Goal: Transaction & Acquisition: Purchase product/service

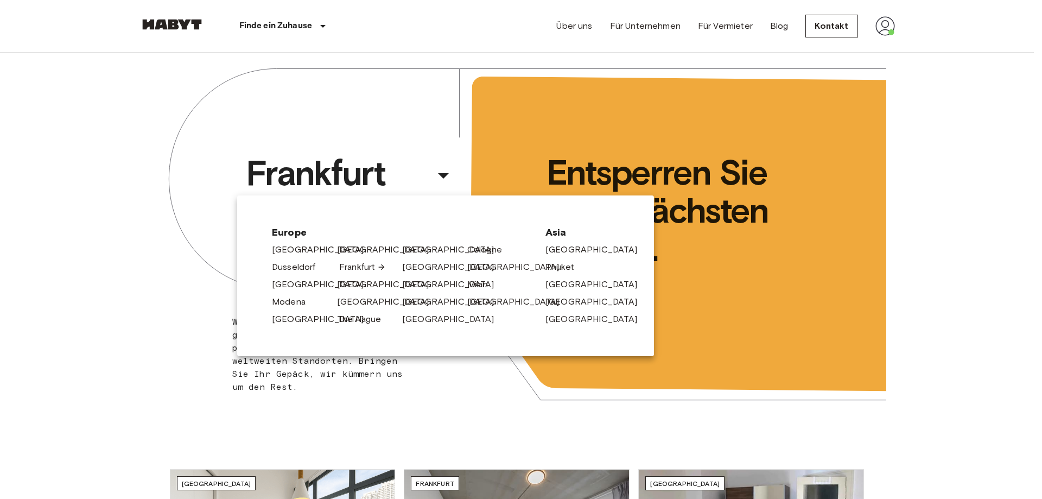
click at [360, 264] on link "Frankfurt" at bounding box center [362, 266] width 47 height 13
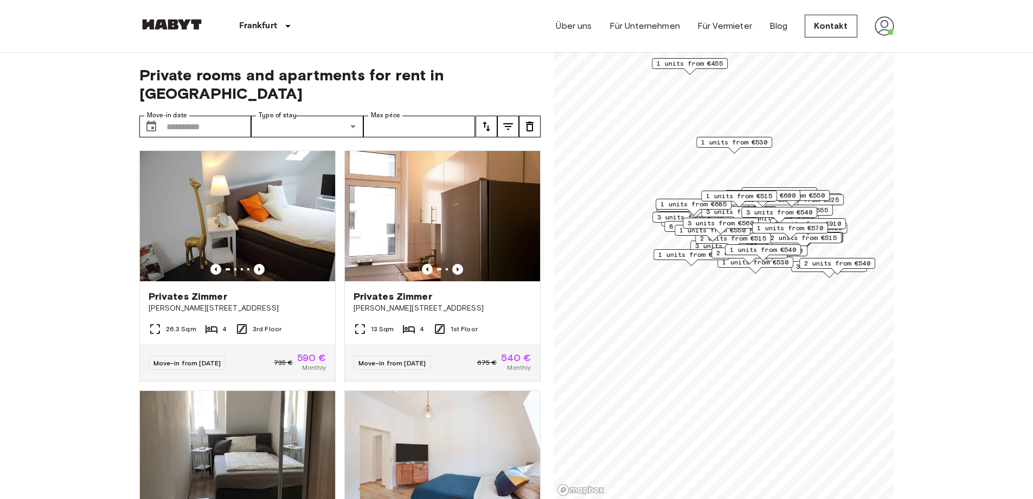
scroll to position [72, 0]
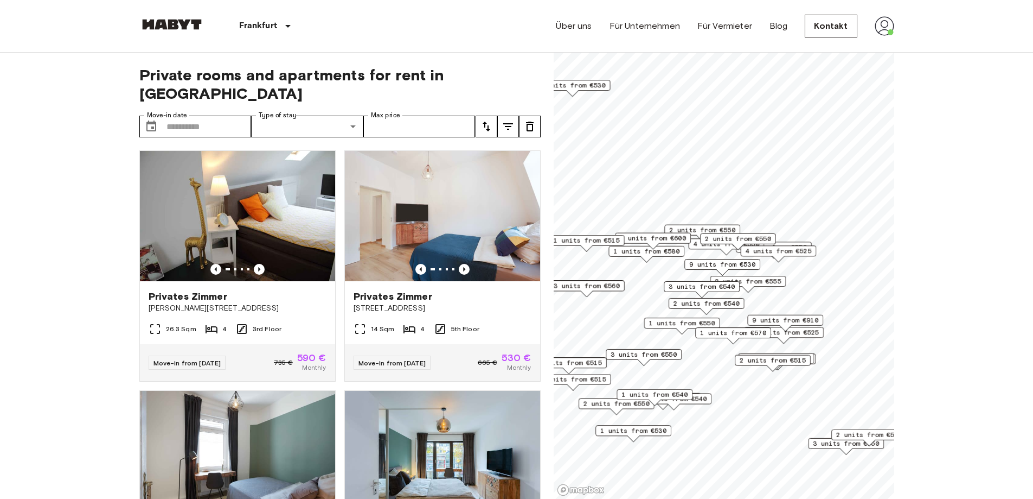
drag, startPoint x: 783, startPoint y: 283, endPoint x: 794, endPoint y: 275, distance: 13.6
click at [786, 276] on div "2 units from €555" at bounding box center [748, 281] width 76 height 11
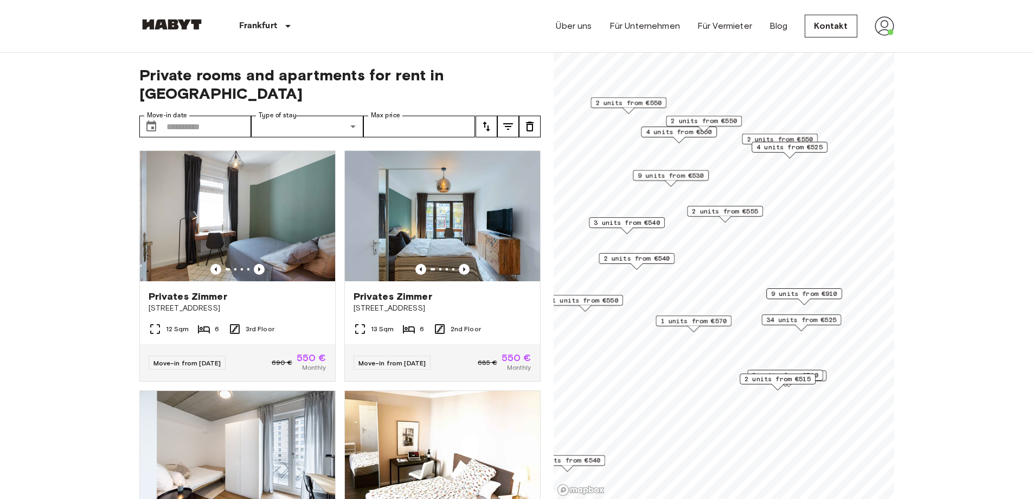
click at [811, 295] on span "9 units from €910" at bounding box center [804, 294] width 66 height 10
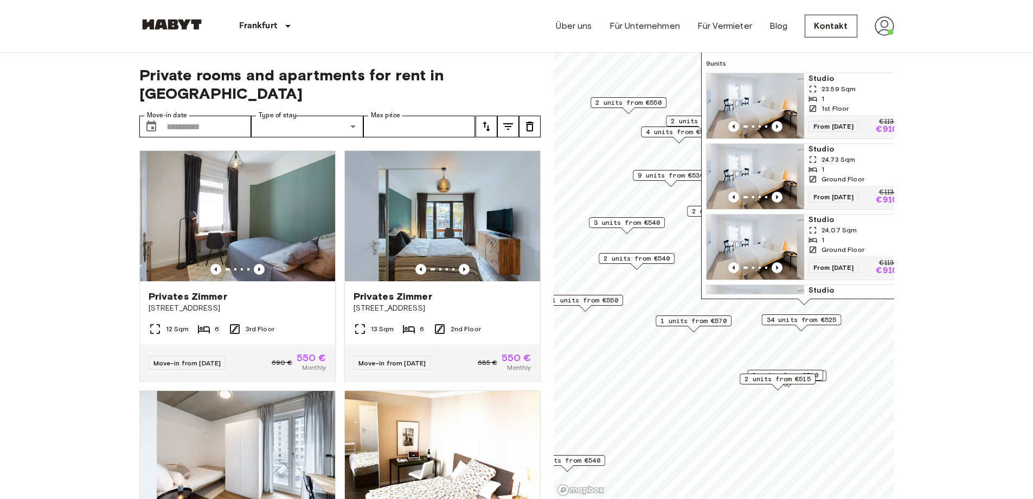
click at [847, 170] on div "1" at bounding box center [853, 169] width 89 height 10
click at [829, 163] on span "24.73 Sqm" at bounding box center [839, 160] width 34 height 10
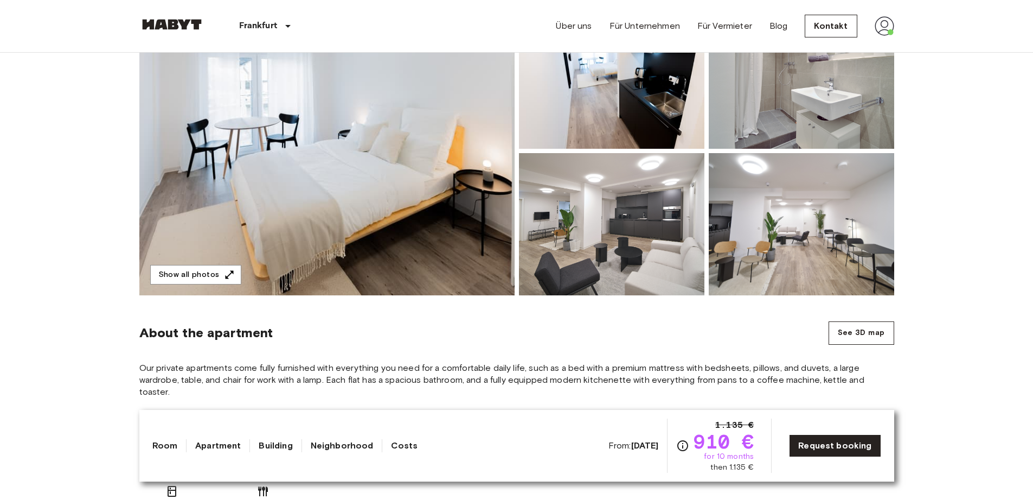
scroll to position [181, 0]
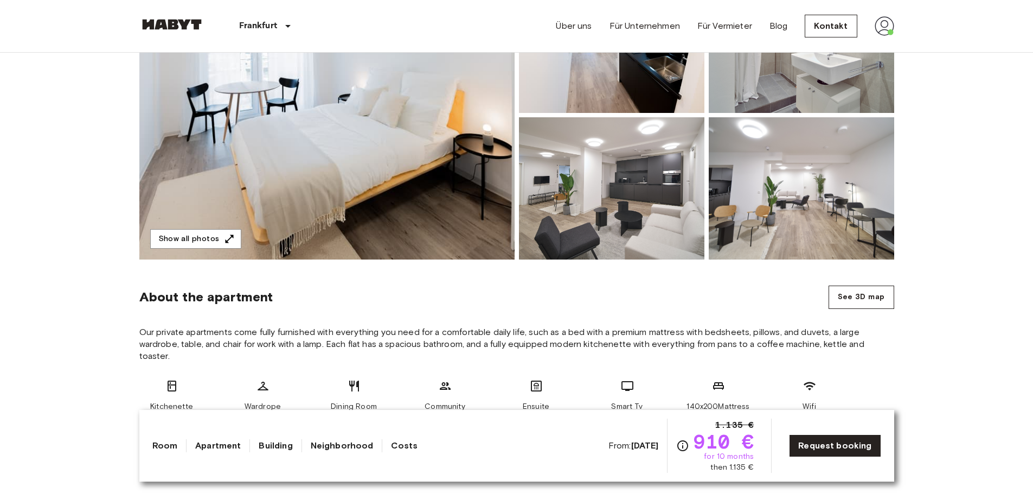
drag, startPoint x: 617, startPoint y: 446, endPoint x: 659, endPoint y: 447, distance: 41.8
click at [659, 447] on b "Oct 1 2025" at bounding box center [645, 445] width 28 height 10
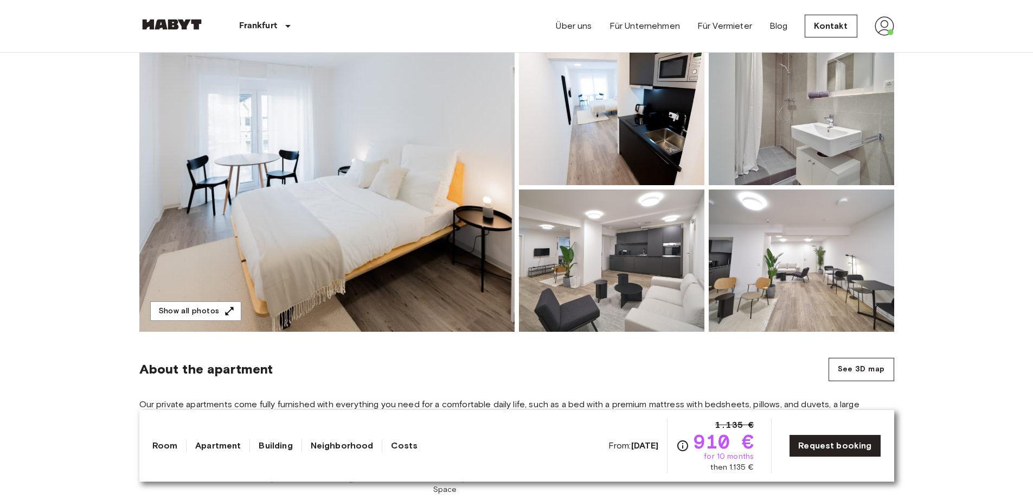
scroll to position [0, 0]
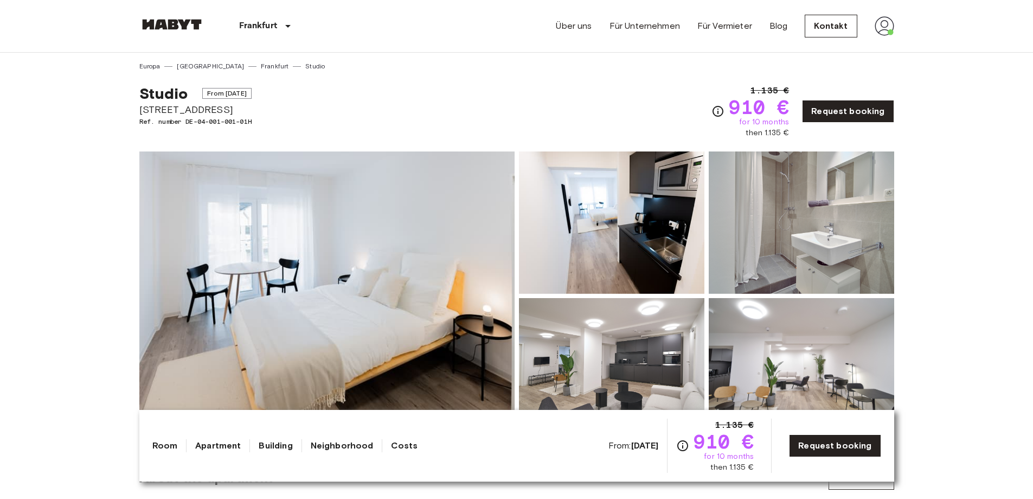
click at [891, 31] on img at bounding box center [885, 26] width 20 height 20
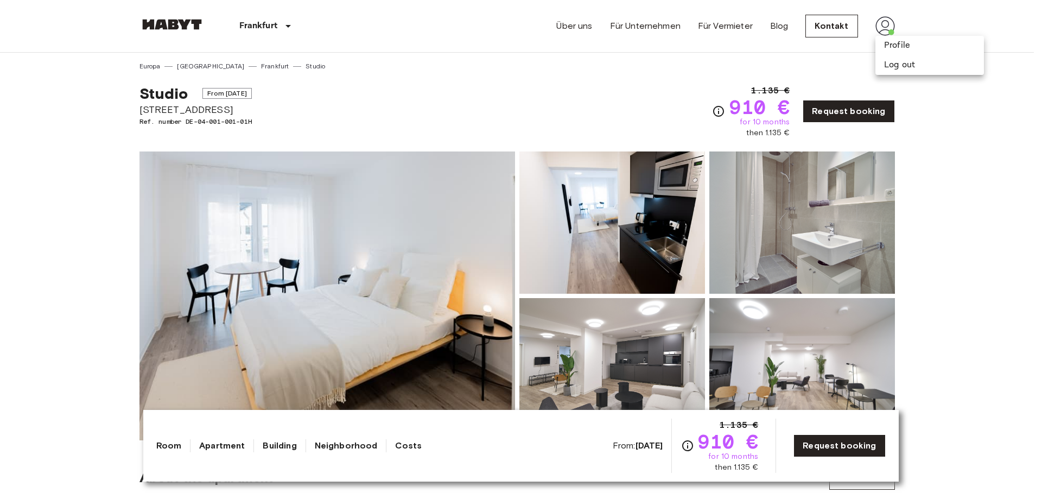
click at [885, 29] on div at bounding box center [521, 249] width 1042 height 499
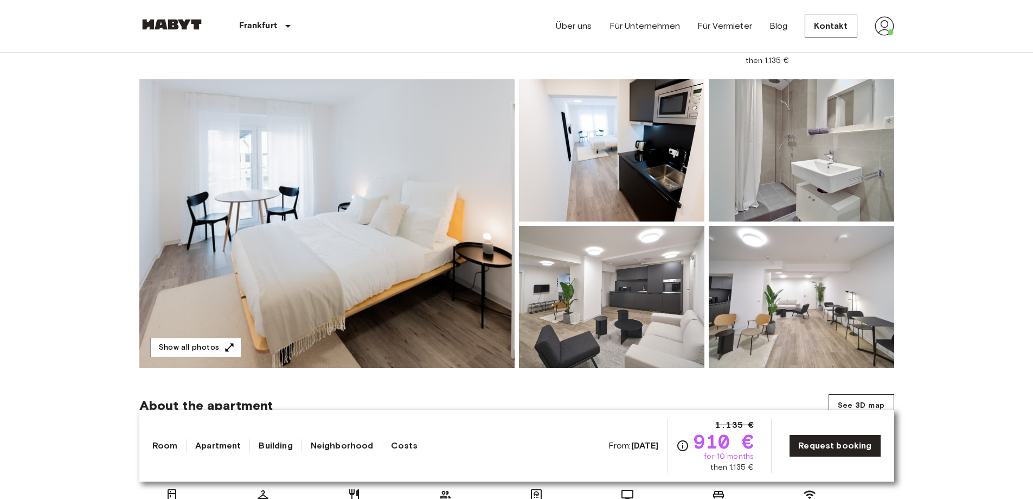
scroll to position [145, 0]
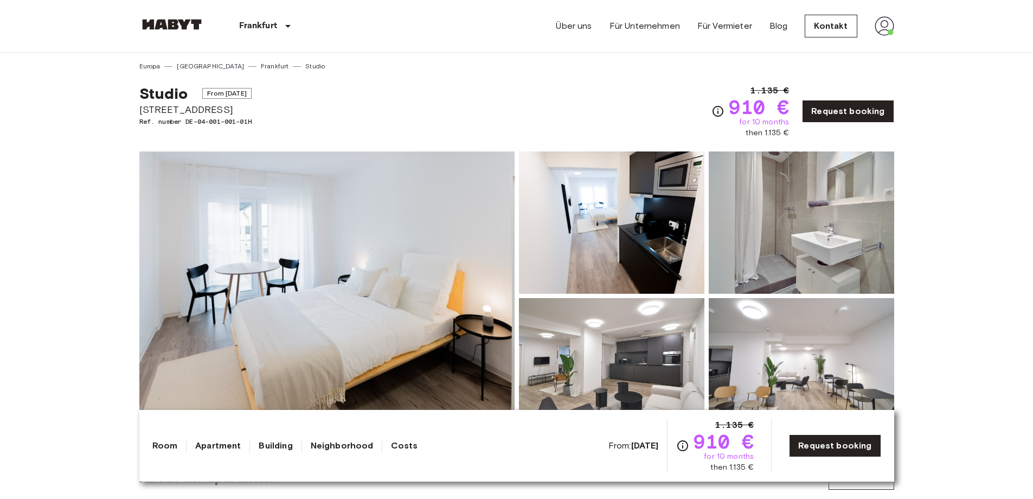
click at [797, 178] on img at bounding box center [802, 222] width 186 height 142
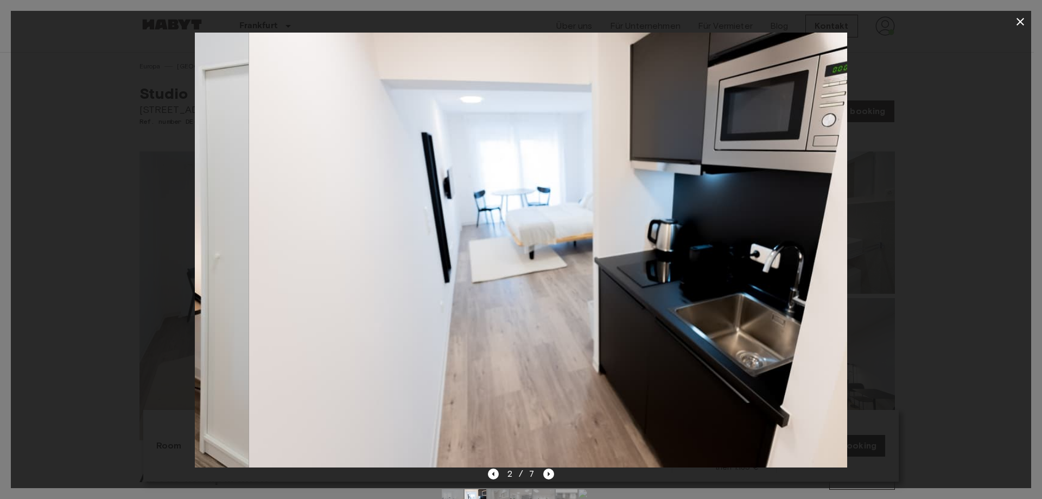
click at [504, 472] on div "2 / 7" at bounding box center [521, 473] width 67 height 13
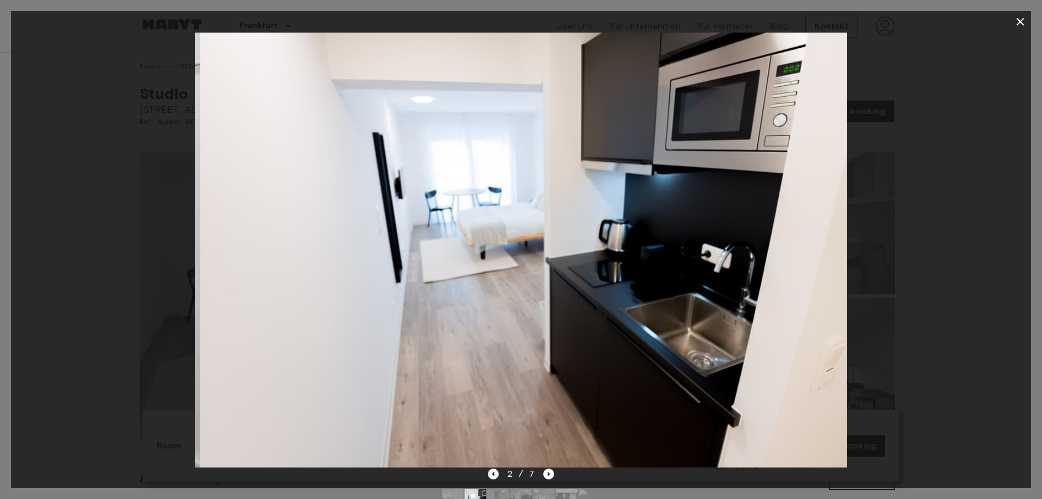
click at [494, 474] on icon "Previous image" at bounding box center [493, 473] width 11 height 11
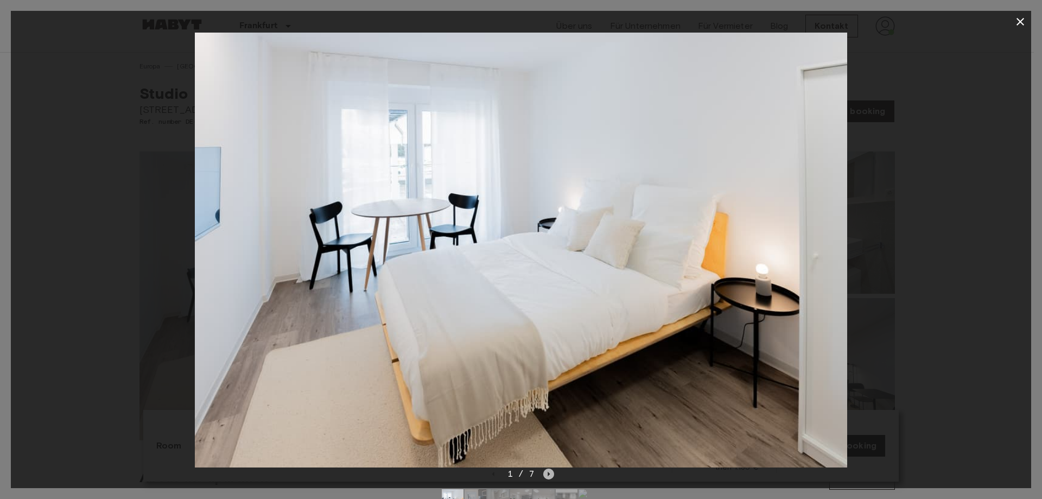
click at [548, 474] on icon "Next image" at bounding box center [549, 473] width 2 height 4
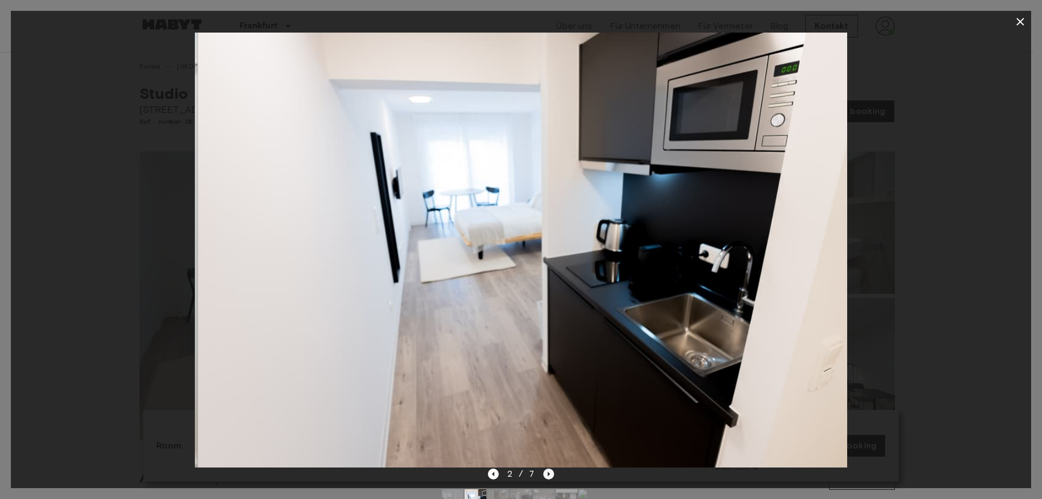
click at [547, 472] on icon "Next image" at bounding box center [548, 473] width 11 height 11
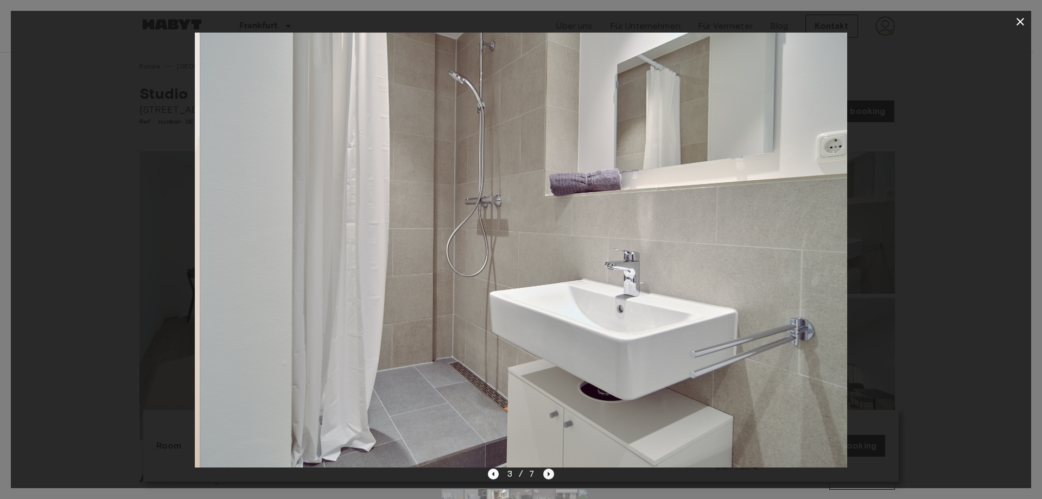
click at [548, 474] on icon "Next image" at bounding box center [549, 473] width 2 height 4
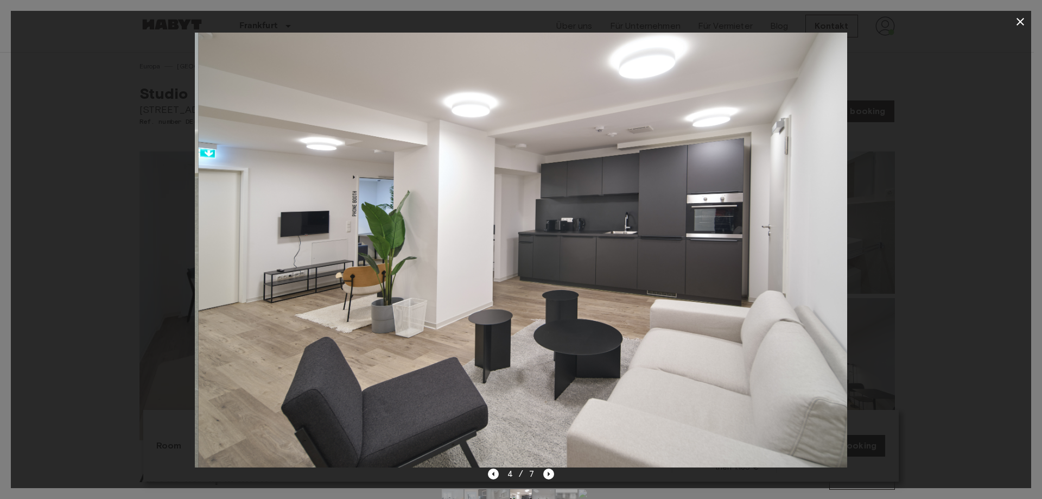
click at [551, 472] on icon "Next image" at bounding box center [548, 473] width 11 height 11
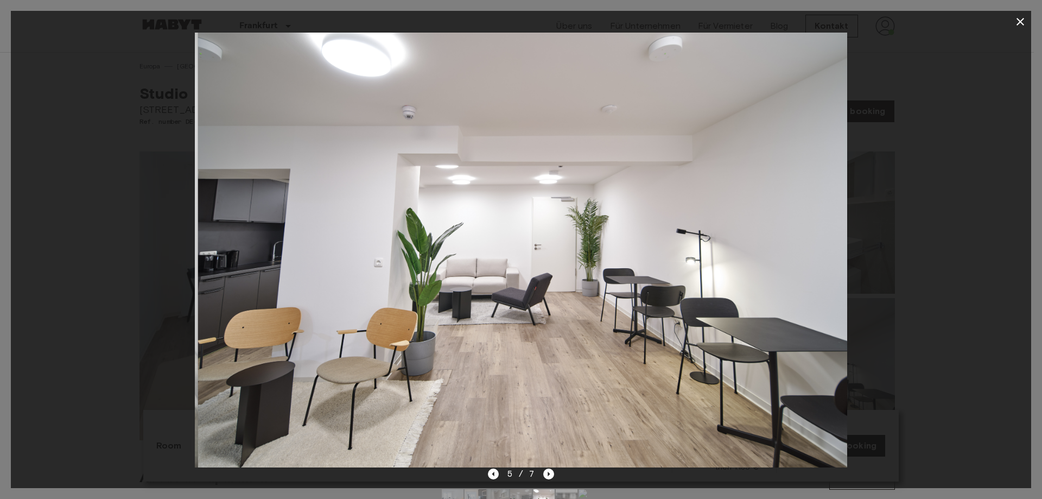
click at [547, 472] on icon "Next image" at bounding box center [548, 473] width 11 height 11
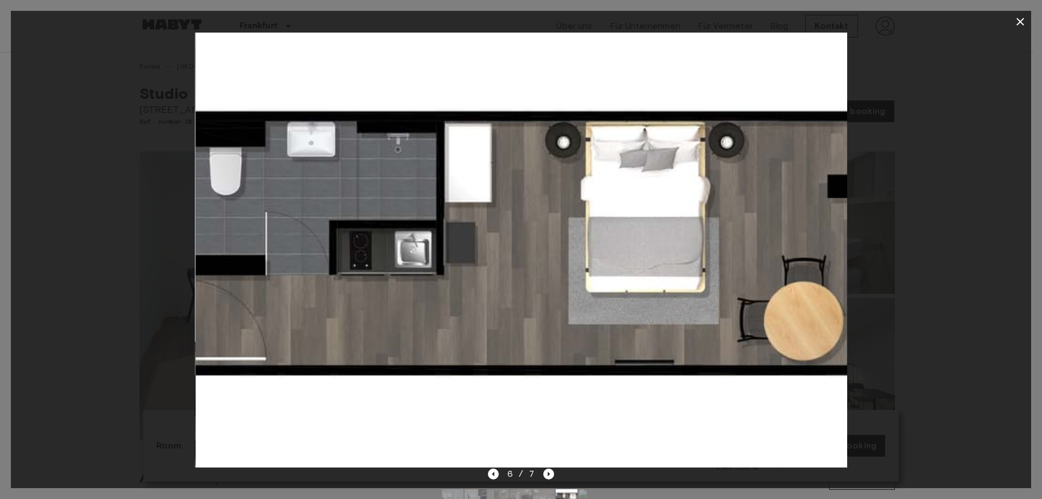
click at [546, 474] on icon "Next image" at bounding box center [548, 473] width 11 height 11
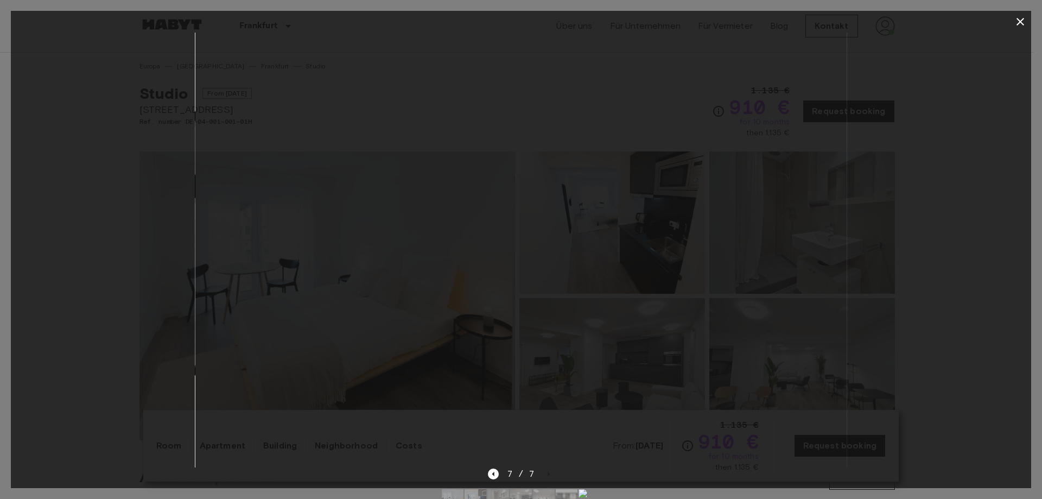
click at [1013, 21] on button "button" at bounding box center [1020, 22] width 22 height 22
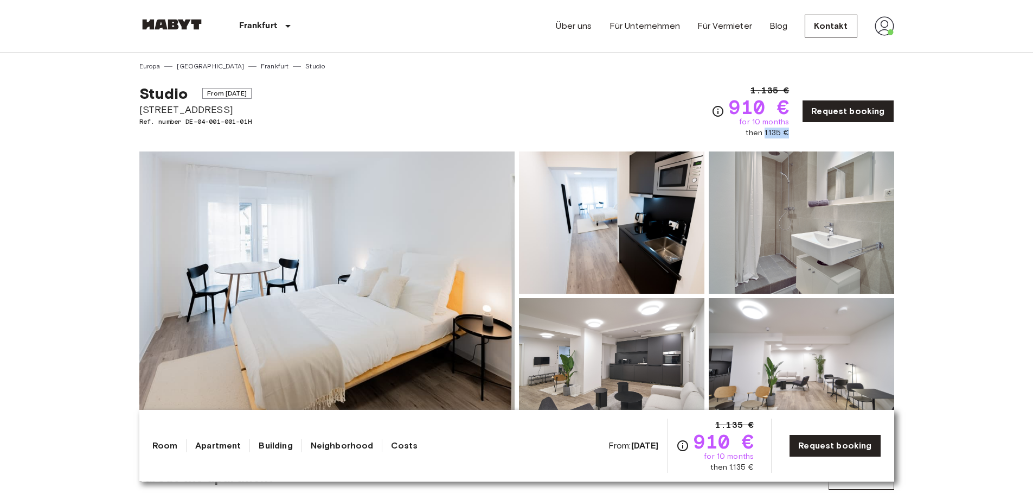
drag, startPoint x: 769, startPoint y: 133, endPoint x: 790, endPoint y: 132, distance: 20.6
click at [789, 132] on span "then 1.135 €" at bounding box center [767, 132] width 43 height 11
drag, startPoint x: 790, startPoint y: 132, endPoint x: 783, endPoint y: 138, distance: 9.2
click at [789, 132] on span "then 1.135 €" at bounding box center [767, 132] width 43 height 11
click at [765, 145] on div "Show all photos" at bounding box center [514, 287] width 759 height 306
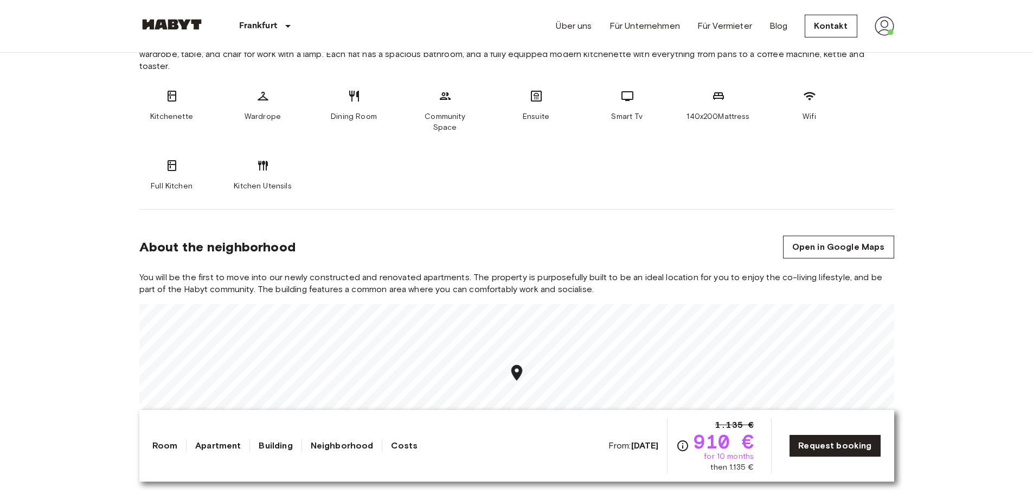
scroll to position [615, 0]
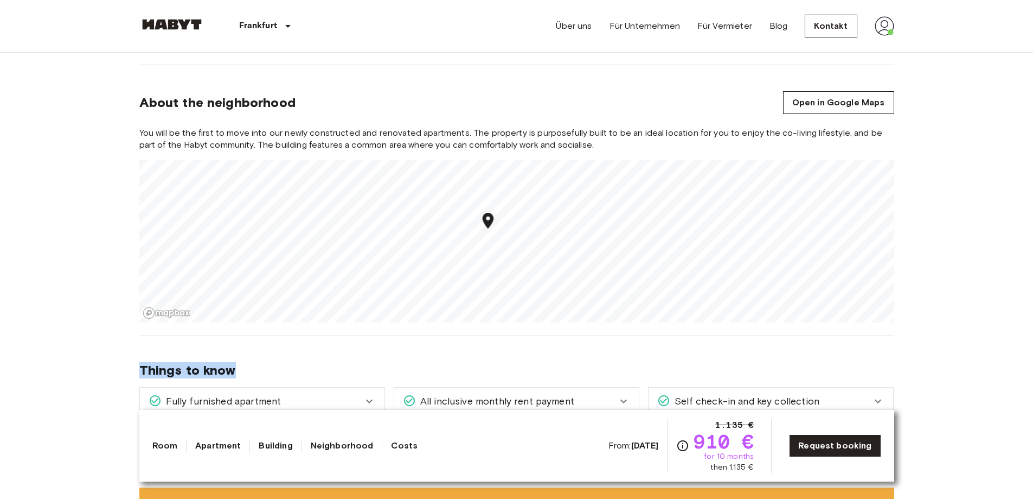
click at [312, 342] on div "Things to know Fully furnished apartment All you need to do is pack your clothe…" at bounding box center [516, 398] width 755 height 125
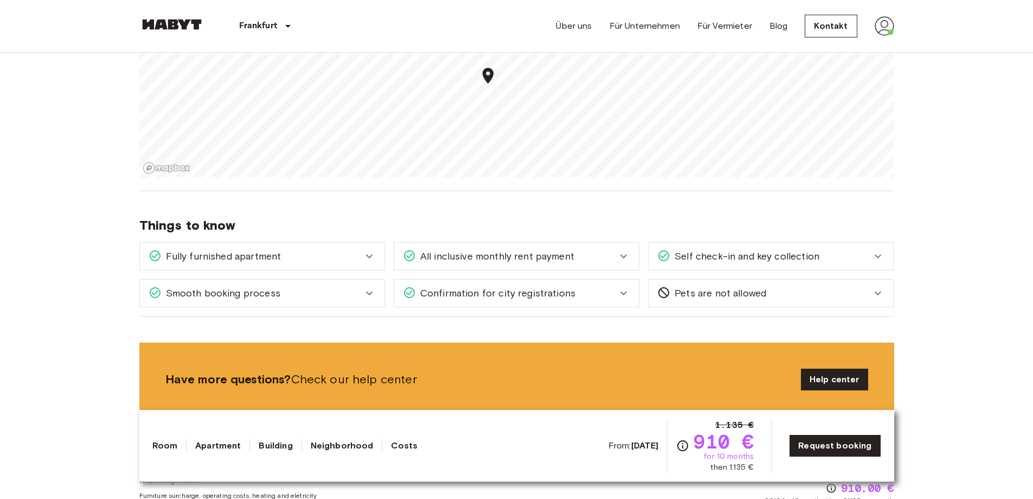
click at [287, 249] on div "Fully furnished apartment" at bounding box center [256, 256] width 214 height 14
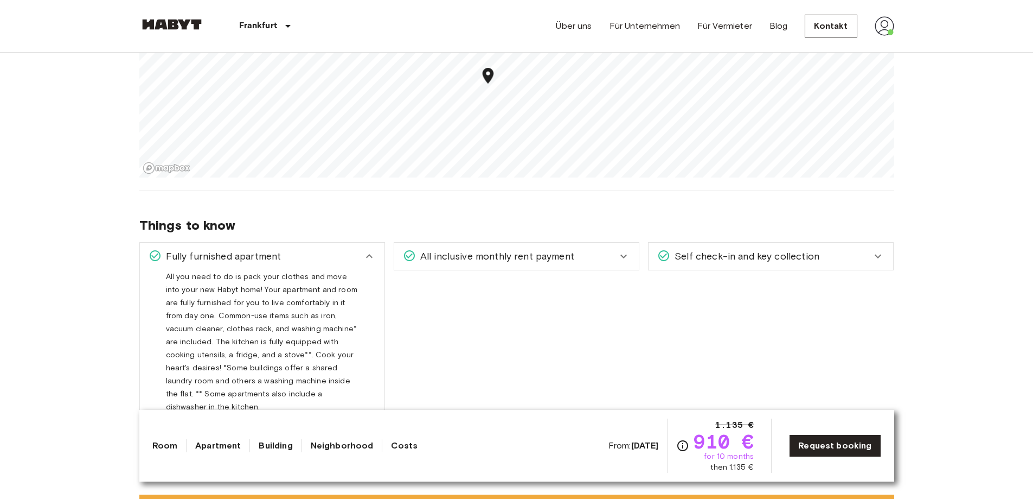
click at [287, 249] on div "Fully furnished apartment" at bounding box center [256, 256] width 214 height 14
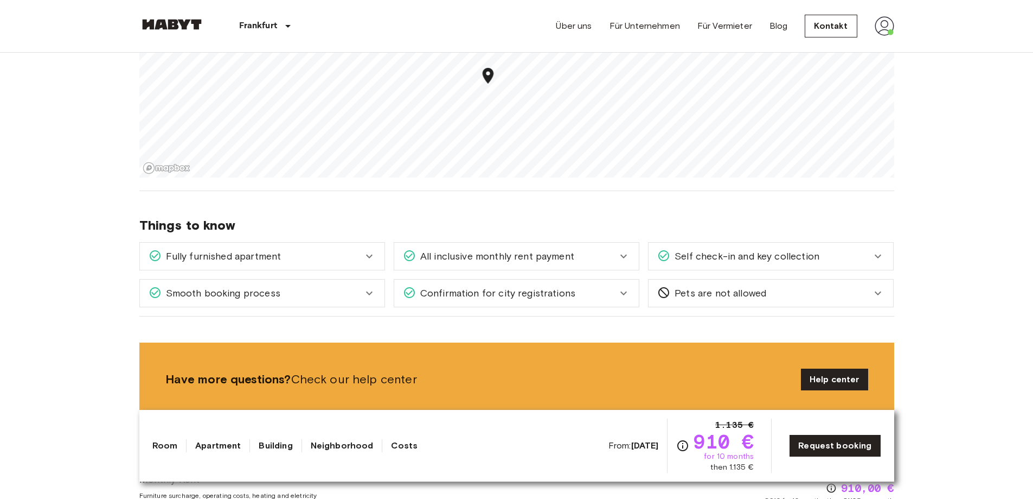
scroll to position [832, 0]
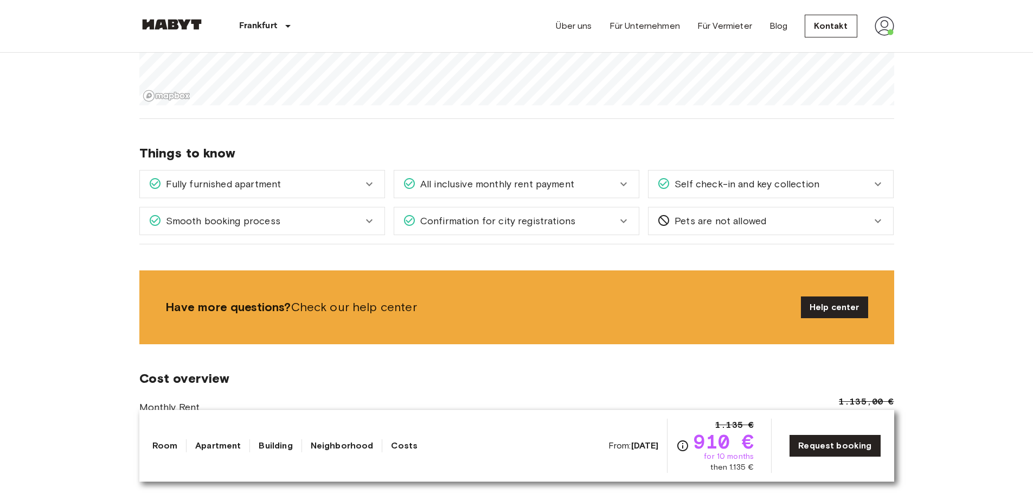
click at [280, 214] on div "Smooth booking process" at bounding box center [256, 221] width 214 height 14
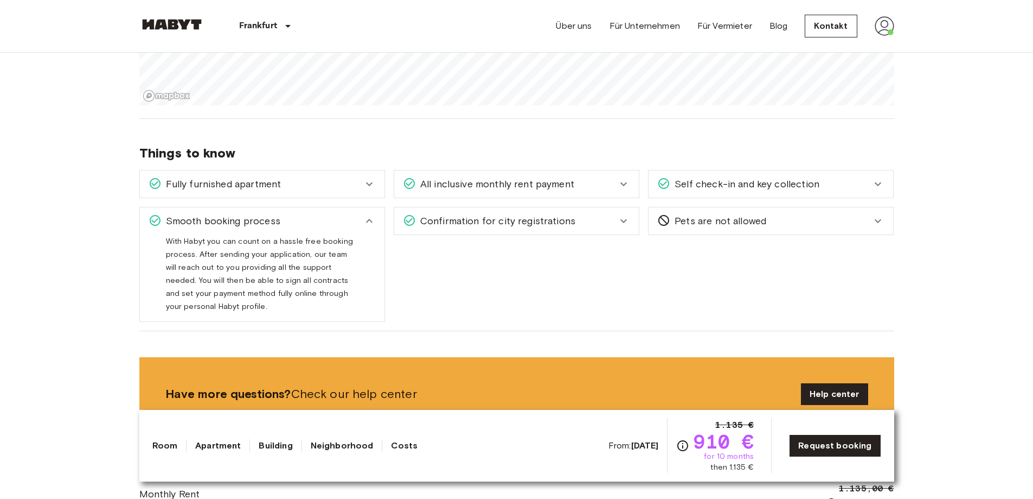
drag, startPoint x: 280, startPoint y: 209, endPoint x: 411, endPoint y: 214, distance: 130.3
click at [283, 214] on div "Smooth booking process" at bounding box center [256, 221] width 214 height 14
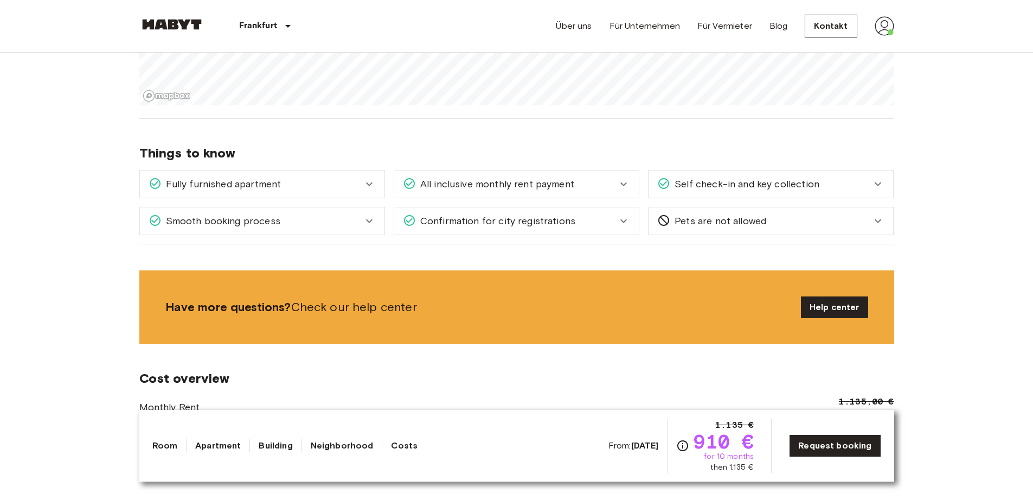
click at [469, 214] on span "Confirmation for city registrations" at bounding box center [495, 221] width 159 height 14
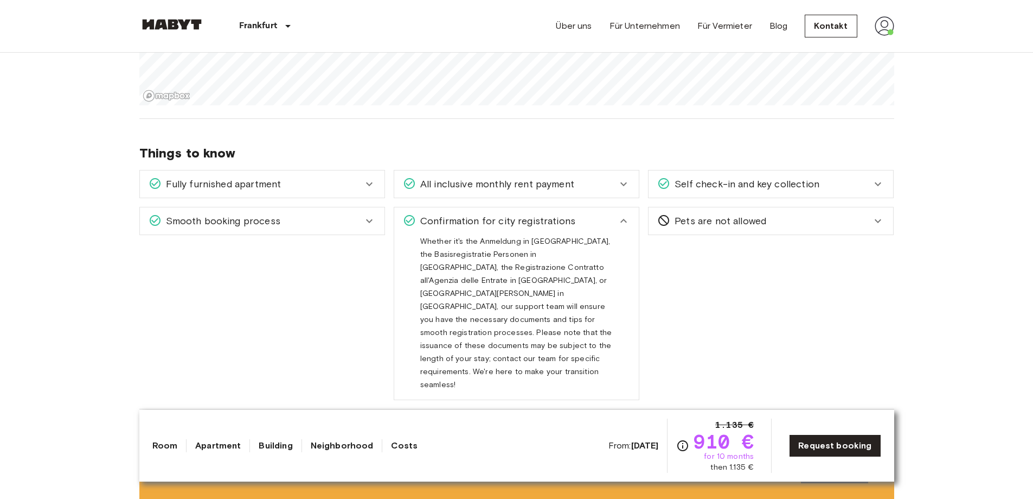
click at [469, 214] on span "Confirmation for city registrations" at bounding box center [495, 221] width 159 height 14
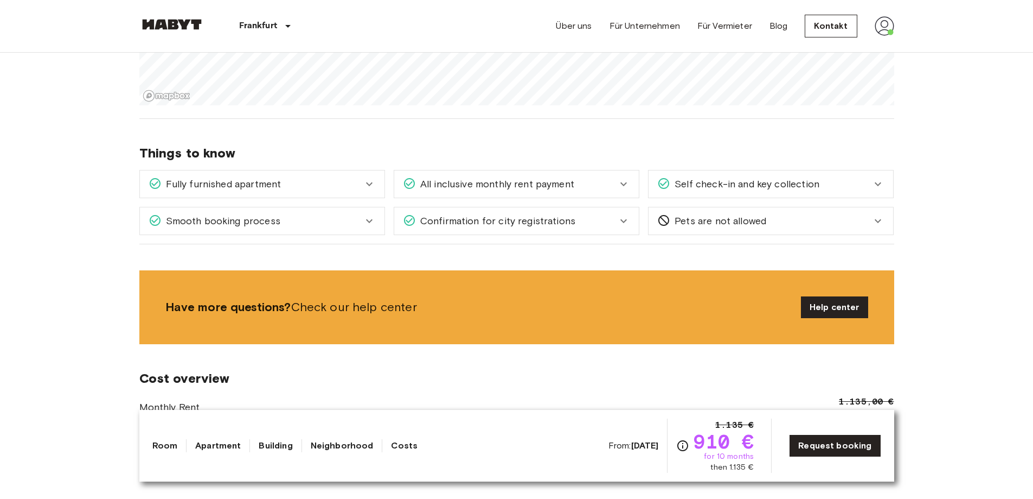
click at [452, 177] on span "All inclusive monthly rent payment" at bounding box center [495, 184] width 158 height 14
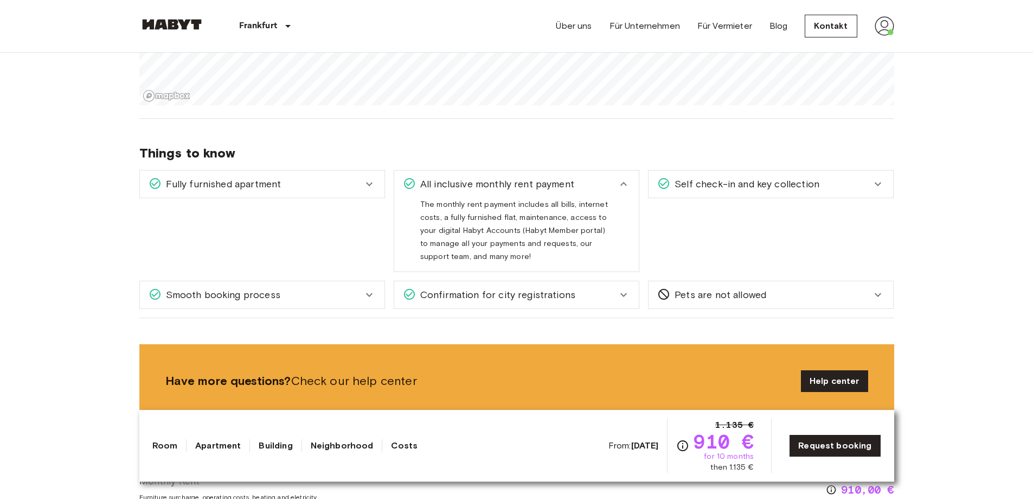
click at [451, 177] on span "All inclusive monthly rent payment" at bounding box center [495, 184] width 158 height 14
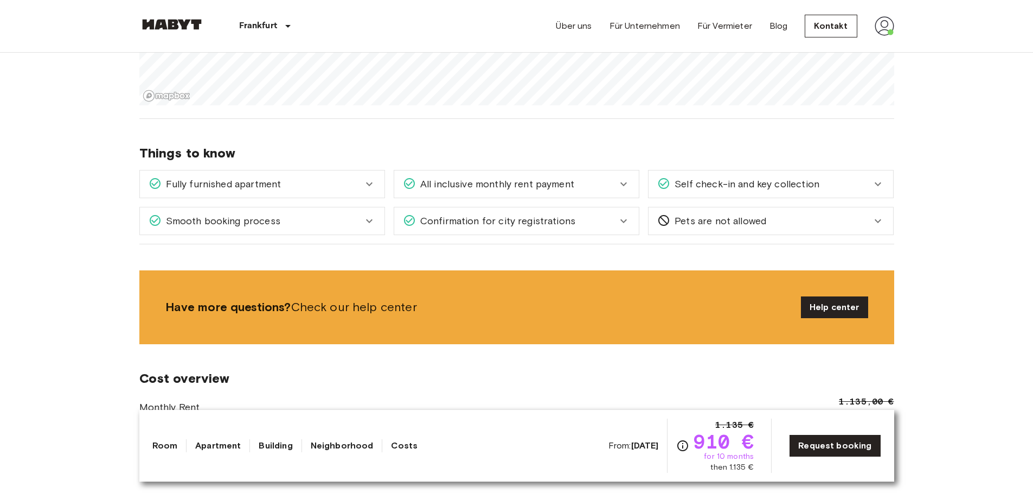
click at [718, 177] on span "Self check-in and key collection" at bounding box center [744, 184] width 149 height 14
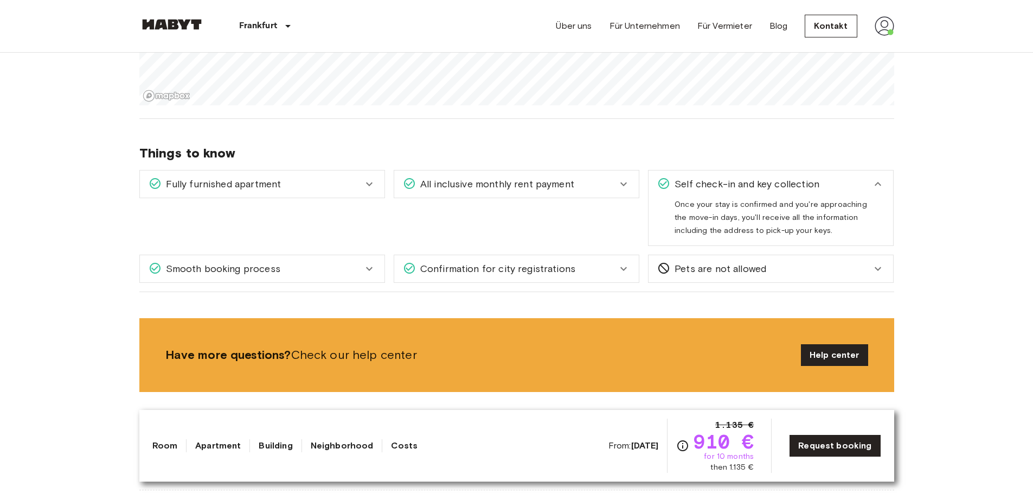
click at [718, 177] on span "Self check-in and key collection" at bounding box center [744, 184] width 149 height 14
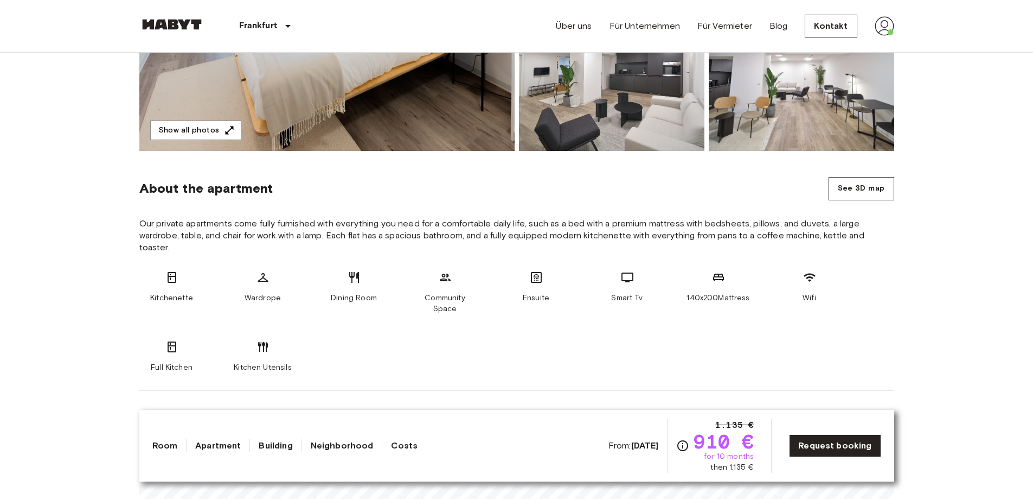
scroll to position [434, 0]
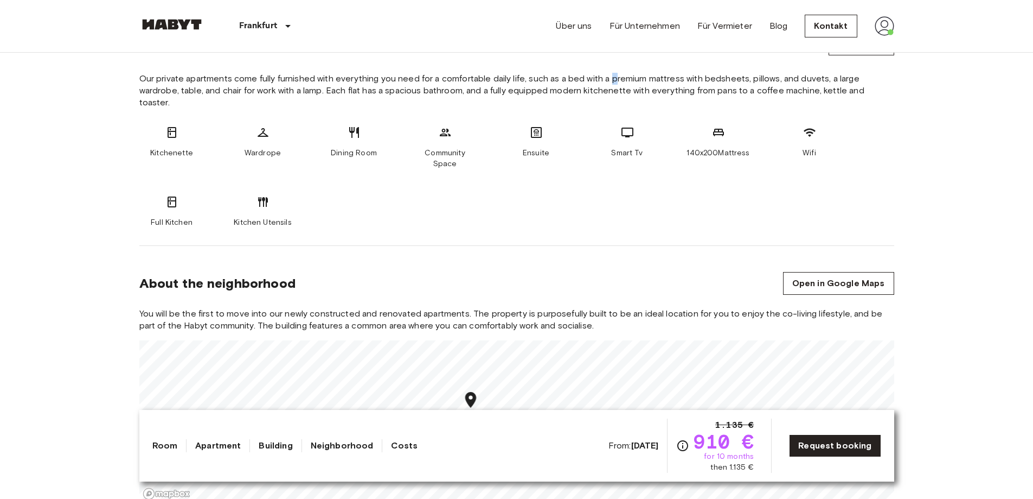
click at [726, 76] on span "Our private apartments come fully furnished with everything you need for a comf…" at bounding box center [516, 91] width 755 height 36
click at [353, 64] on section "About the apartment See 3D map Our private apartments come fully furnished with…" at bounding box center [516, 126] width 755 height 240
click at [337, 63] on section "About the apartment See 3D map Our private apartments come fully furnished with…" at bounding box center [516, 126] width 755 height 240
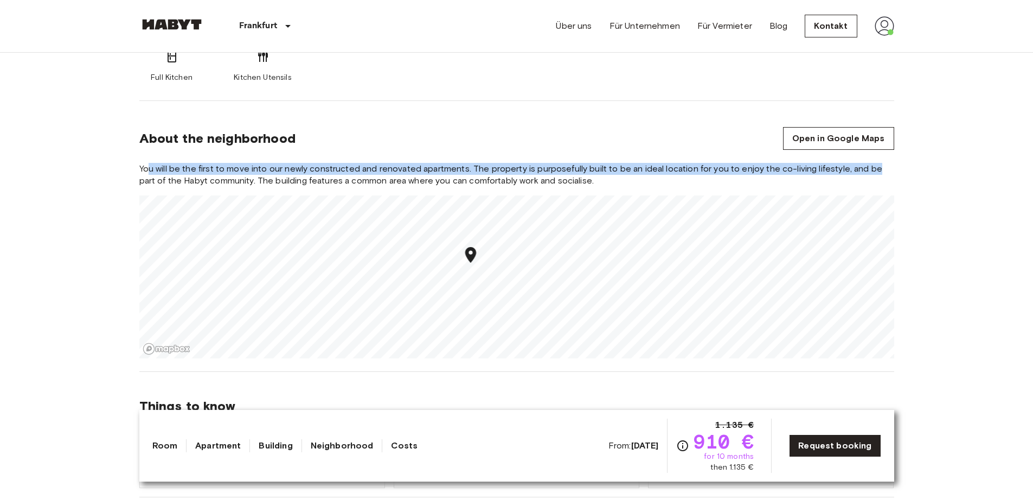
drag, startPoint x: 153, startPoint y: 157, endPoint x: 900, endPoint y: 161, distance: 747.5
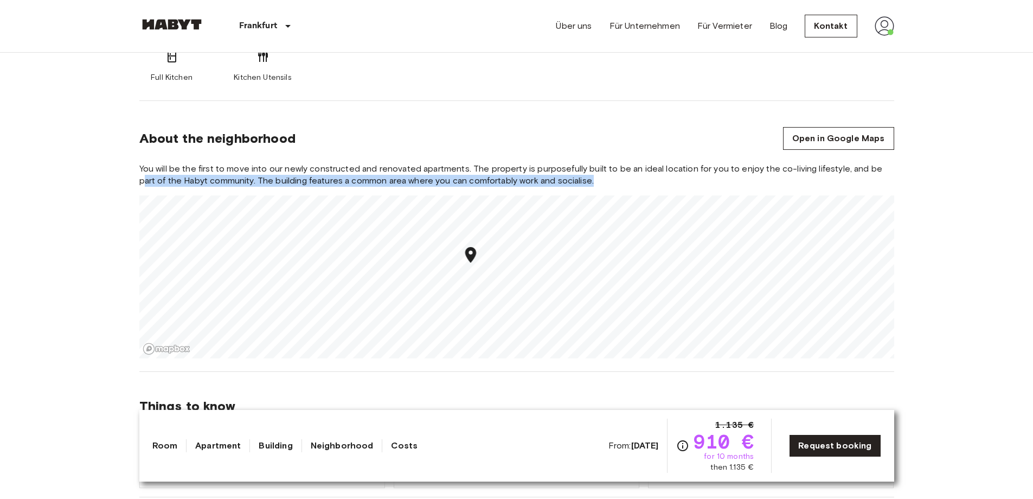
drag, startPoint x: 154, startPoint y: 170, endPoint x: 615, endPoint y: 172, distance: 461.1
click at [608, 171] on span "You will be the first to move into our newly constructed and renovated apartmen…" at bounding box center [516, 175] width 755 height 24
click at [615, 172] on span "You will be the first to move into our newly constructed and renovated apartmen…" at bounding box center [516, 175] width 755 height 24
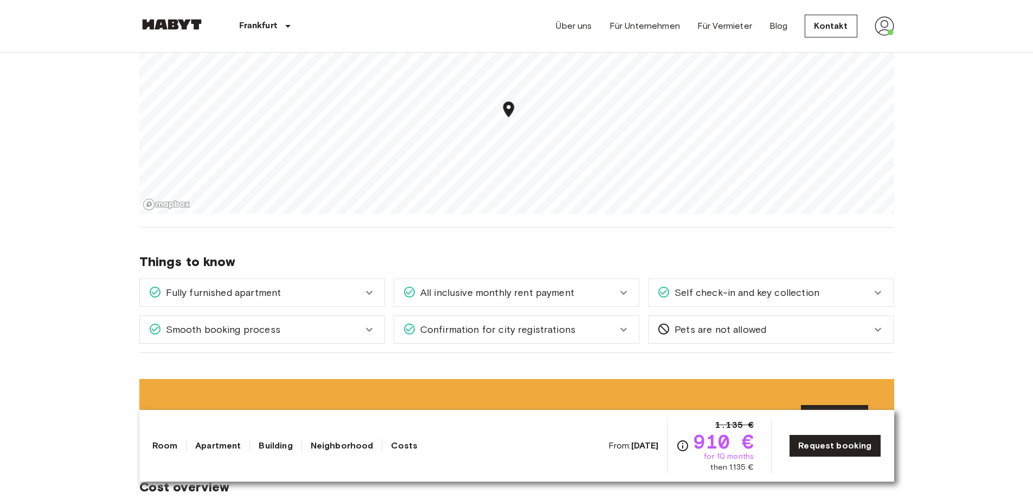
scroll to position [796, 0]
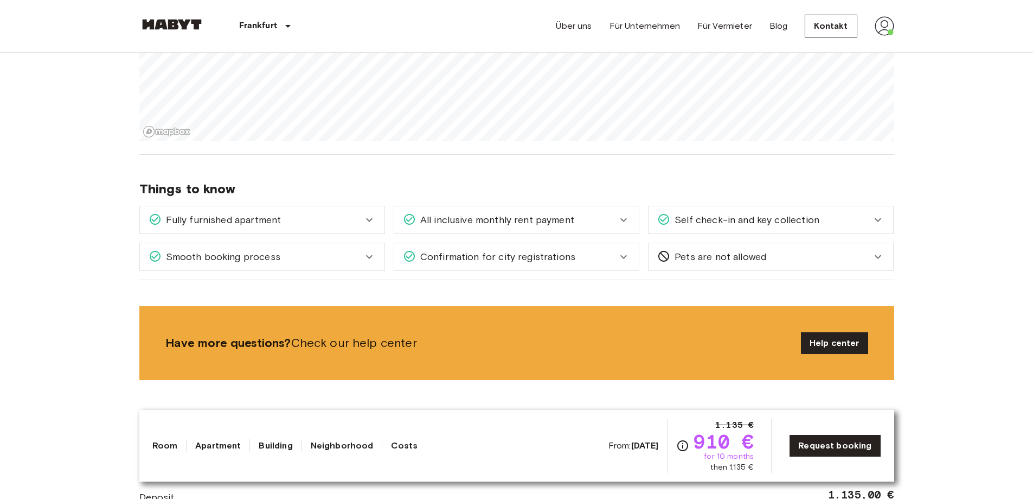
click at [223, 213] on span "Fully furnished apartment" at bounding box center [222, 220] width 120 height 14
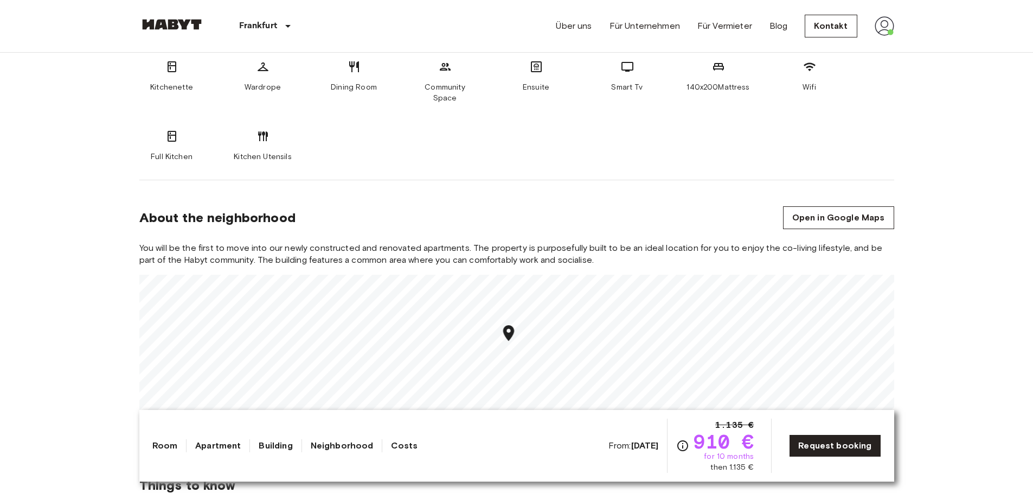
scroll to position [318, 0]
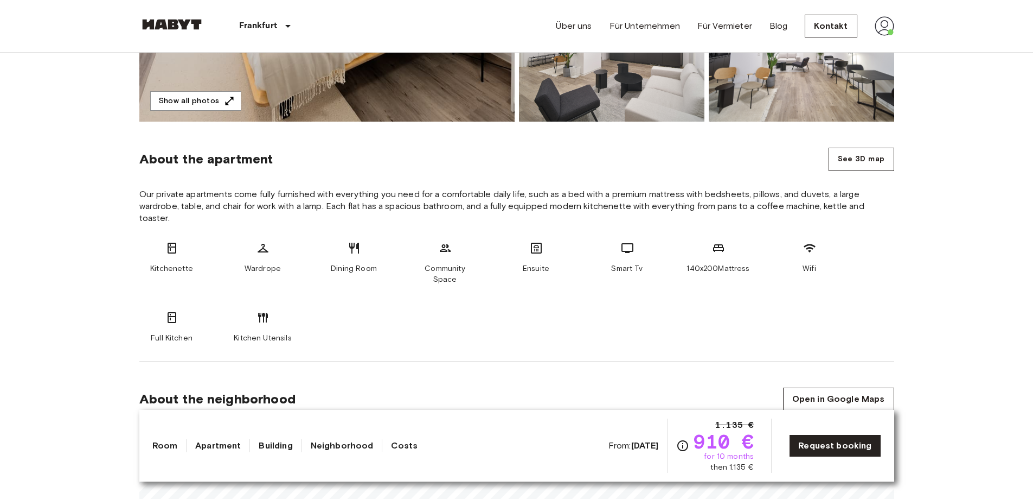
click at [881, 21] on img at bounding box center [885, 26] width 20 height 20
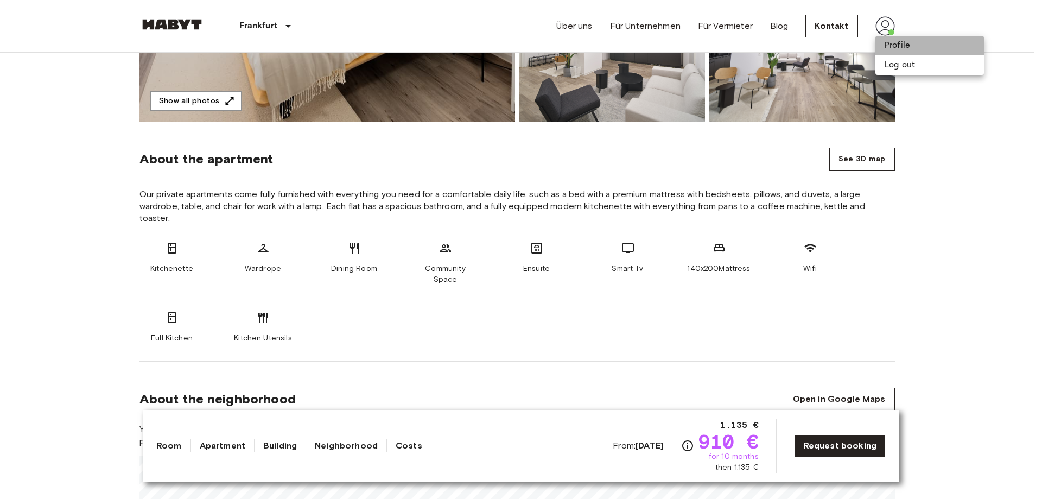
click at [914, 44] on li "Profile" at bounding box center [929, 46] width 108 height 20
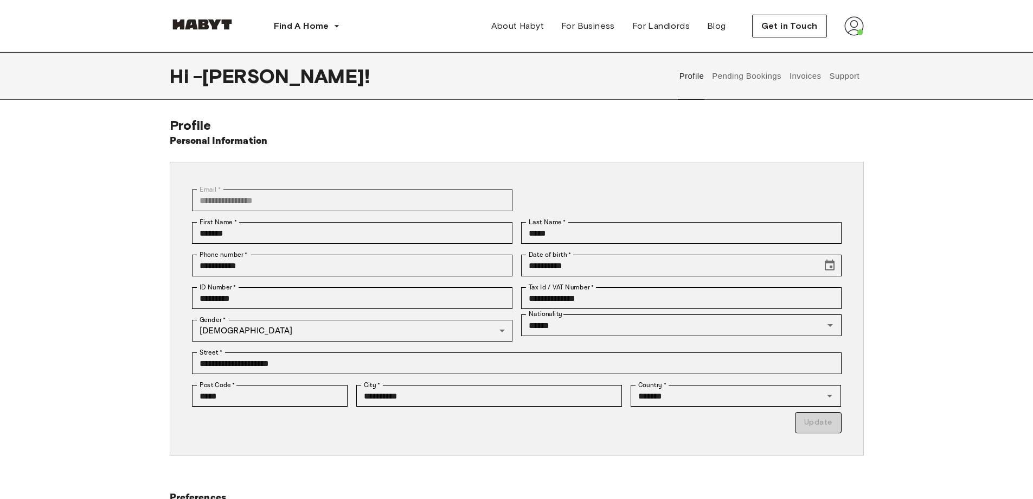
click at [854, 24] on img at bounding box center [855, 26] width 20 height 20
click at [965, 177] on div "**********" at bounding box center [516, 324] width 1033 height 415
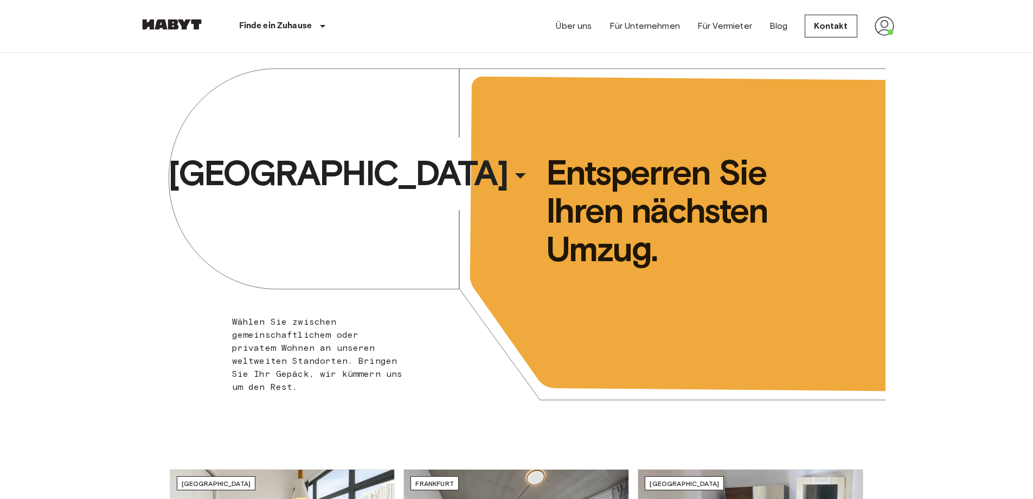
click at [889, 31] on img at bounding box center [885, 26] width 20 height 20
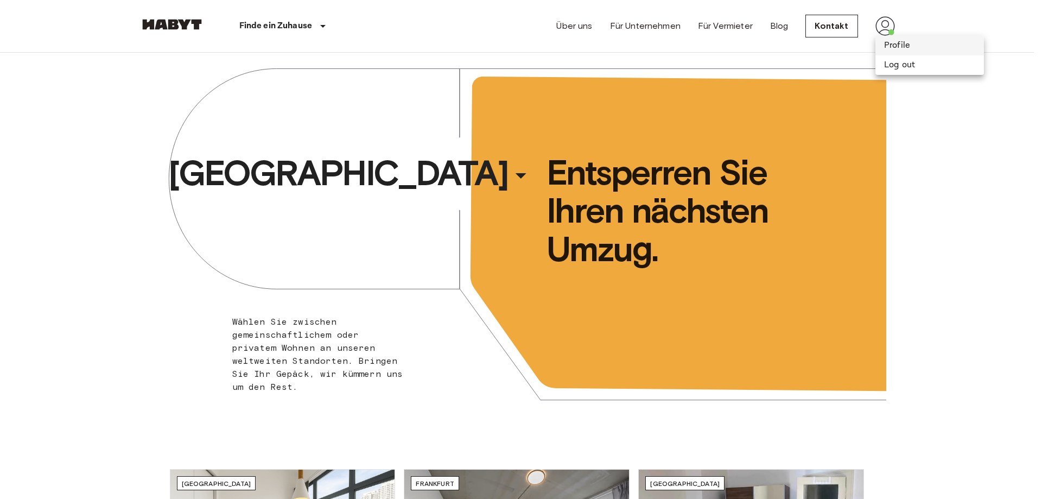
click at [897, 39] on li "Profile" at bounding box center [929, 46] width 108 height 20
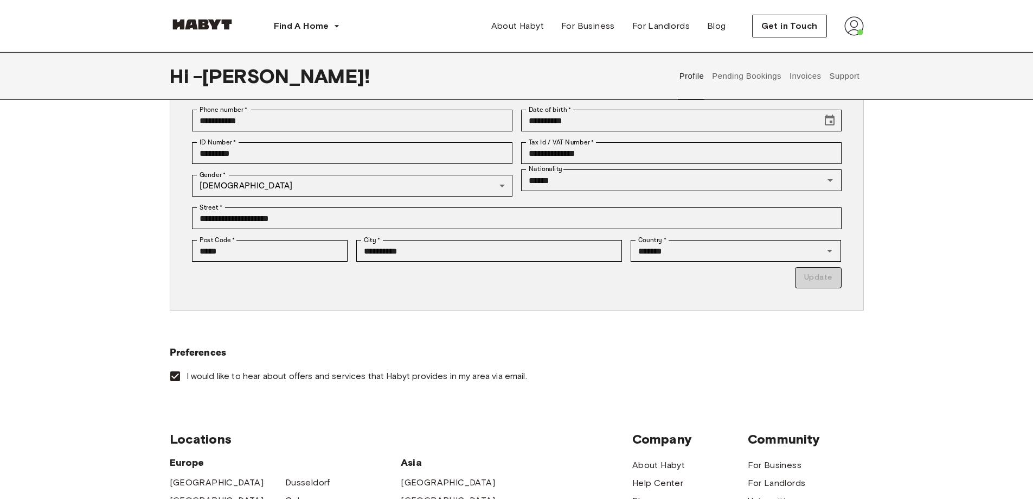
scroll to position [36, 0]
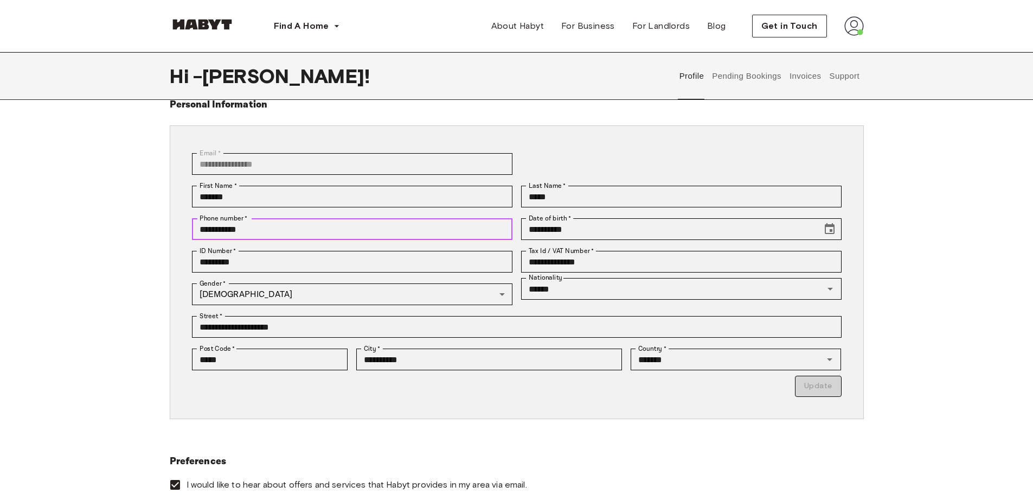
click at [262, 230] on input "**********" at bounding box center [352, 229] width 321 height 22
drag, startPoint x: 263, startPoint y: 229, endPoint x: 0, endPoint y: 216, distance: 262.9
click at [0, 216] on div "**********" at bounding box center [516, 288] width 1033 height 415
type input "**********"
click at [824, 389] on button "Update" at bounding box center [818, 385] width 46 height 21
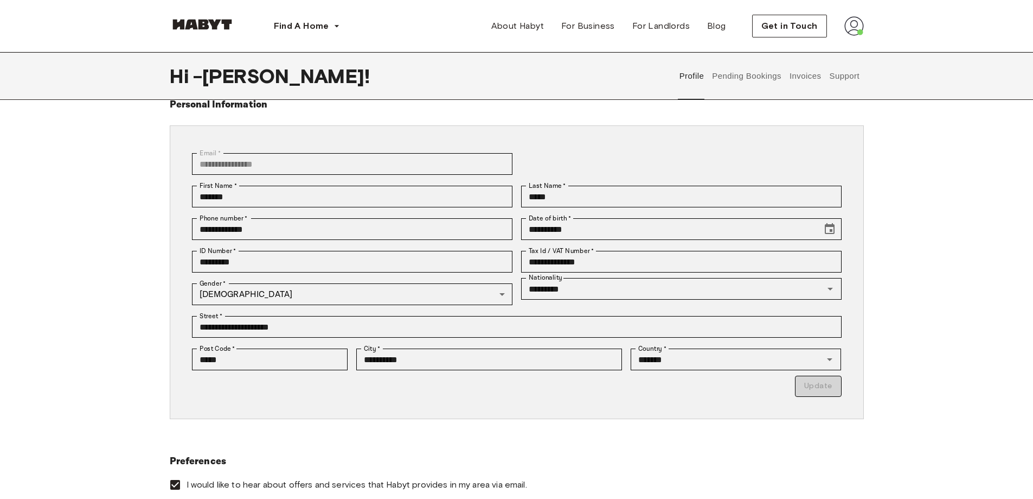
scroll to position [72, 0]
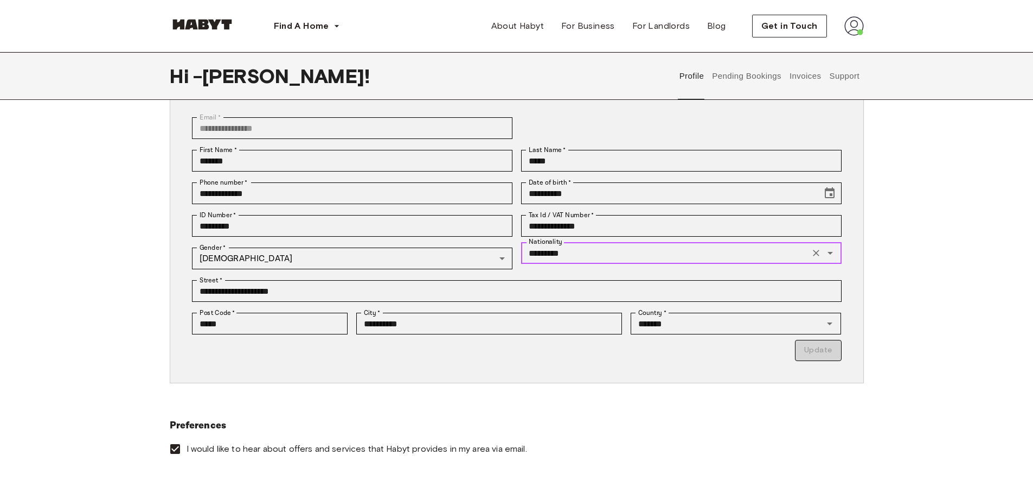
click at [558, 259] on input "*********" at bounding box center [666, 252] width 282 height 15
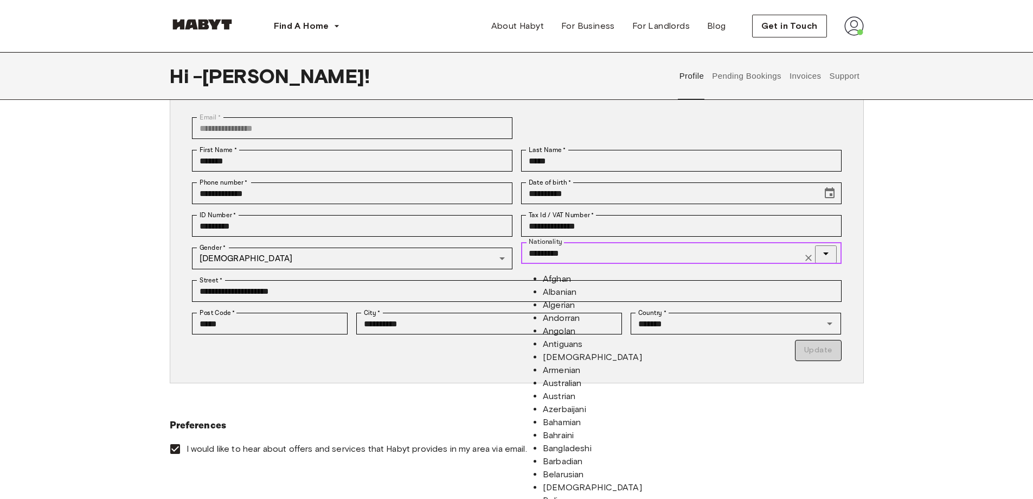
scroll to position [1374, 0]
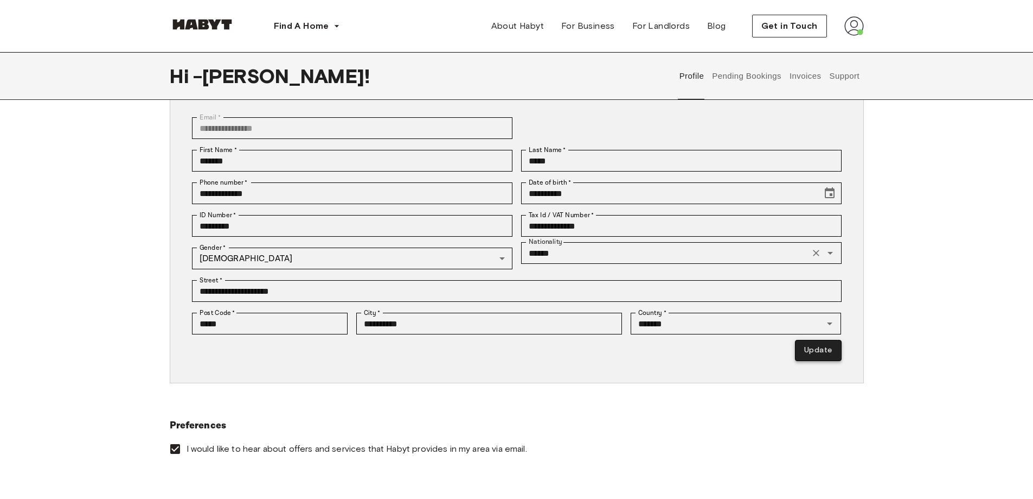
click at [815, 344] on button "Update" at bounding box center [818, 350] width 46 height 21
type input "*********"
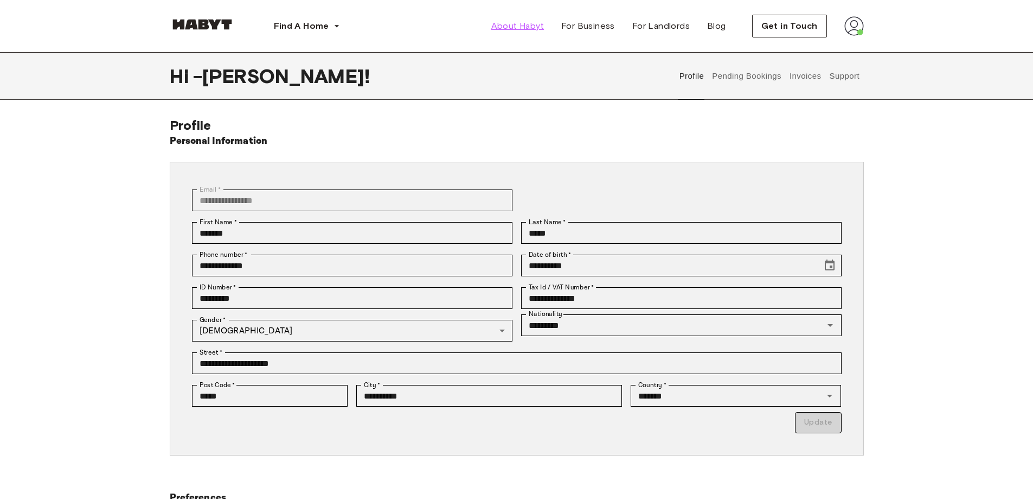
click at [536, 27] on span "About Habyt" at bounding box center [517, 26] width 53 height 13
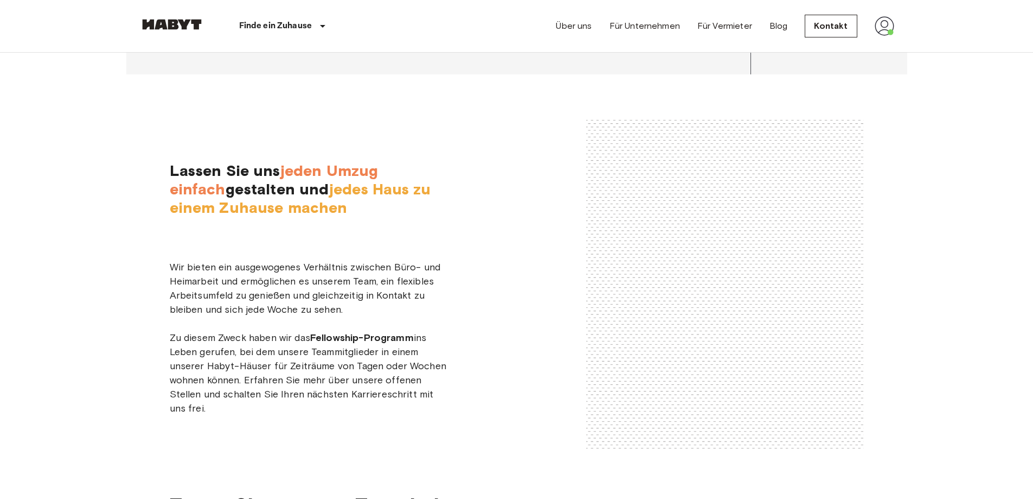
scroll to position [1856, 0]
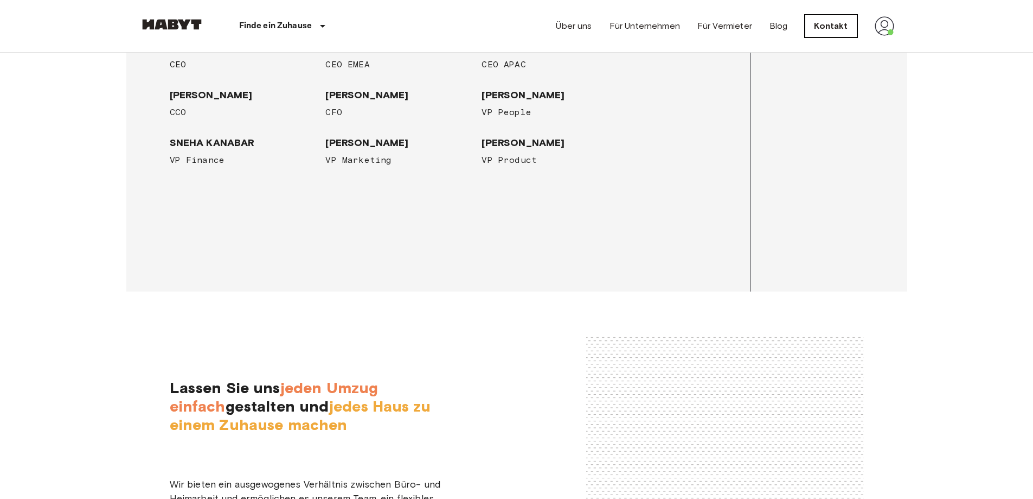
click at [838, 21] on link "Kontakt" at bounding box center [831, 26] width 52 height 23
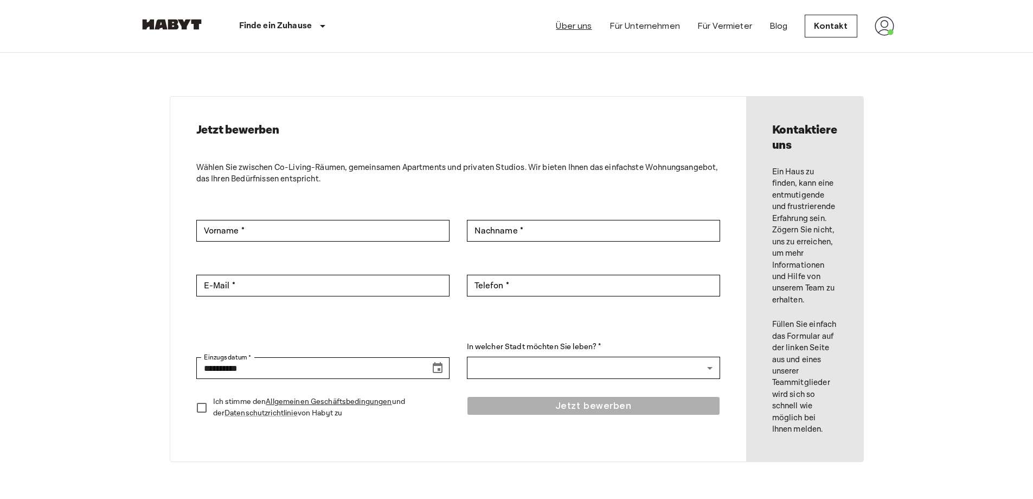
click at [577, 31] on link "Über uns" at bounding box center [574, 26] width 36 height 13
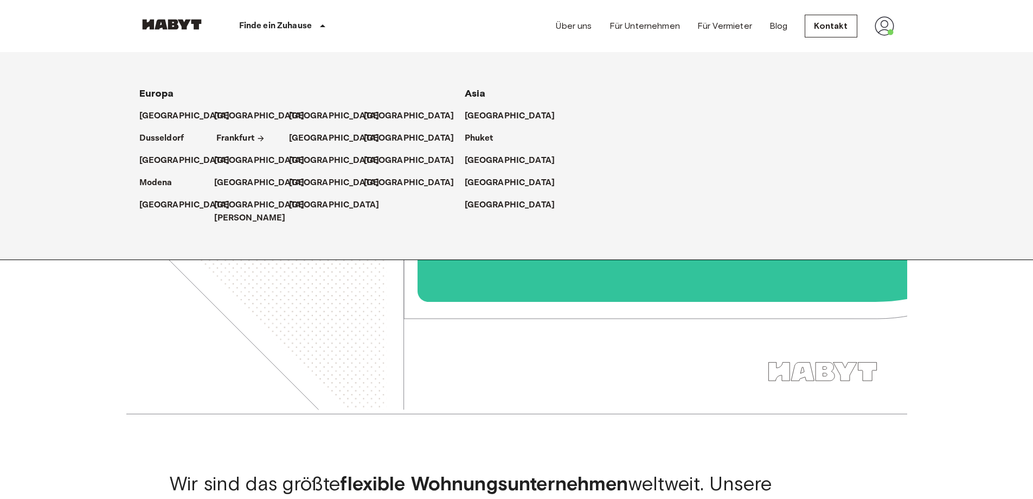
click at [239, 139] on p "Frankfurt" at bounding box center [235, 138] width 38 height 13
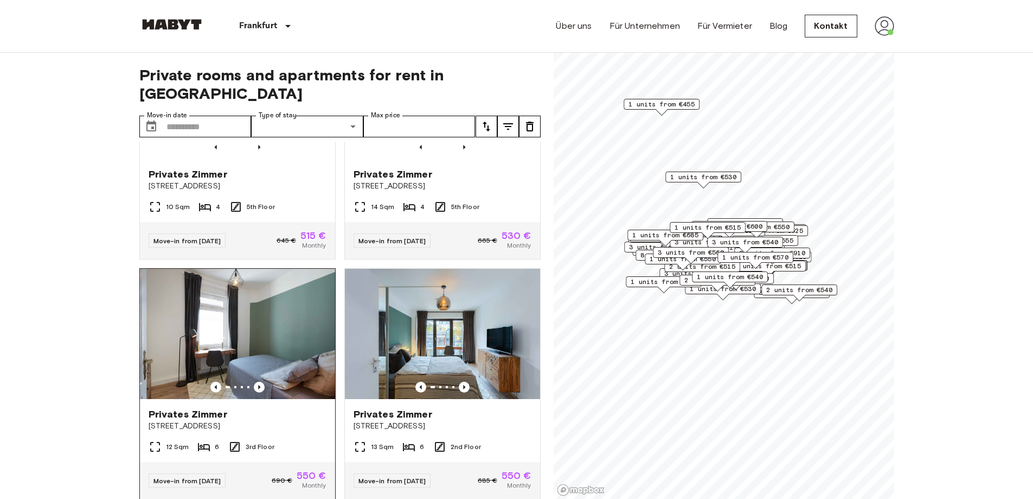
scroll to position [398, 0]
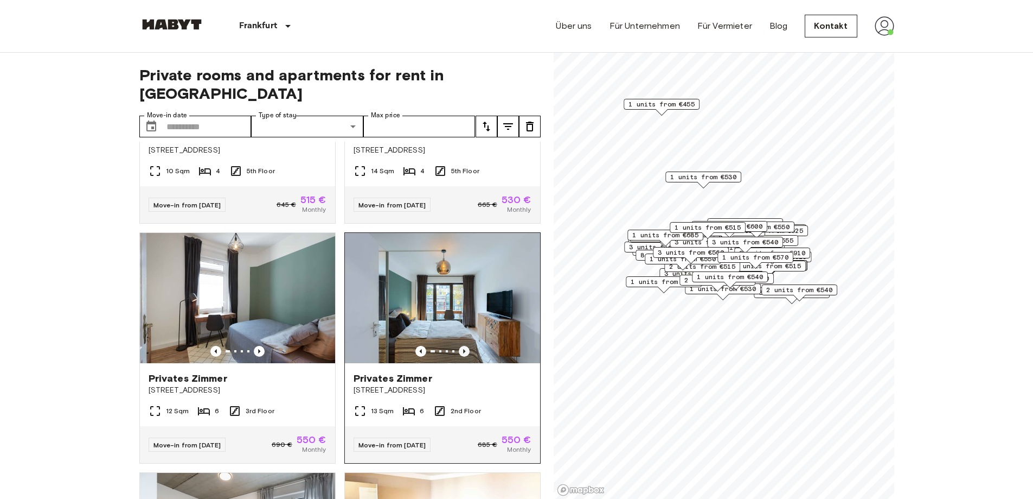
click at [459, 346] on icon "Previous image" at bounding box center [464, 351] width 11 height 11
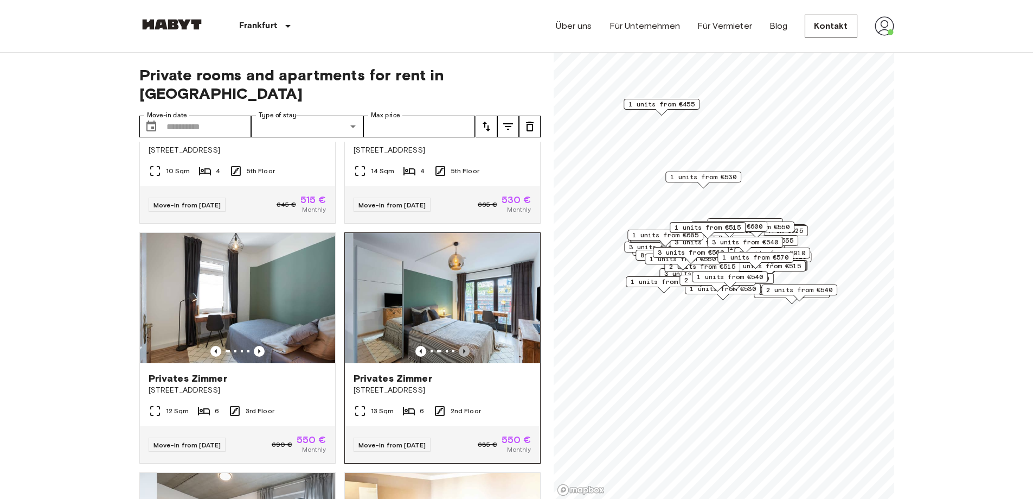
click at [459, 346] on icon "Previous image" at bounding box center [464, 351] width 11 height 11
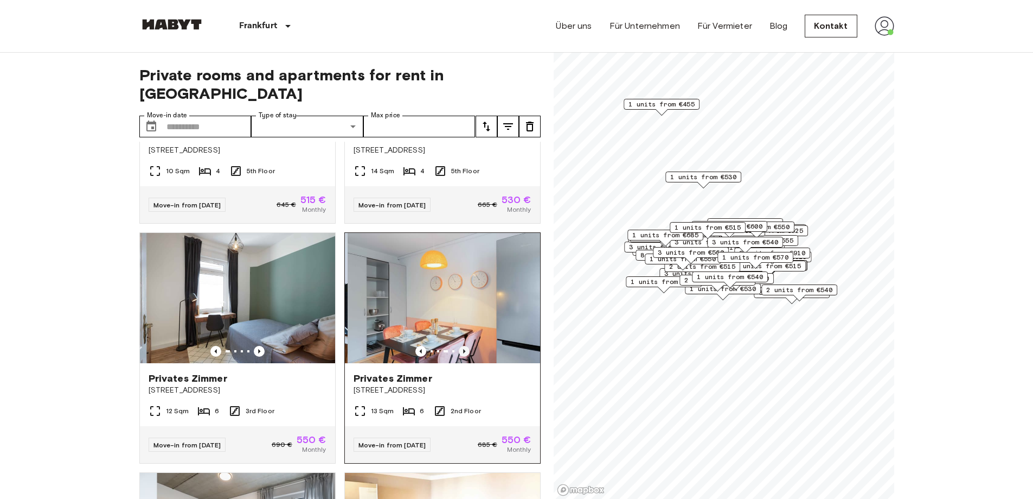
click at [459, 346] on icon "Previous image" at bounding box center [464, 351] width 11 height 11
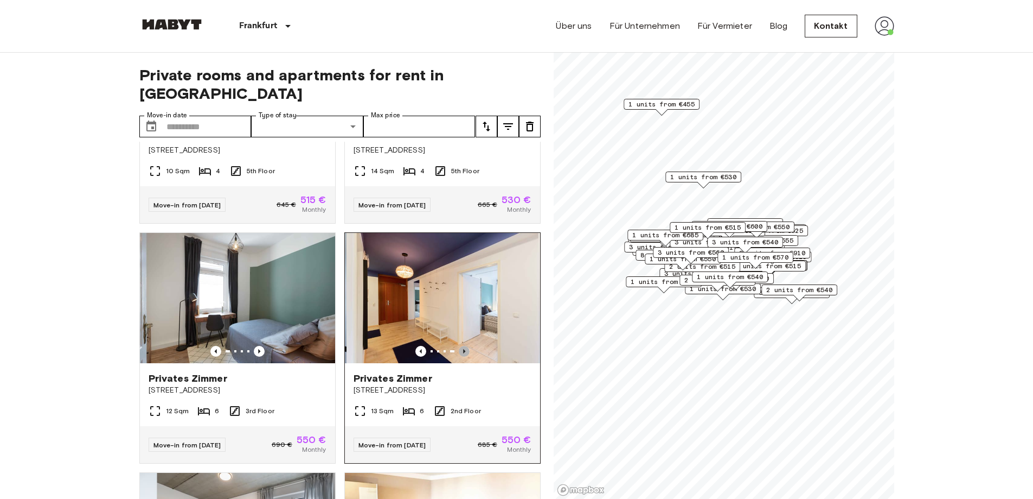
click at [459, 346] on icon "Previous image" at bounding box center [464, 351] width 11 height 11
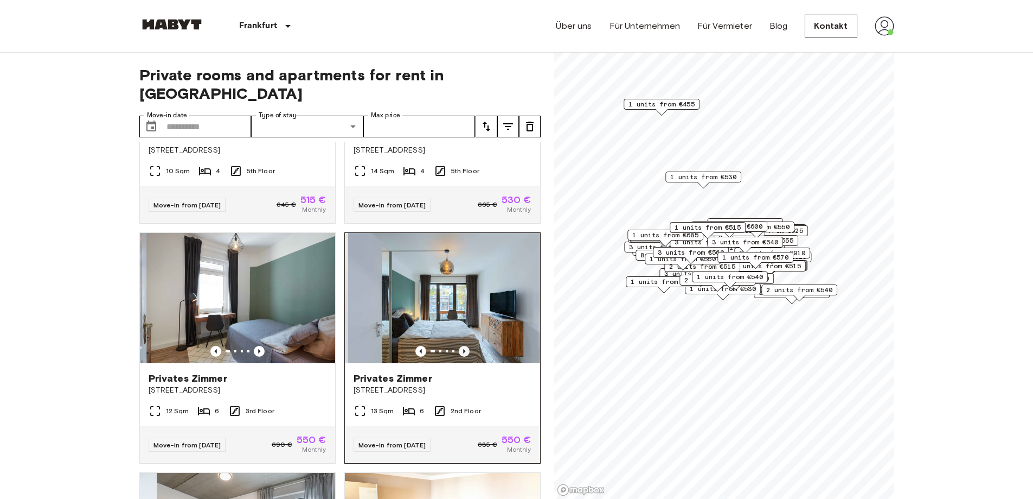
click at [459, 346] on icon "Previous image" at bounding box center [464, 351] width 11 height 11
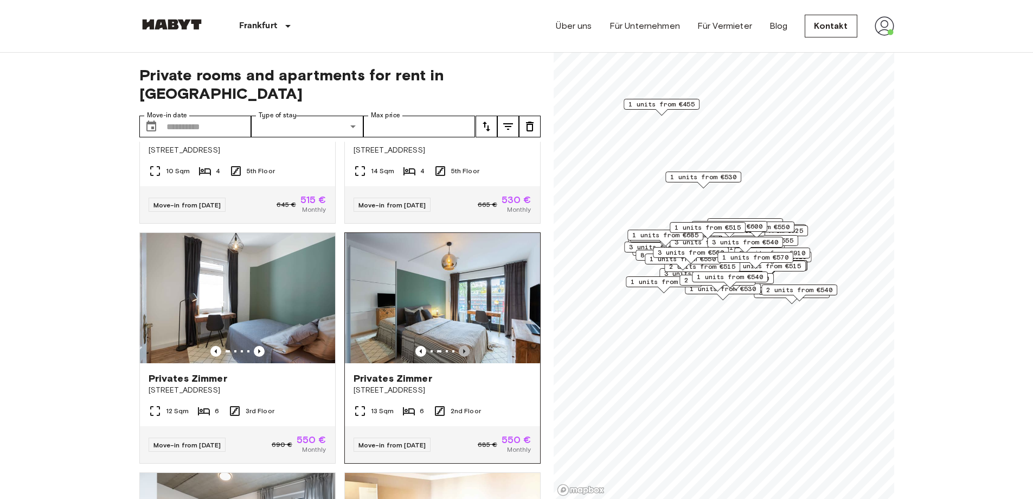
click at [459, 346] on icon "Previous image" at bounding box center [464, 351] width 11 height 11
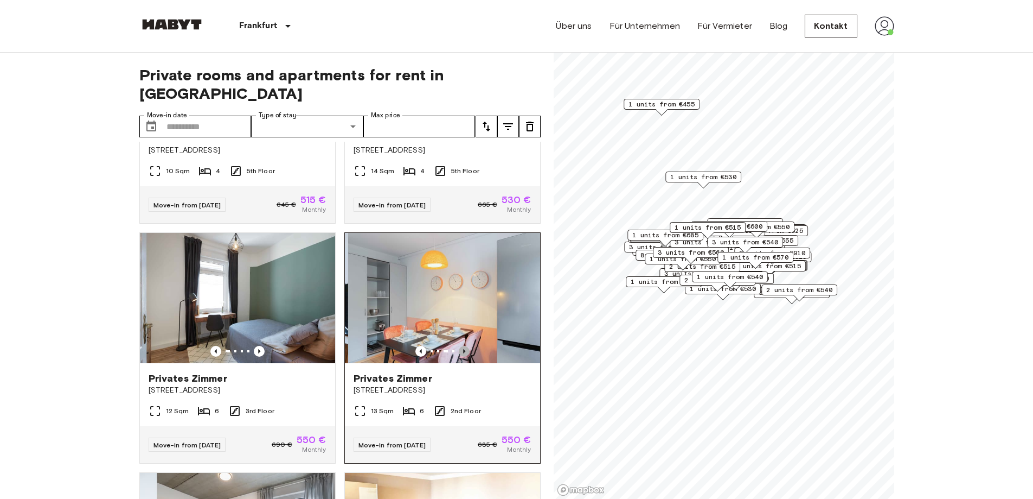
click at [459, 346] on icon "Previous image" at bounding box center [464, 351] width 11 height 11
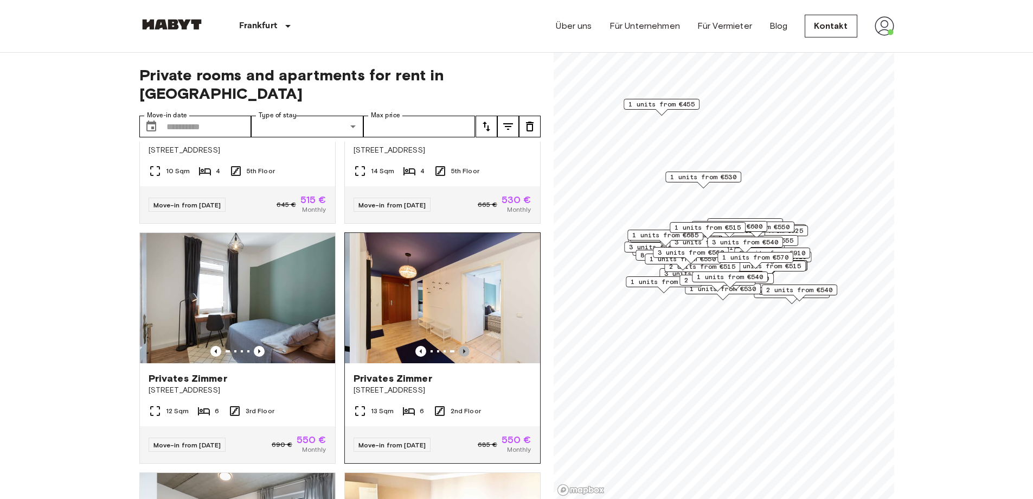
click at [459, 346] on icon "Previous image" at bounding box center [464, 351] width 11 height 11
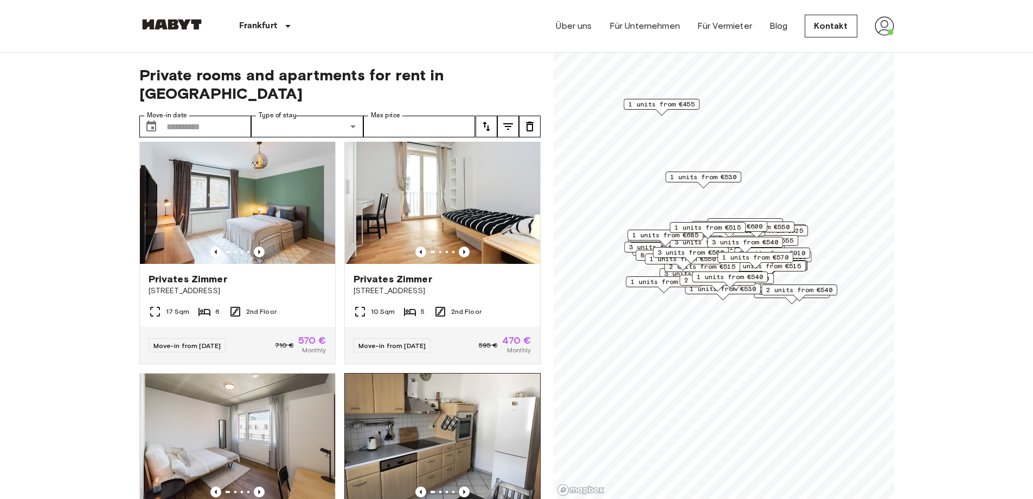
scroll to position [904, 0]
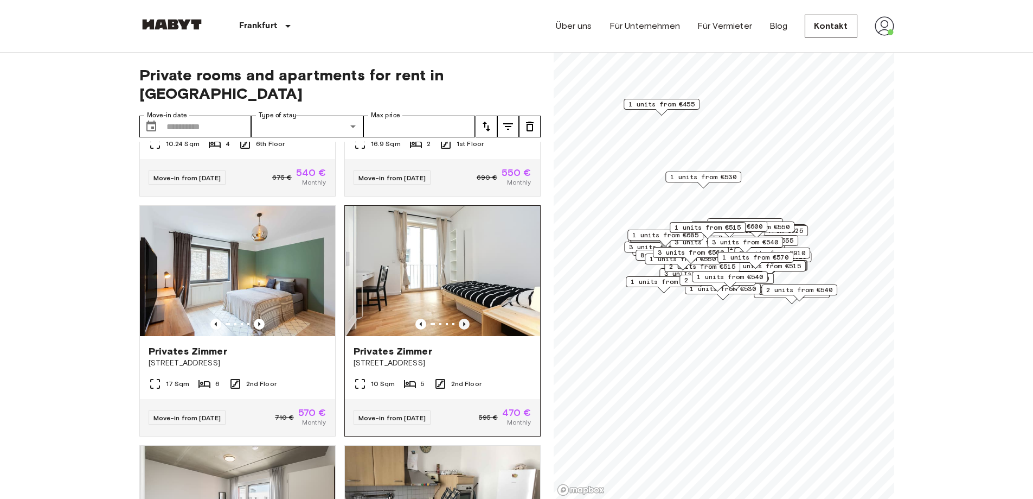
click at [463, 319] on div at bounding box center [442, 271] width 195 height 130
click at [459, 322] on icon "Previous image" at bounding box center [464, 323] width 11 height 11
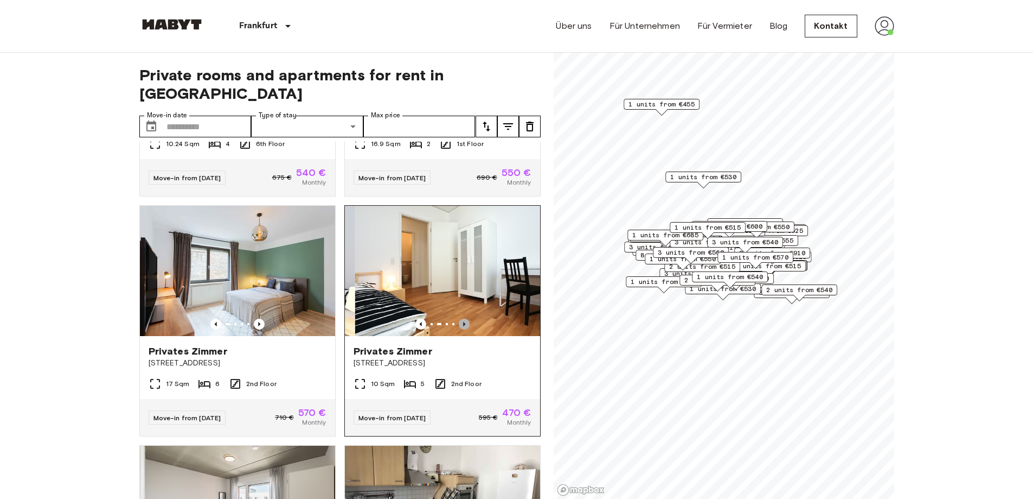
click at [459, 322] on icon "Previous image" at bounding box center [464, 323] width 11 height 11
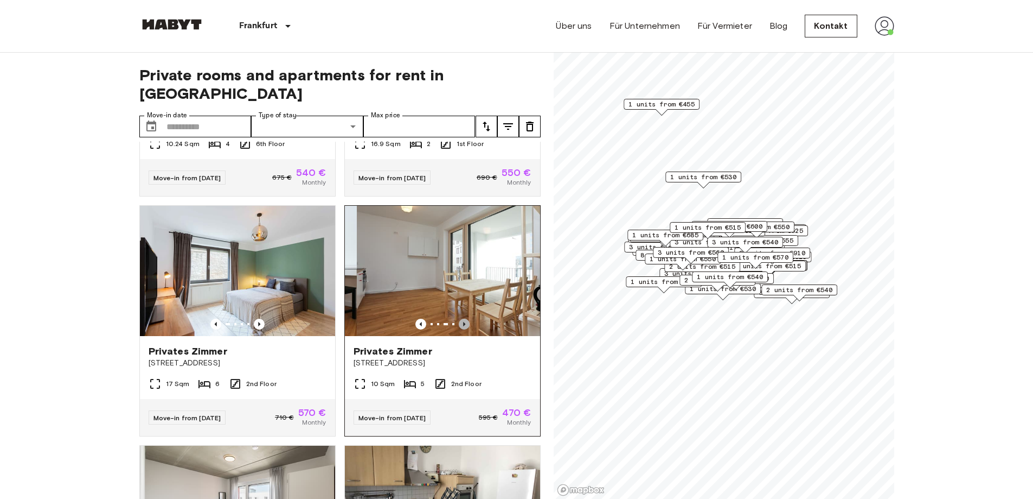
click at [459, 322] on icon "Previous image" at bounding box center [464, 323] width 11 height 11
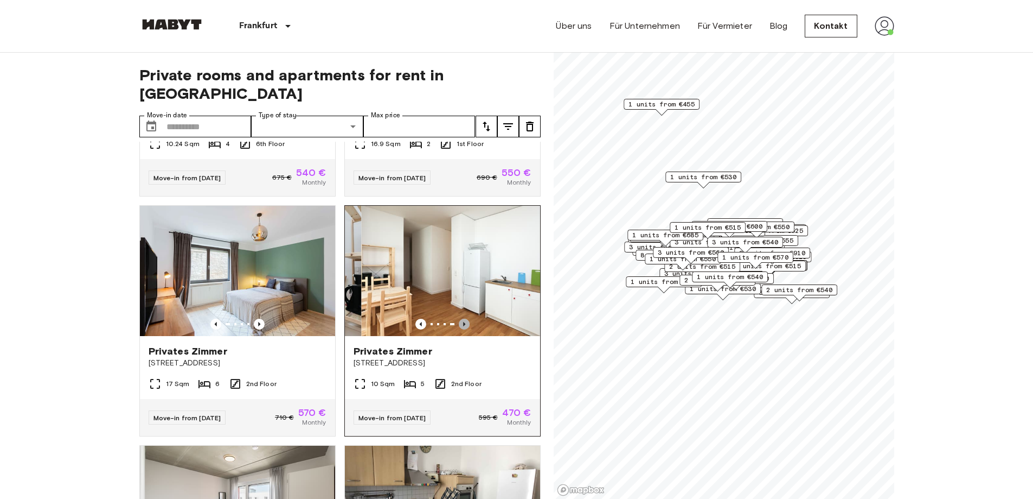
click at [459, 322] on icon "Previous image" at bounding box center [464, 323] width 11 height 11
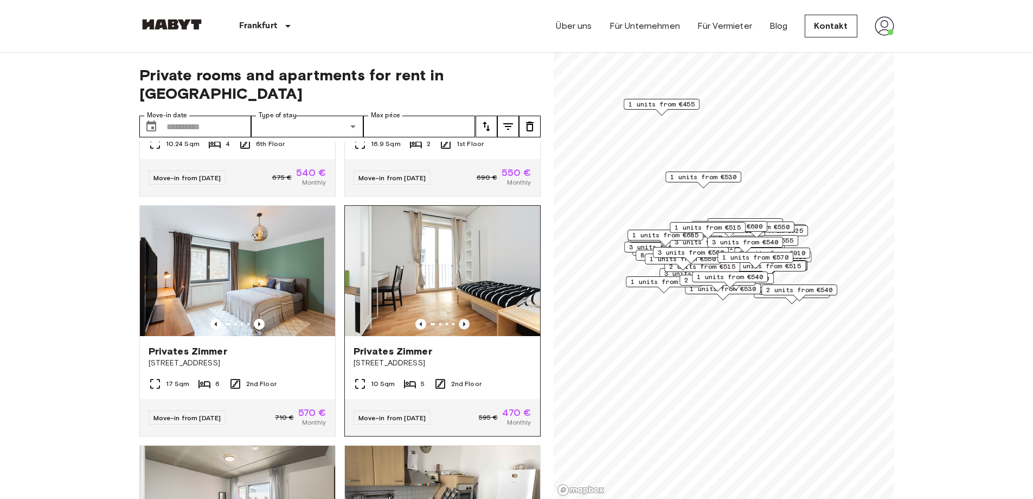
click at [459, 322] on icon "Previous image" at bounding box center [464, 323] width 11 height 11
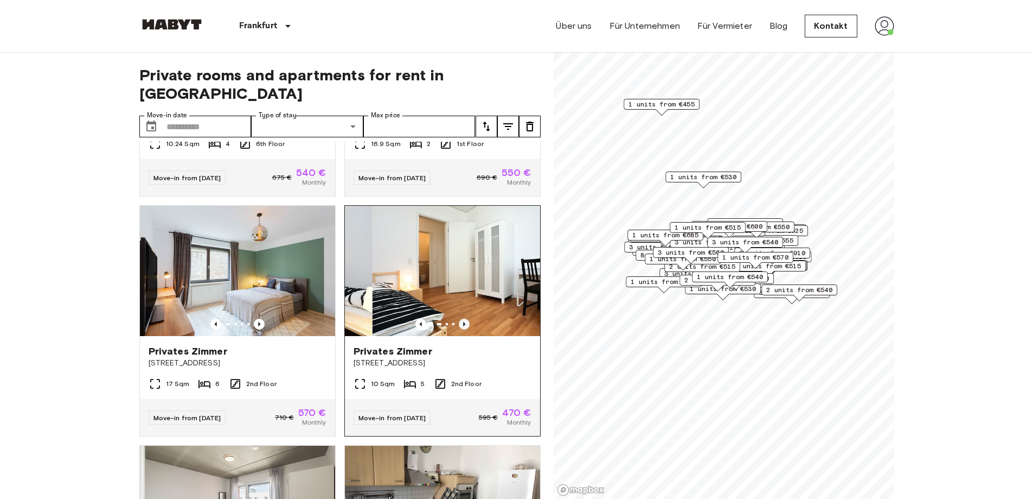
click at [459, 322] on icon "Previous image" at bounding box center [464, 323] width 11 height 11
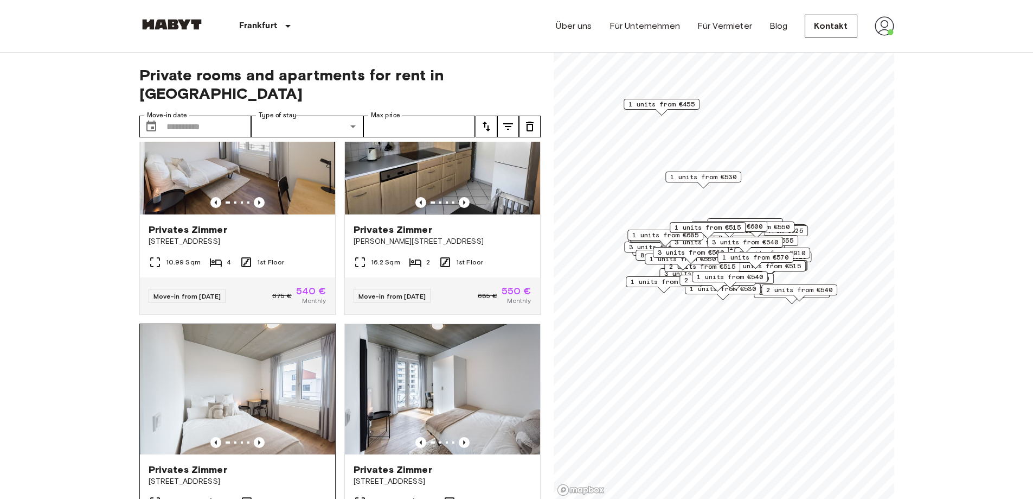
scroll to position [1447, 0]
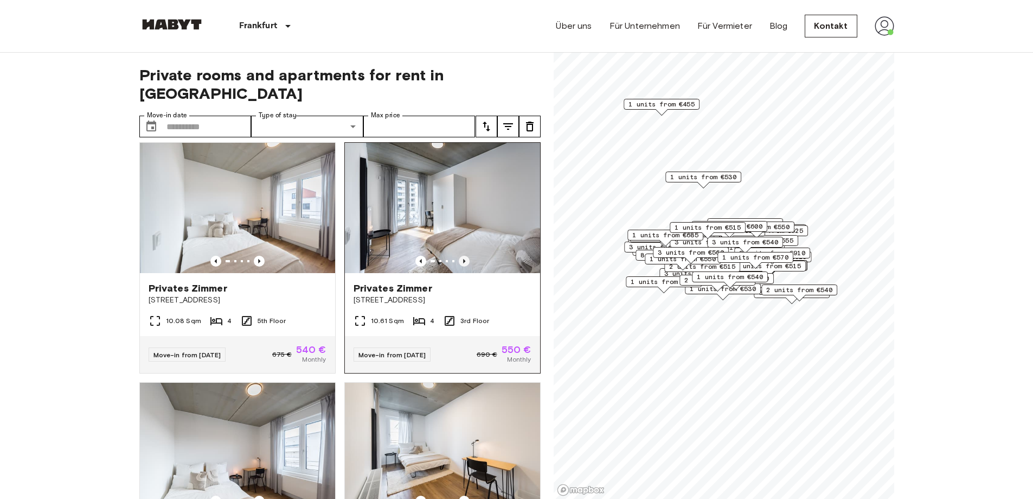
click at [459, 266] on icon "Previous image" at bounding box center [464, 260] width 11 height 11
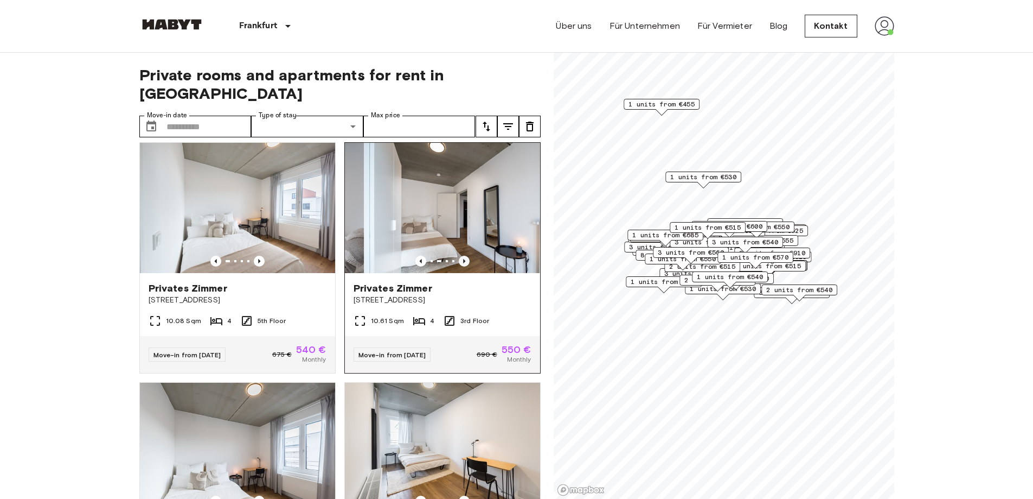
click at [459, 266] on icon "Previous image" at bounding box center [464, 260] width 11 height 11
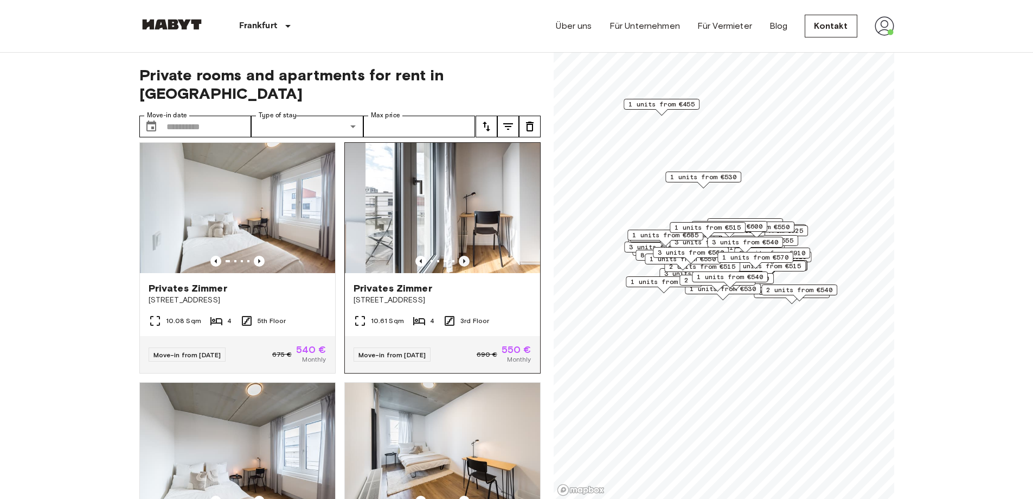
click at [459, 266] on icon "Previous image" at bounding box center [464, 260] width 11 height 11
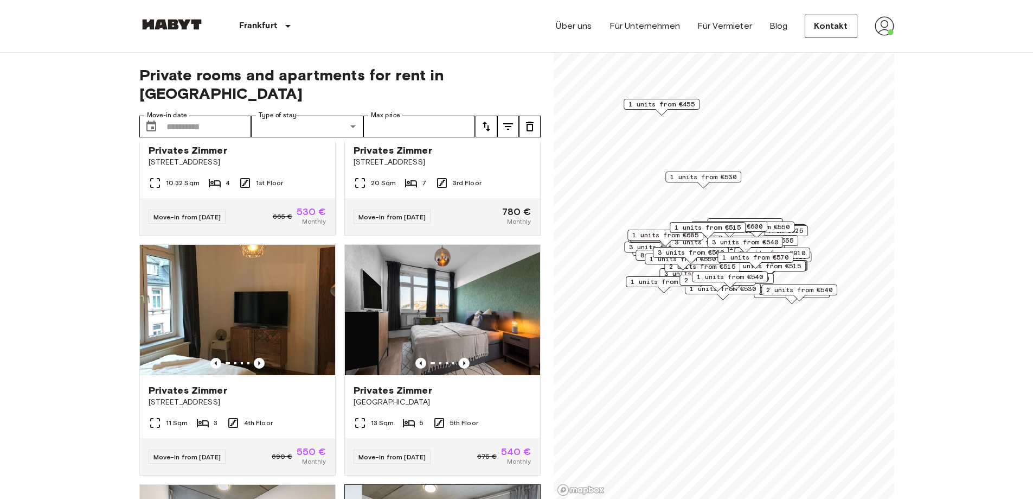
scroll to position [3480, 0]
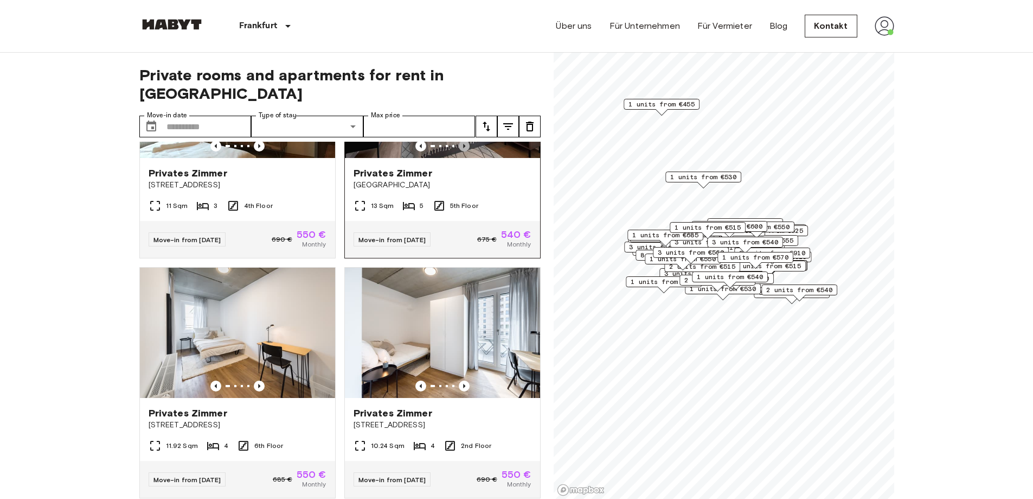
click at [463, 148] on icon "Previous image" at bounding box center [464, 146] width 2 height 4
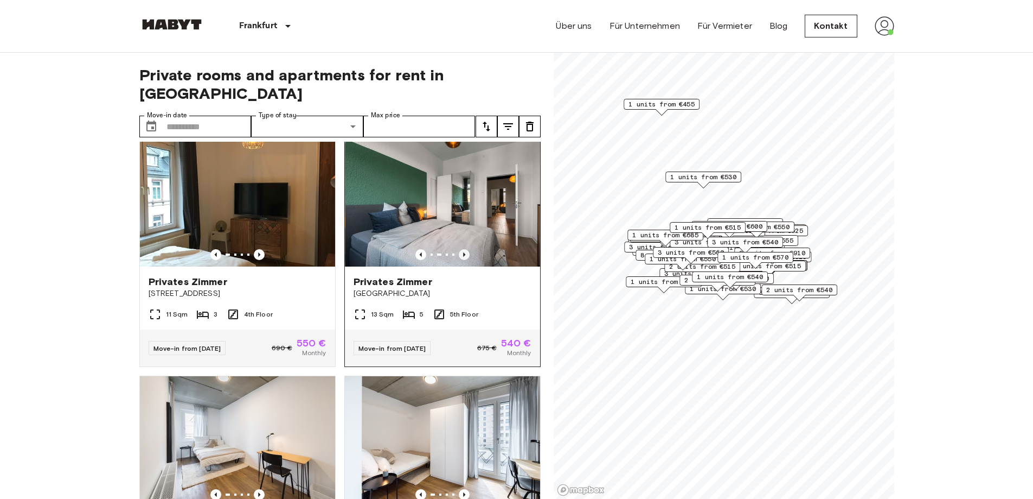
click at [461, 260] on icon "Previous image" at bounding box center [464, 254] width 11 height 11
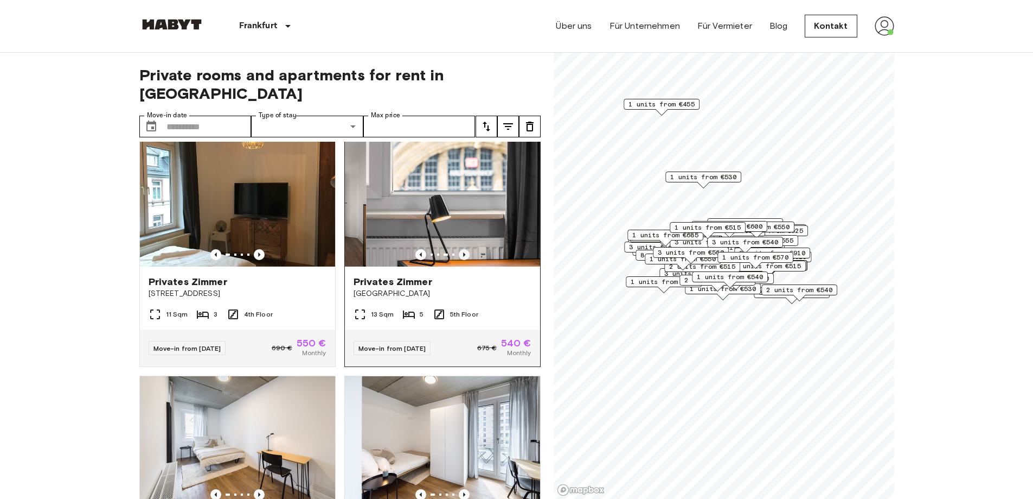
click at [461, 260] on icon "Previous image" at bounding box center [464, 254] width 11 height 11
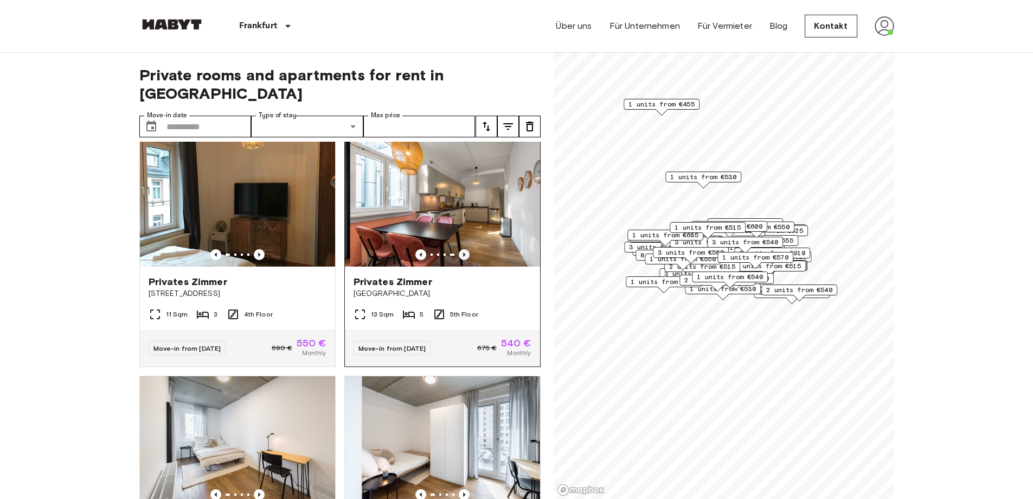
click at [461, 260] on icon "Previous image" at bounding box center [464, 254] width 11 height 11
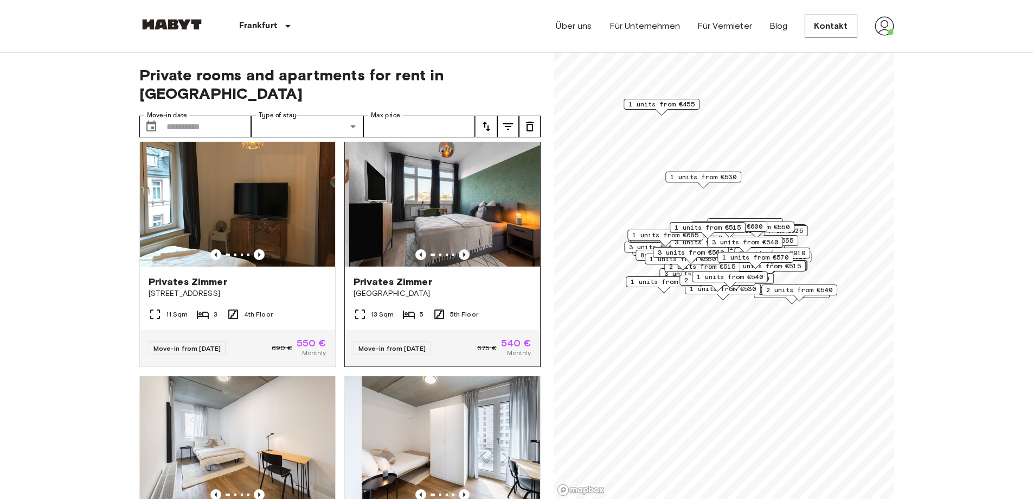
click at [461, 260] on icon "Previous image" at bounding box center [464, 254] width 11 height 11
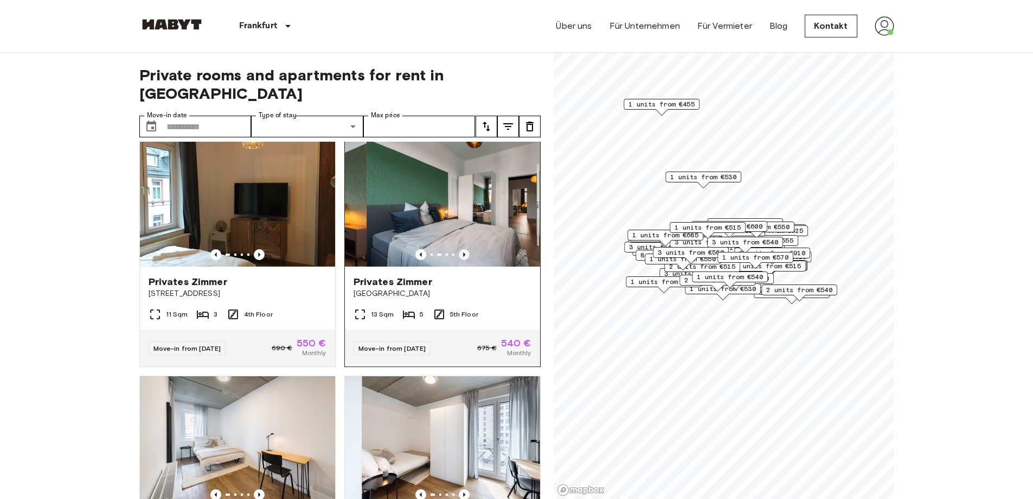
click at [461, 260] on icon "Previous image" at bounding box center [464, 254] width 11 height 11
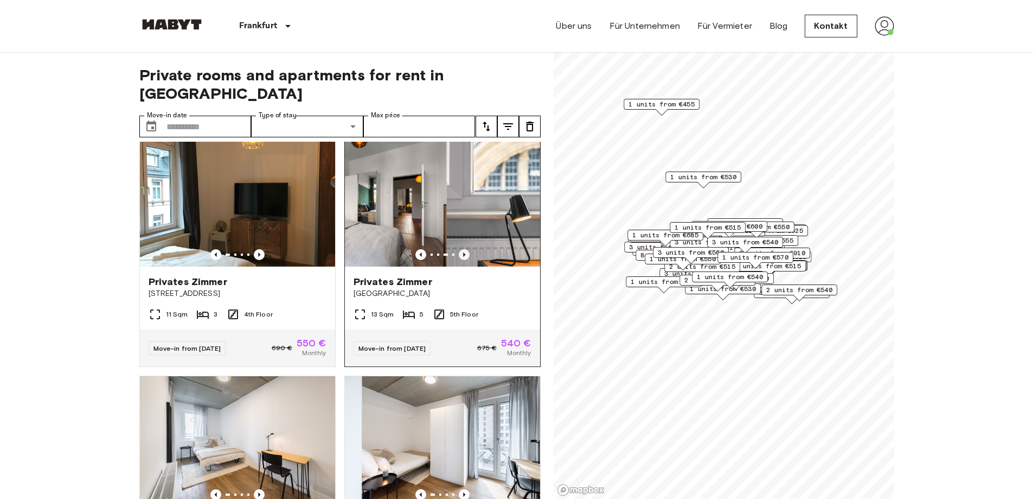
click at [461, 260] on icon "Previous image" at bounding box center [464, 254] width 11 height 11
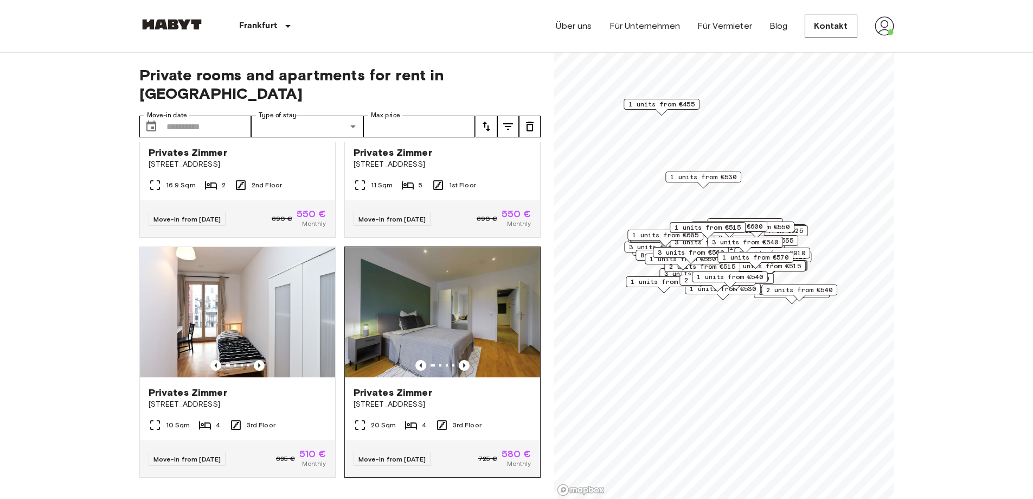
scroll to position [4529, 0]
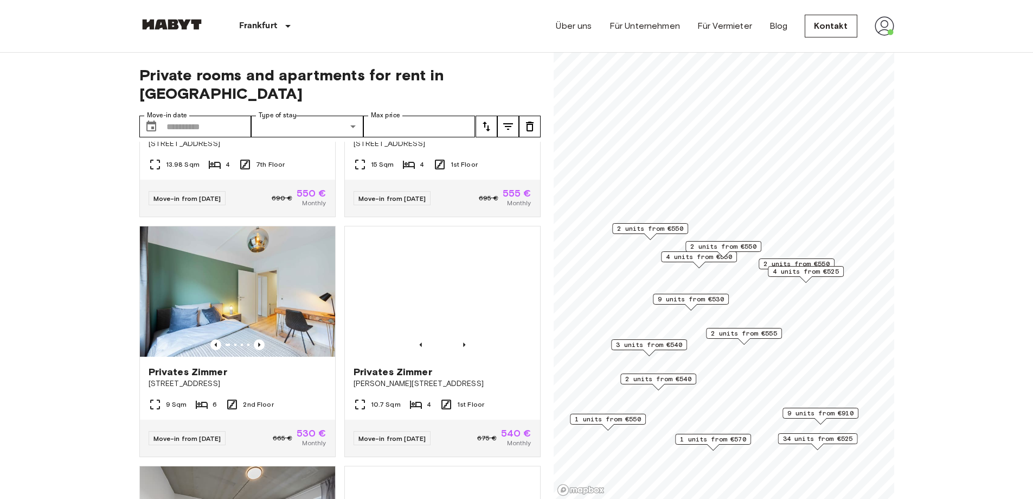
scroll to position [3544, 0]
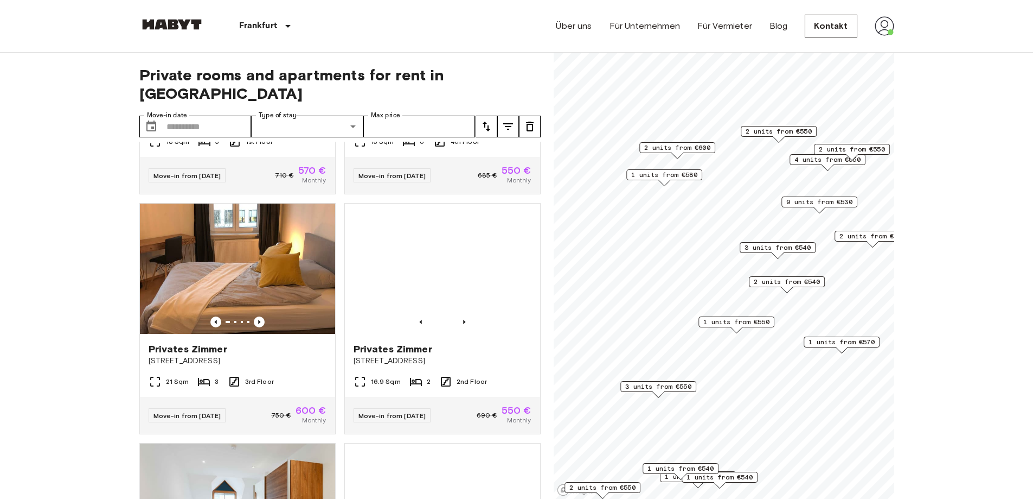
scroll to position [1092, 0]
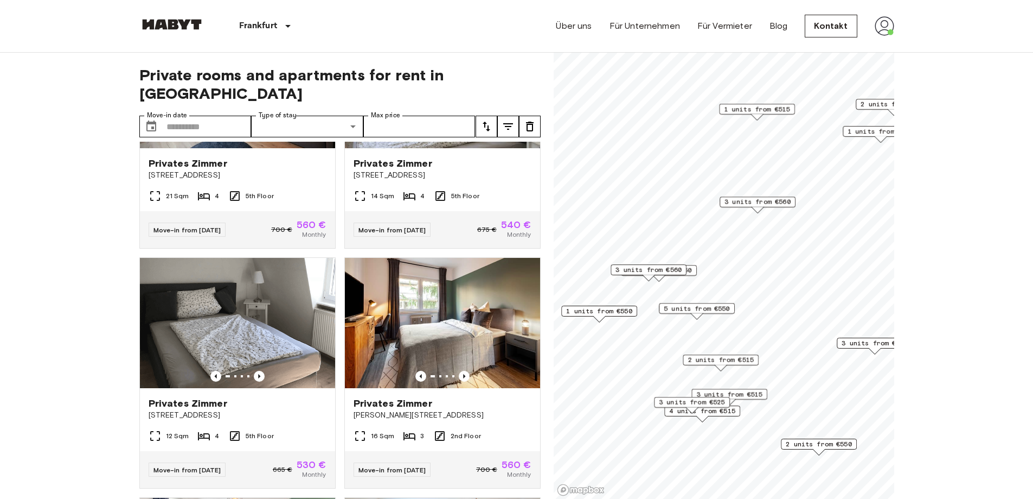
scroll to position [847, 0]
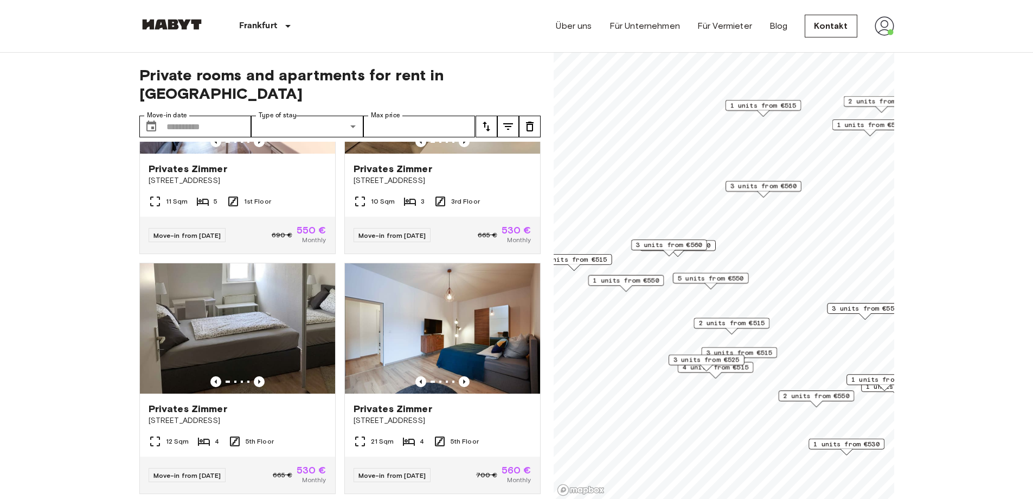
scroll to position [1092, 0]
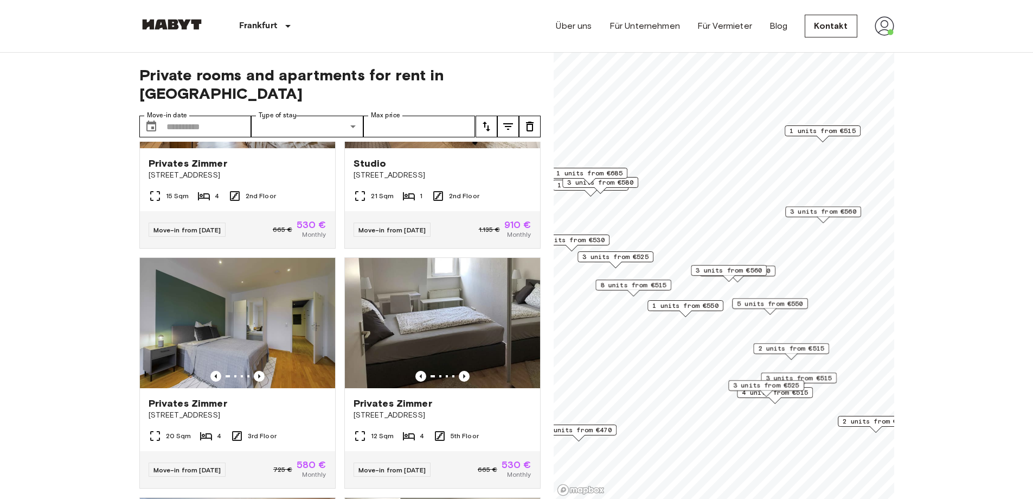
scroll to position [1337, 0]
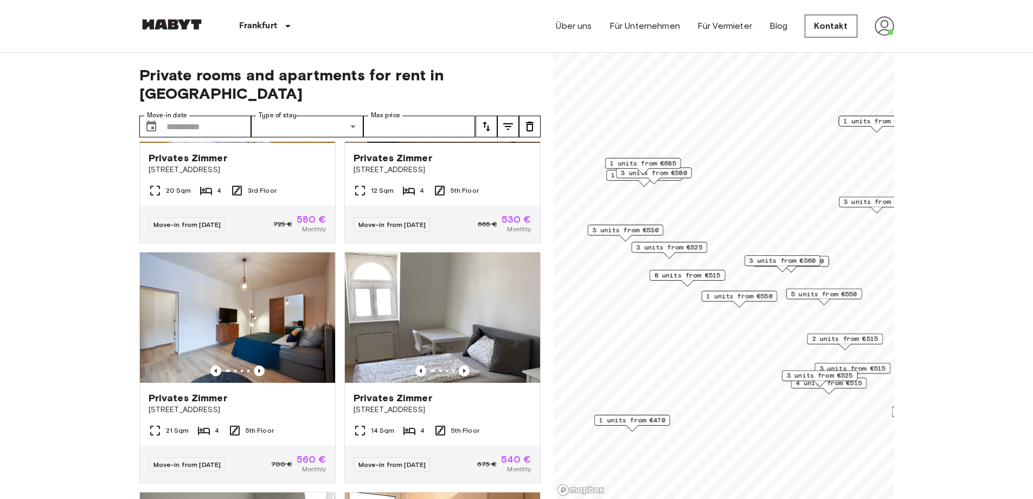
drag, startPoint x: 648, startPoint y: 274, endPoint x: 667, endPoint y: 271, distance: 18.8
click at [667, 271] on span "8 units from €515" at bounding box center [687, 275] width 66 height 10
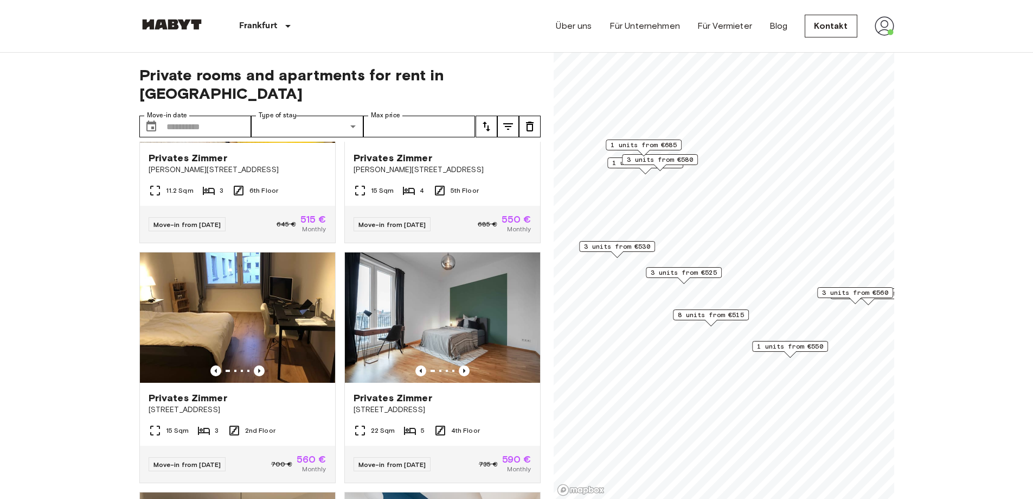
scroll to position [602, 0]
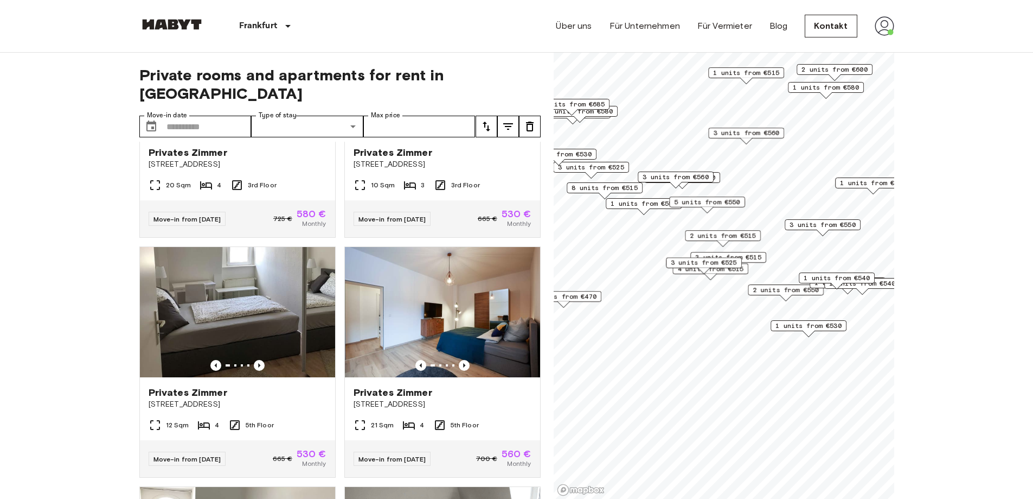
scroll to position [2073, 0]
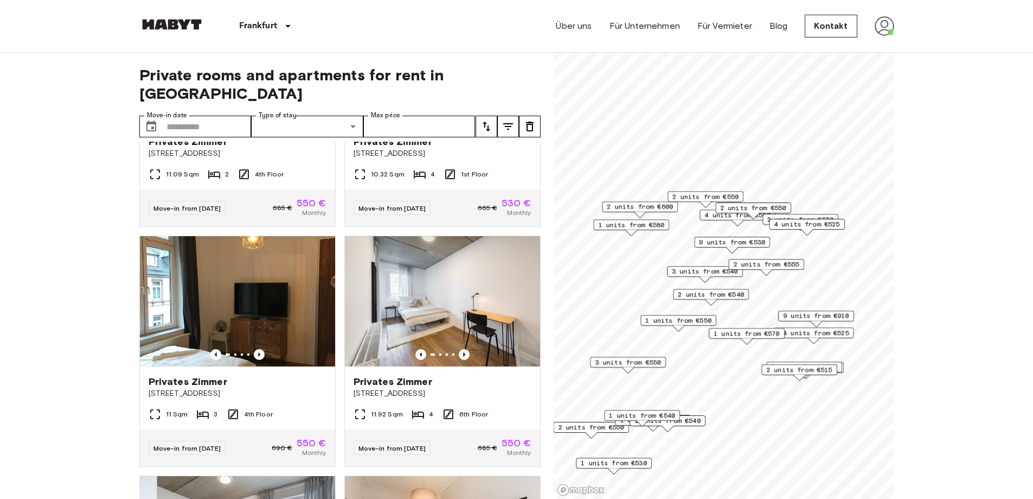
scroll to position [1582, 0]
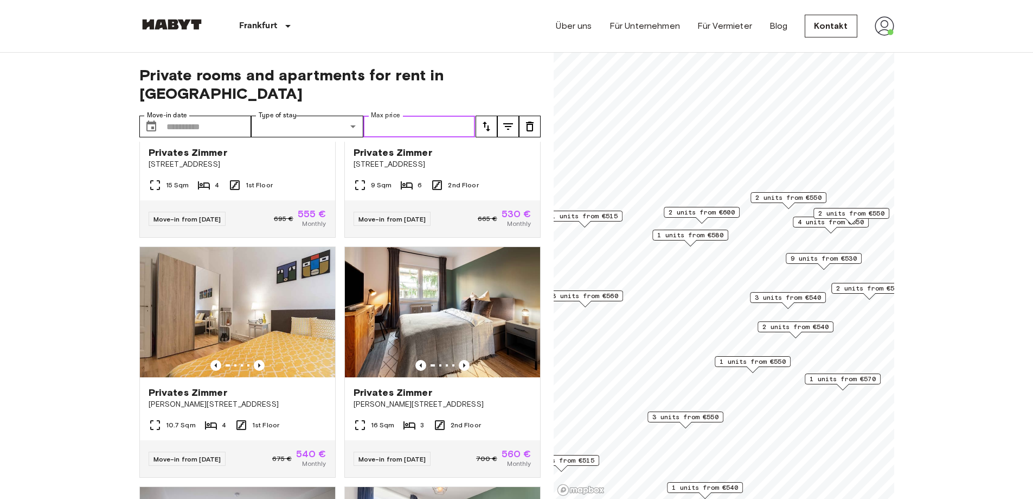
click at [450, 116] on input "Max price" at bounding box center [419, 127] width 112 height 22
click at [488, 122] on icon "tune" at bounding box center [487, 127] width 8 height 10
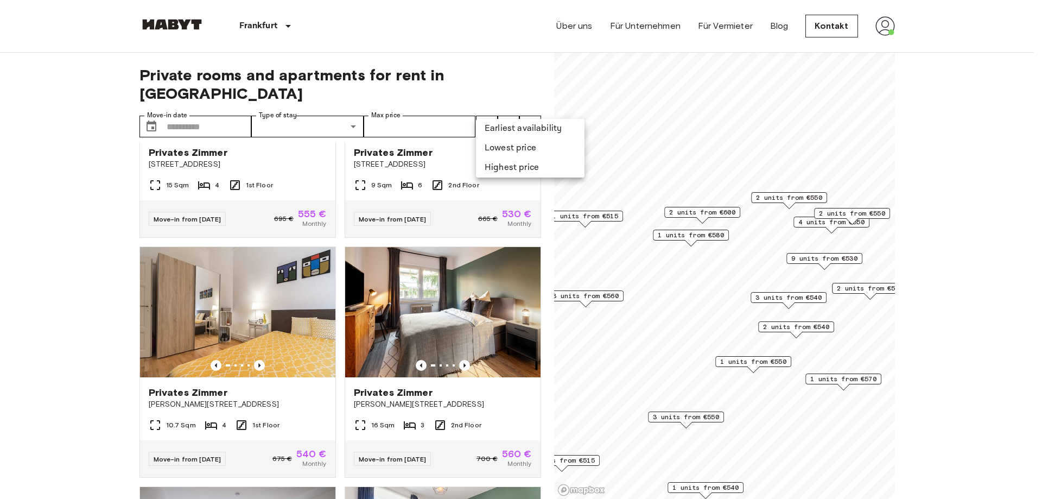
click at [419, 95] on div at bounding box center [521, 249] width 1042 height 499
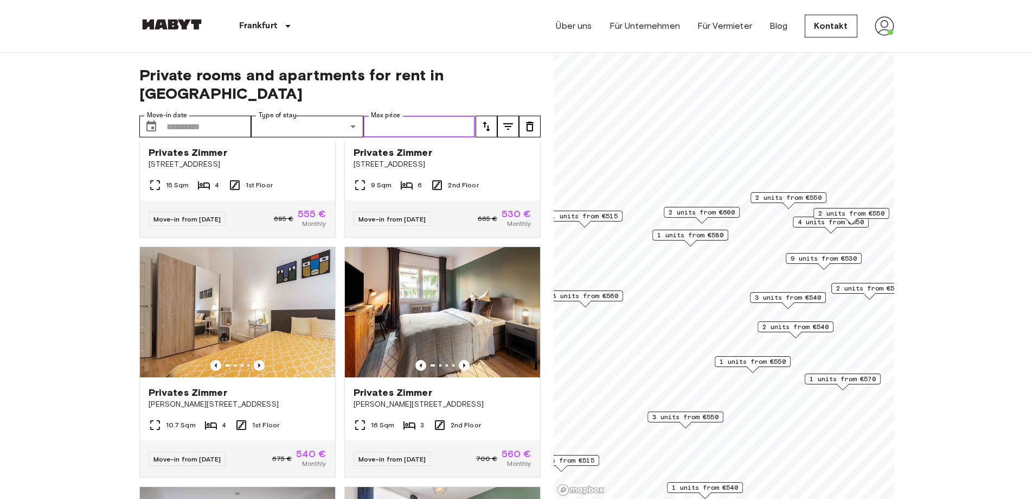
click at [430, 116] on input "Max price" at bounding box center [419, 127] width 112 height 22
click at [485, 120] on icon "tune" at bounding box center [486, 126] width 13 height 13
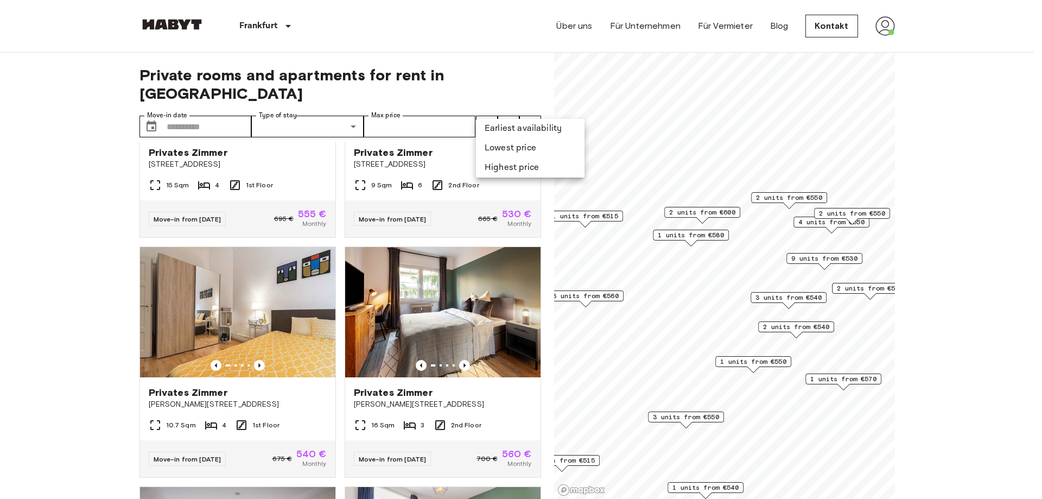
click at [484, 113] on div at bounding box center [521, 249] width 1042 height 499
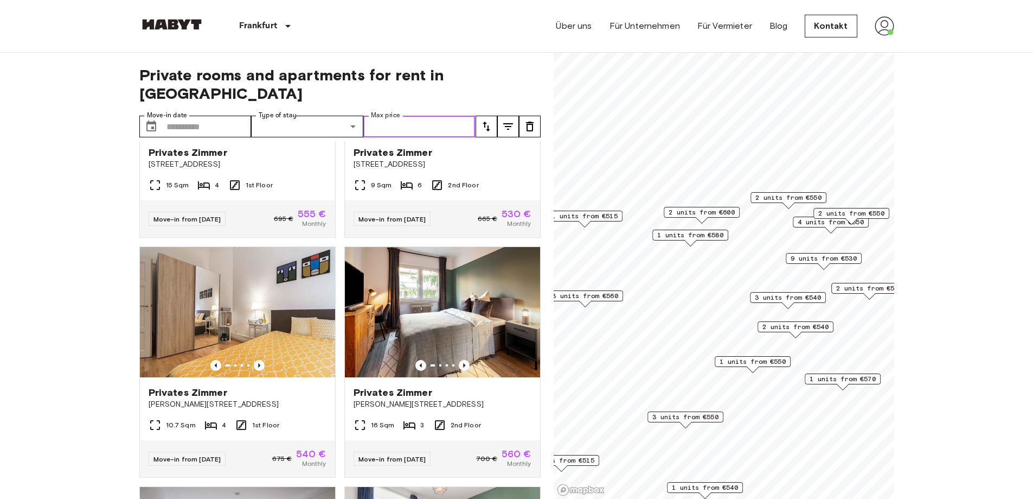
click at [376, 116] on input "Max price" at bounding box center [419, 127] width 112 height 22
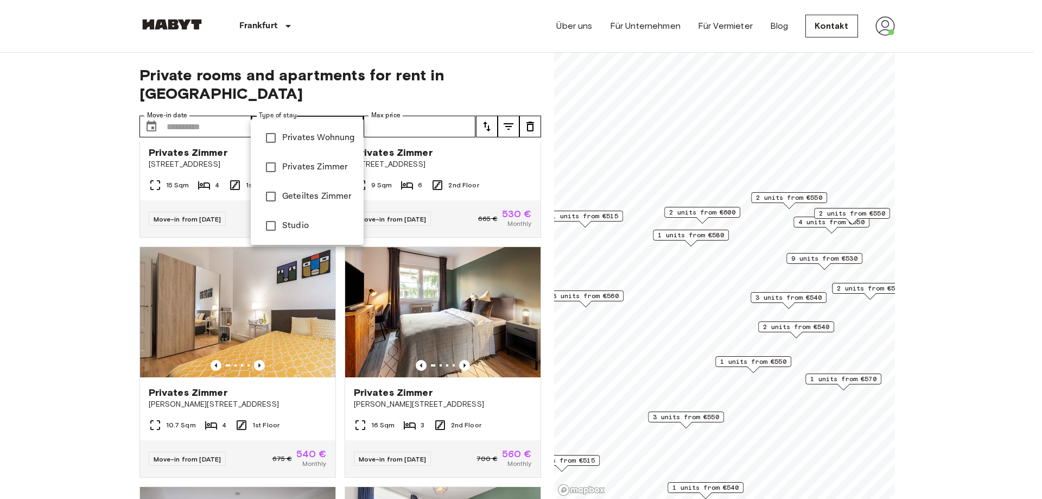
click at [222, 105] on div at bounding box center [521, 249] width 1042 height 499
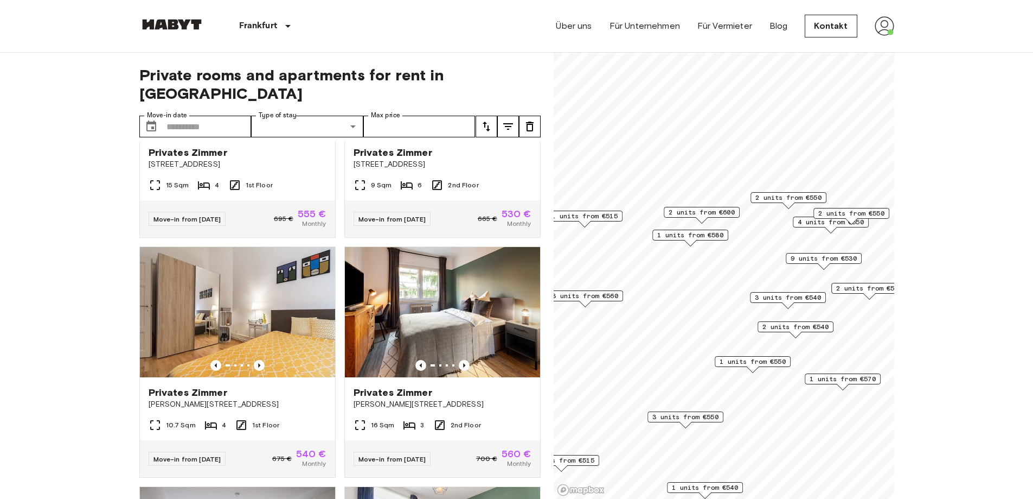
click at [419, 95] on div "Private rooms and apartments for rent in Frankfurt Move-in date ​ Move-in date …" at bounding box center [339, 276] width 401 height 446
click at [415, 116] on input "Max price" at bounding box center [419, 127] width 112 height 22
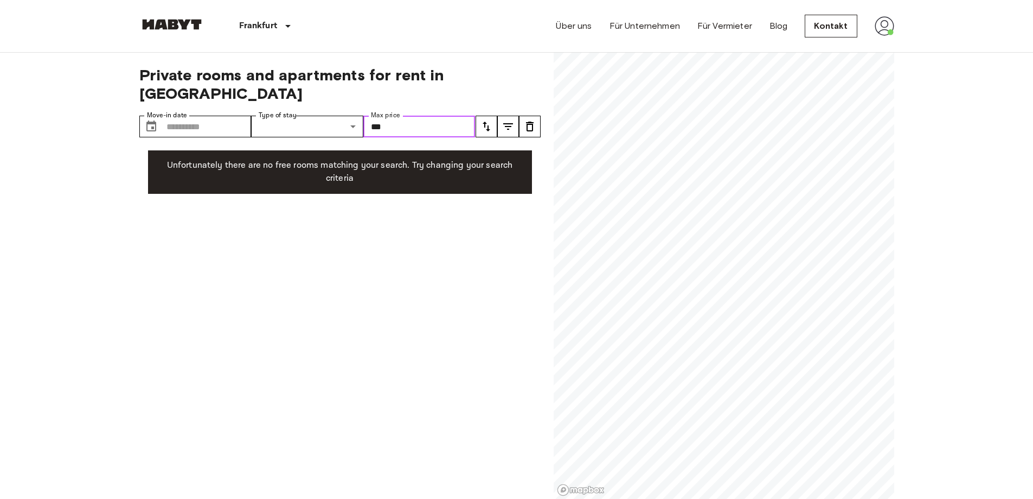
type input "***"
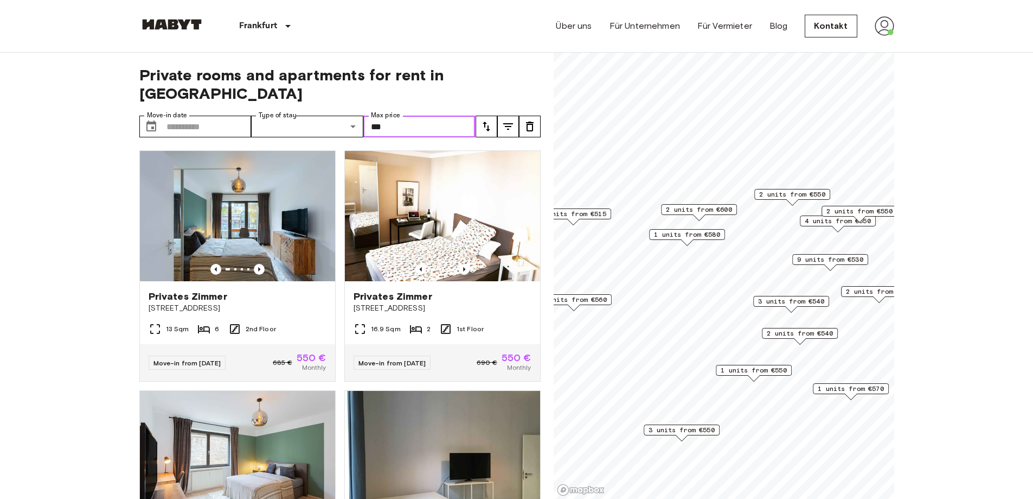
drag, startPoint x: 446, startPoint y: 104, endPoint x: 463, endPoint y: 107, distance: 16.5
click at [447, 116] on input "***" at bounding box center [419, 127] width 112 height 22
click at [509, 123] on icon "tune" at bounding box center [508, 126] width 10 height 7
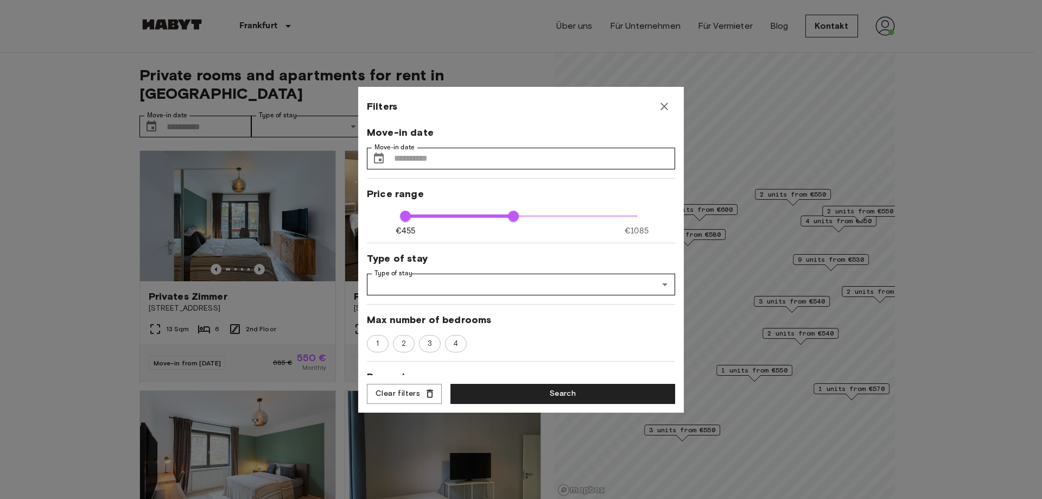
type input "***"
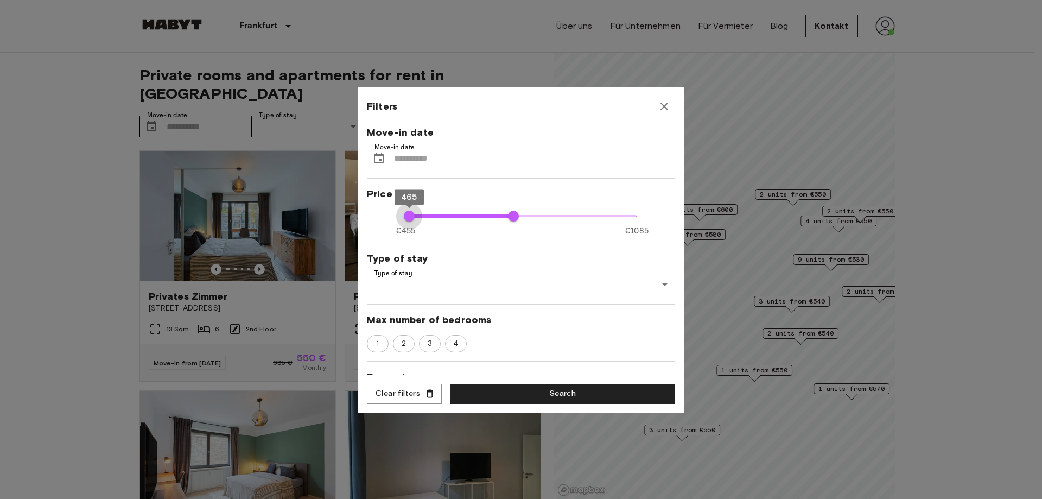
type input "***"
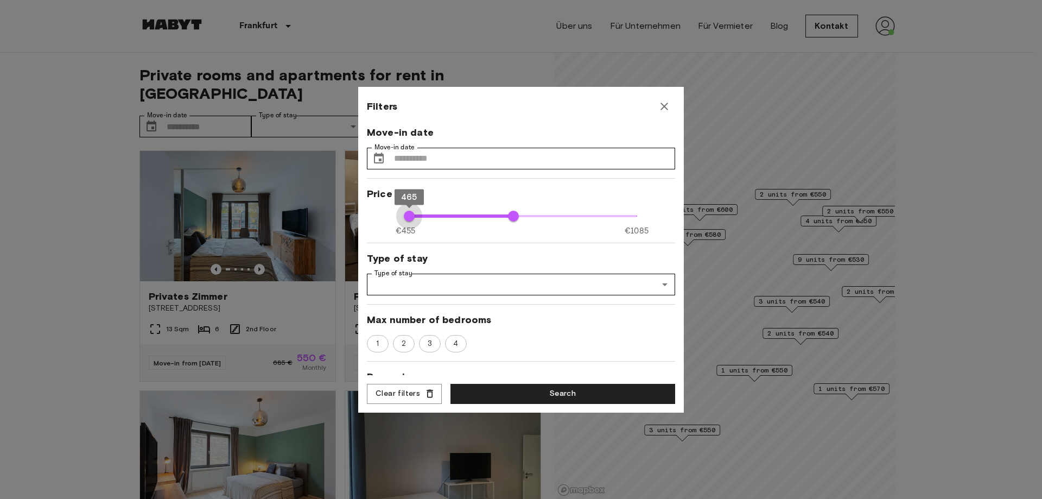
type input "***"
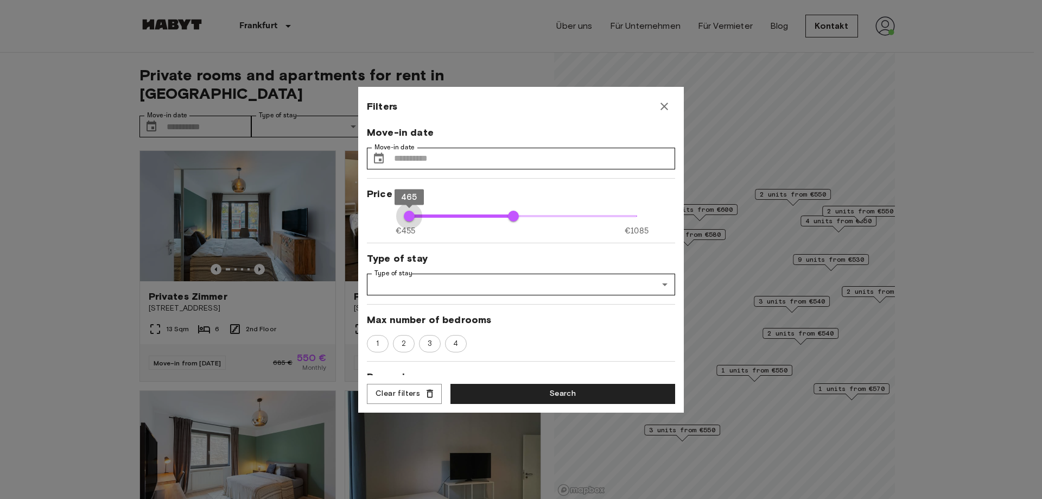
type input "***"
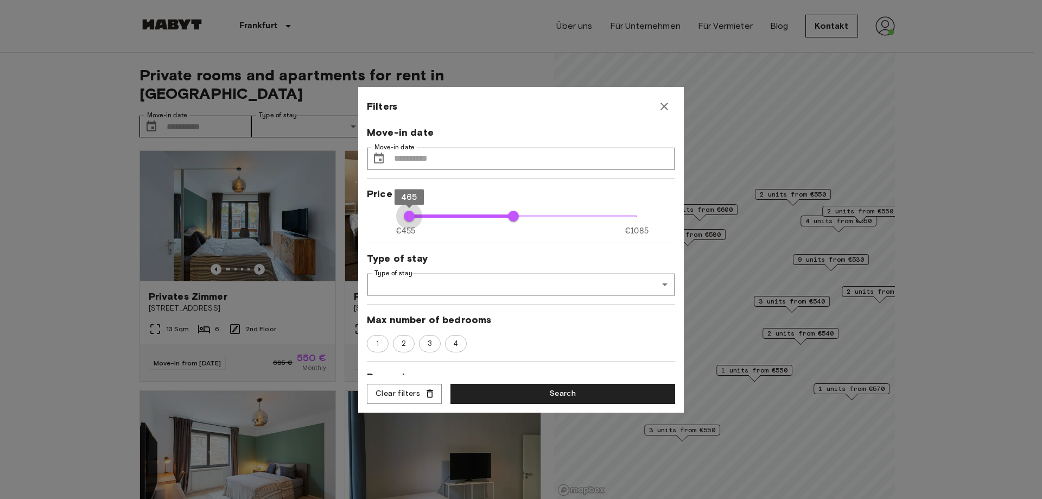
type input "***"
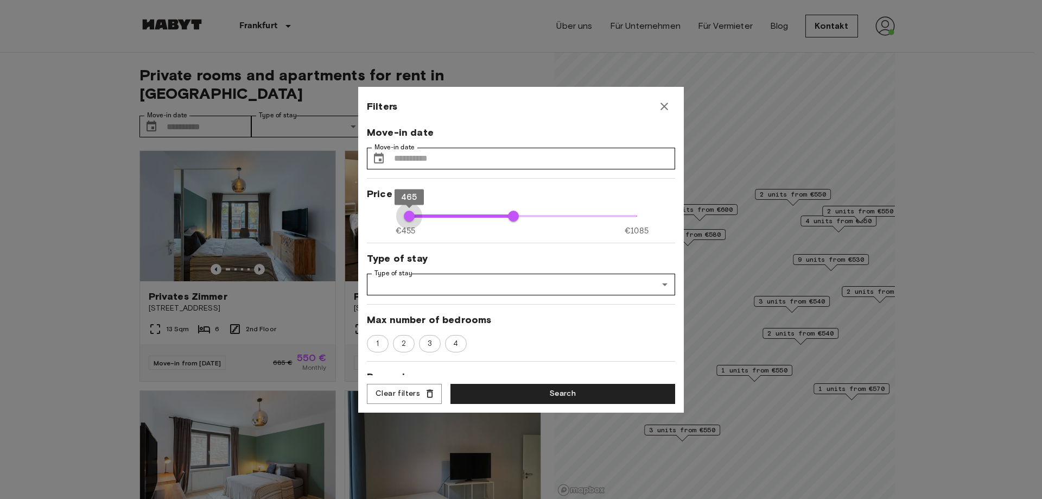
type input "***"
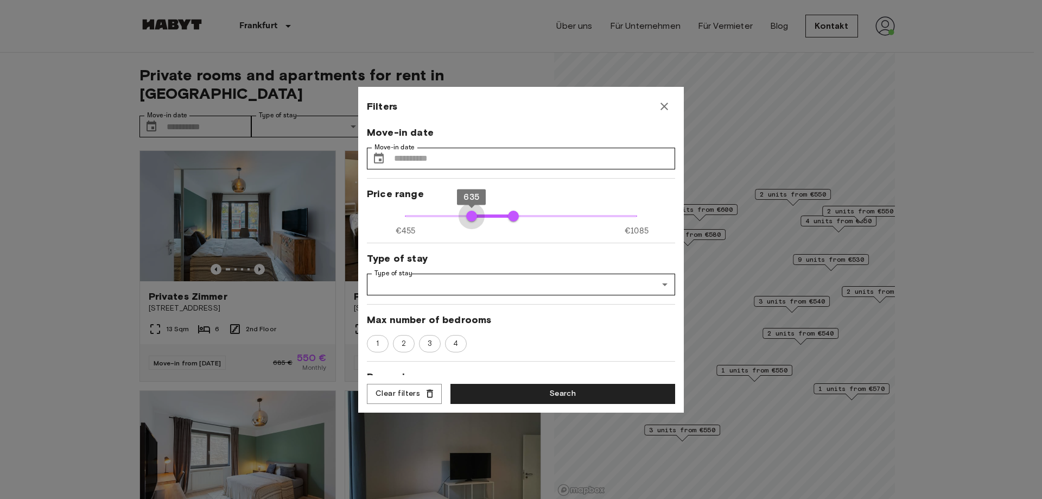
type input "***"
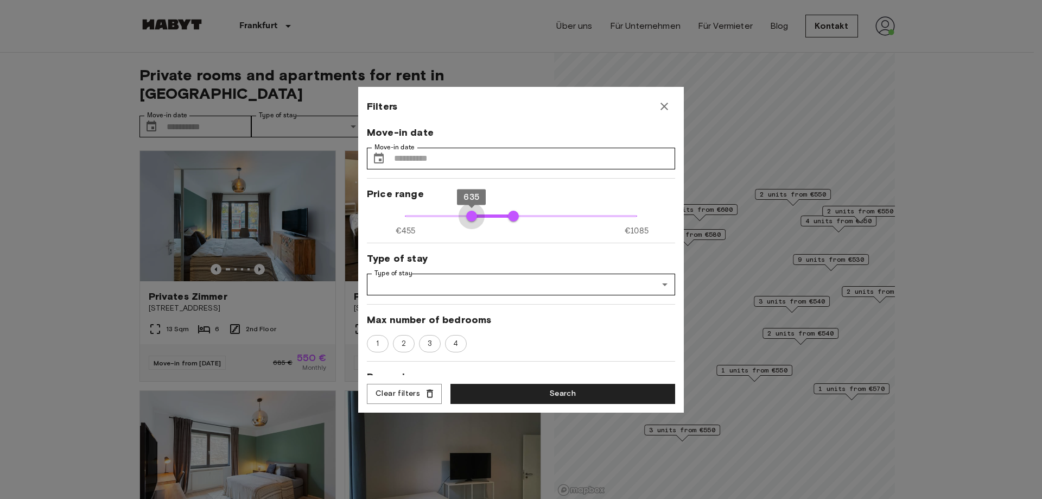
type input "***"
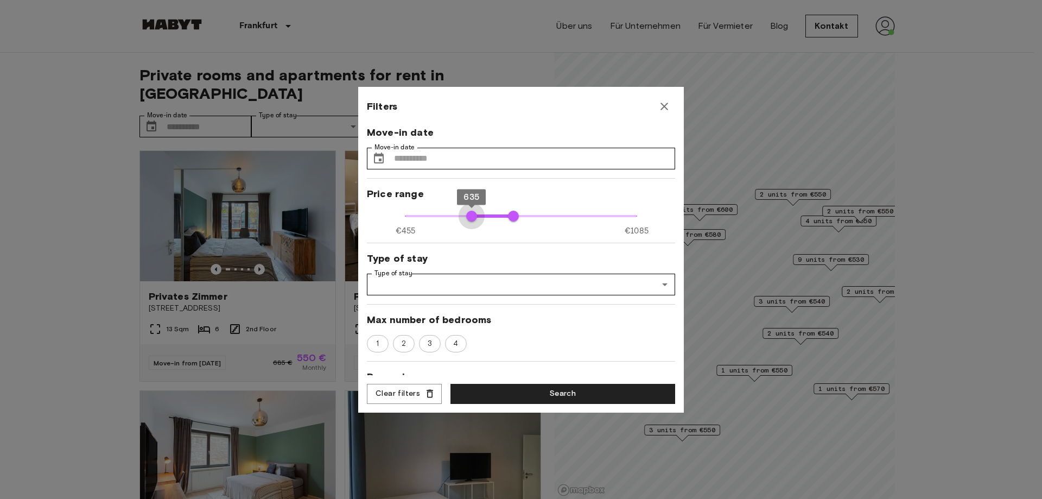
type input "***"
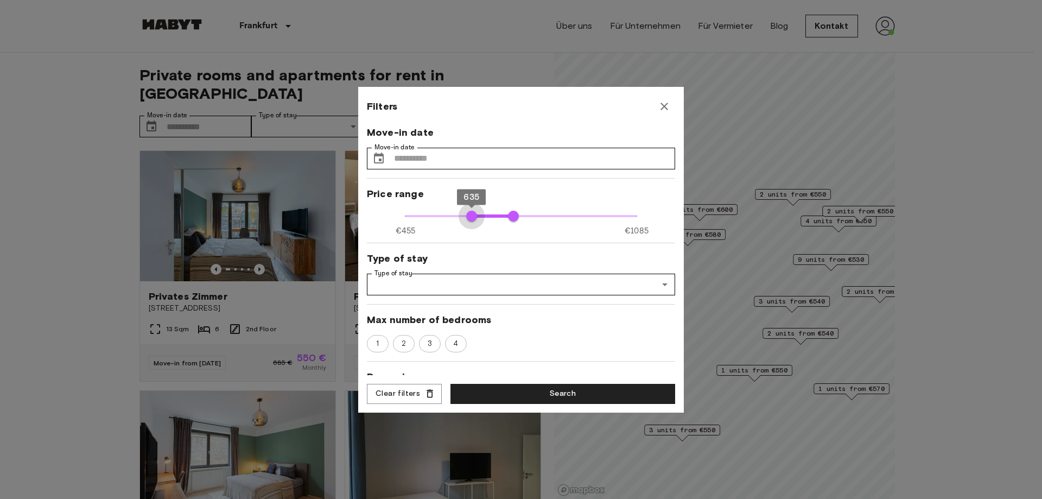
type input "***"
drag, startPoint x: 407, startPoint y: 212, endPoint x: 533, endPoint y: 216, distance: 125.9
click at [533, 216] on span "€455 €1085 635 750" at bounding box center [520, 216] width 231 height 14
click at [511, 213] on span "755" at bounding box center [515, 215] width 11 height 11
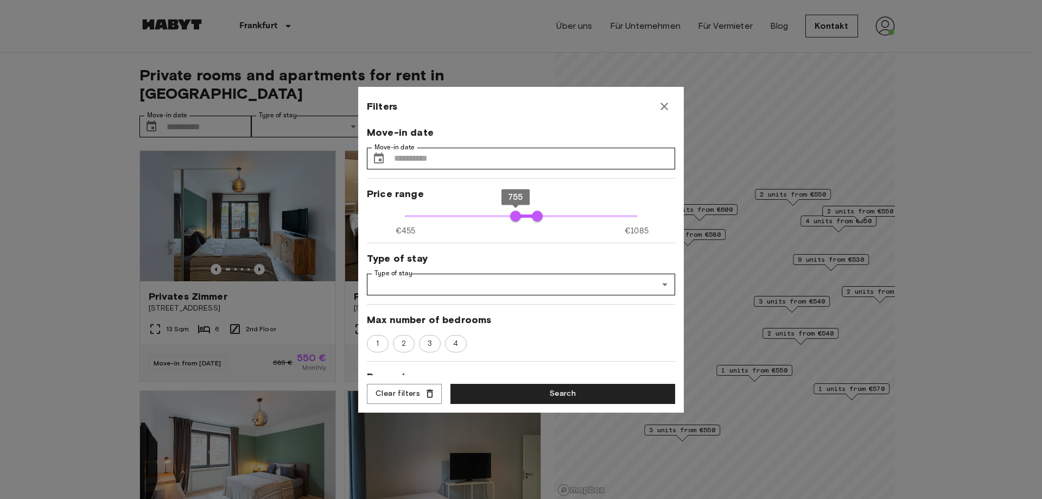
type input "***"
click at [507, 214] on span "745" at bounding box center [511, 215] width 11 height 11
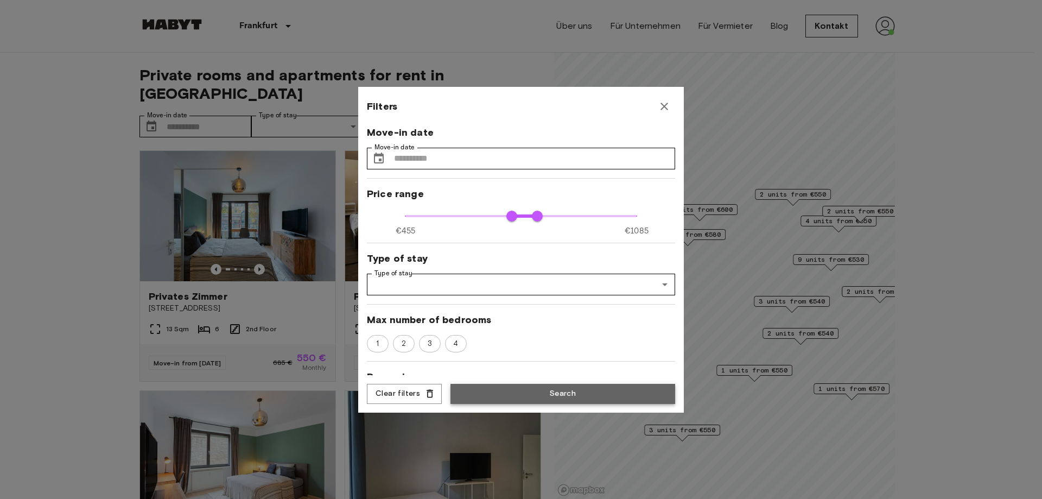
click at [547, 385] on button "Search" at bounding box center [562, 394] width 225 height 20
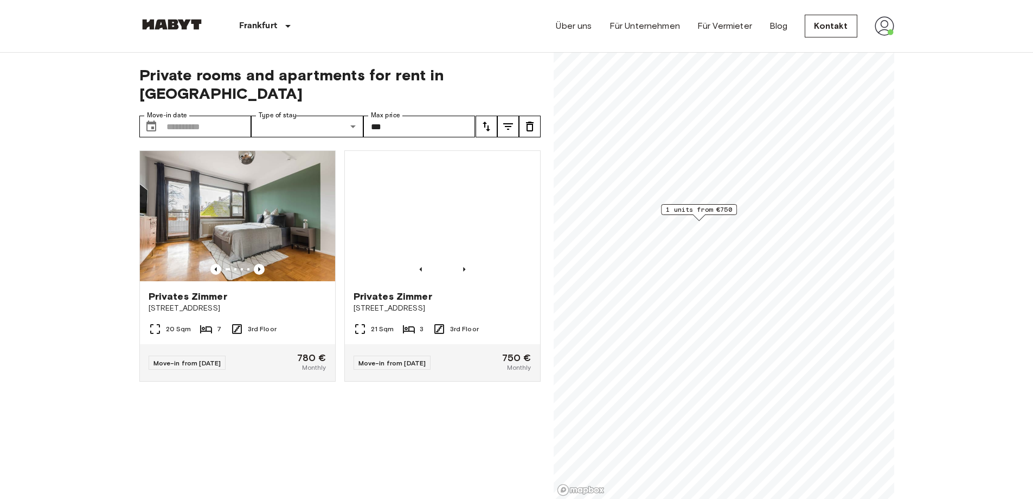
click at [701, 211] on span "1 units from €750" at bounding box center [699, 210] width 66 height 10
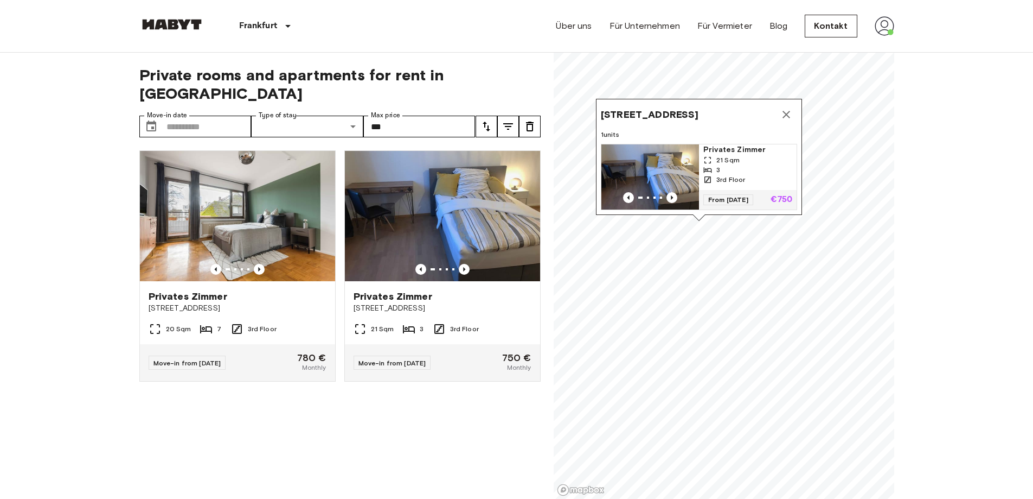
click at [727, 155] on span "21 Sqm" at bounding box center [728, 160] width 23 height 10
click at [786, 108] on icon "Map marker" at bounding box center [786, 114] width 13 height 13
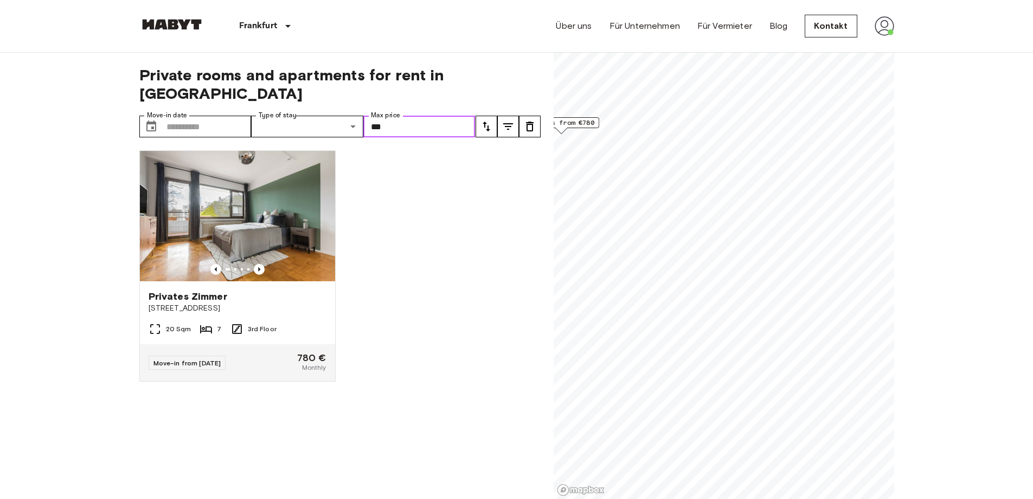
click at [450, 118] on input "***" at bounding box center [419, 127] width 112 height 22
drag, startPoint x: 418, startPoint y: 108, endPoint x: 365, endPoint y: 96, distance: 55.1
click at [365, 96] on div "Private rooms and apartments for rent in Frankfurt Move-in date ​ Move-in date …" at bounding box center [339, 276] width 401 height 446
type input "****"
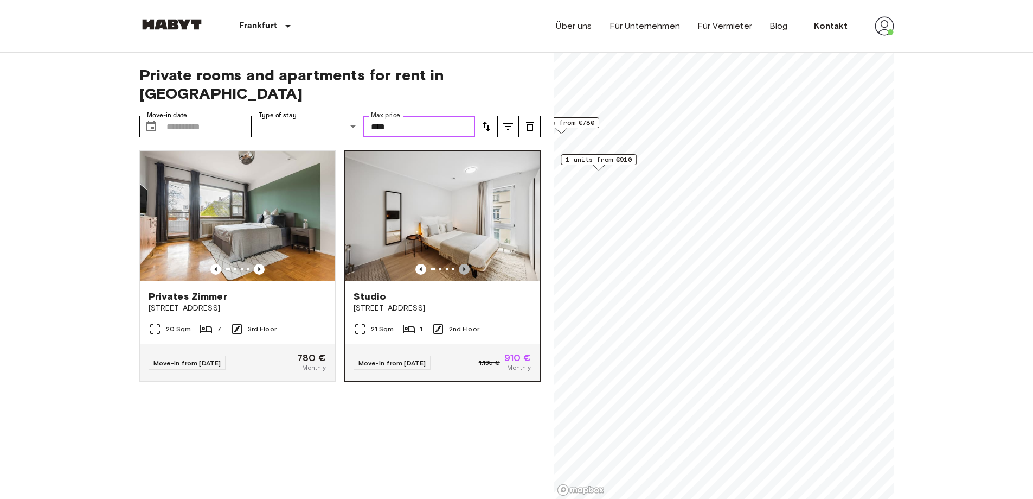
click at [459, 264] on icon "Previous image" at bounding box center [464, 269] width 11 height 11
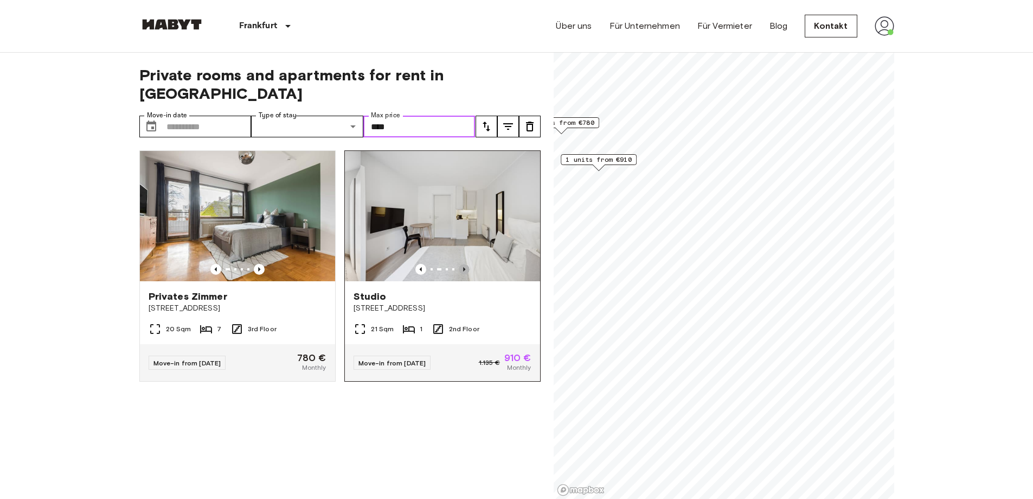
click at [459, 264] on icon "Previous image" at bounding box center [464, 269] width 11 height 11
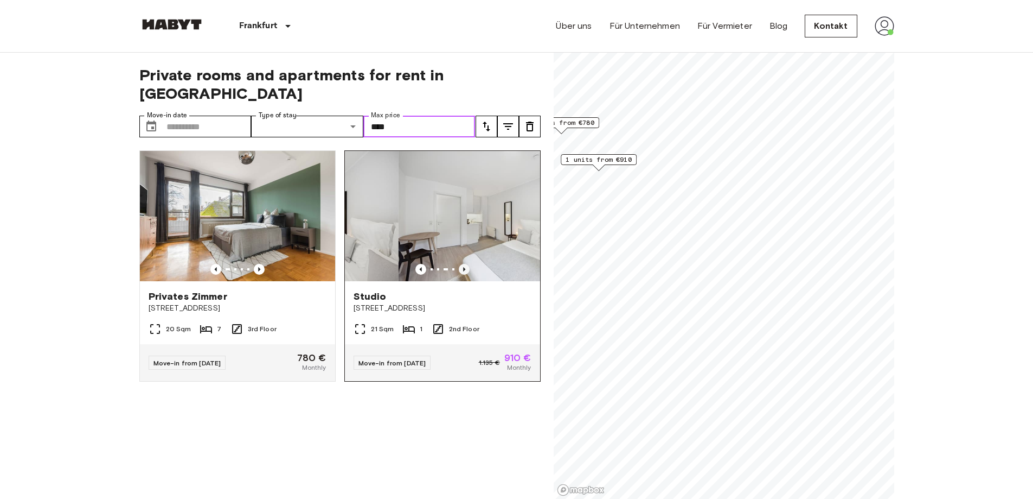
click at [459, 264] on icon "Previous image" at bounding box center [464, 269] width 11 height 11
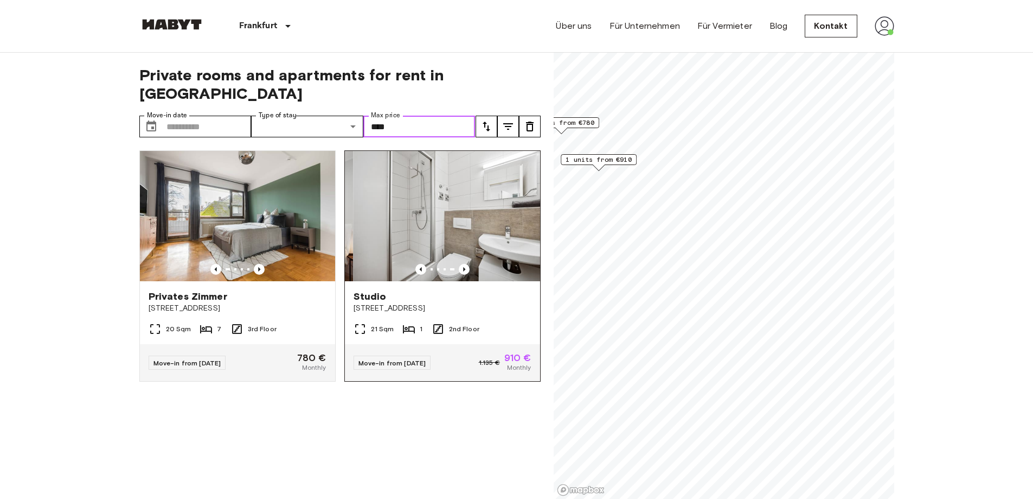
drag, startPoint x: 456, startPoint y: 248, endPoint x: 467, endPoint y: 251, distance: 11.7
click at [459, 264] on icon "Previous image" at bounding box center [464, 269] width 11 height 11
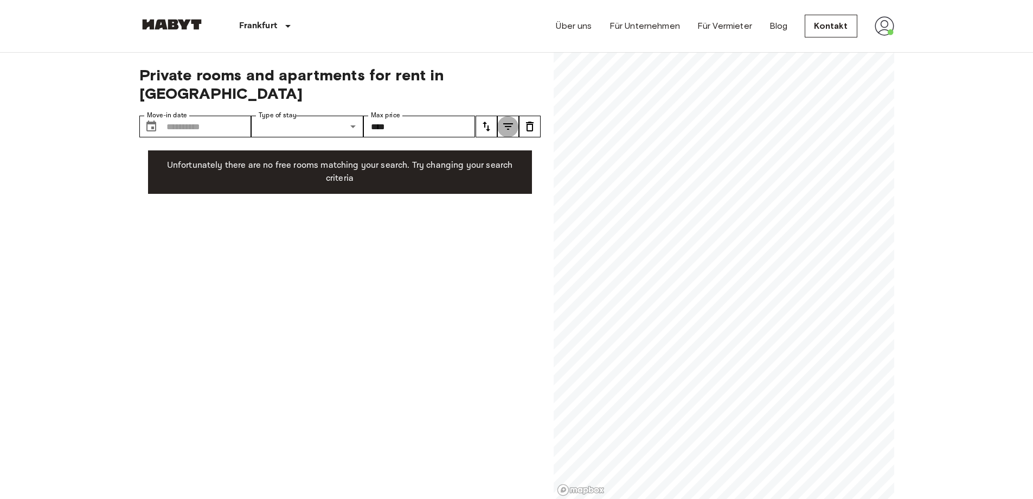
click at [509, 120] on icon "tune" at bounding box center [508, 126] width 13 height 13
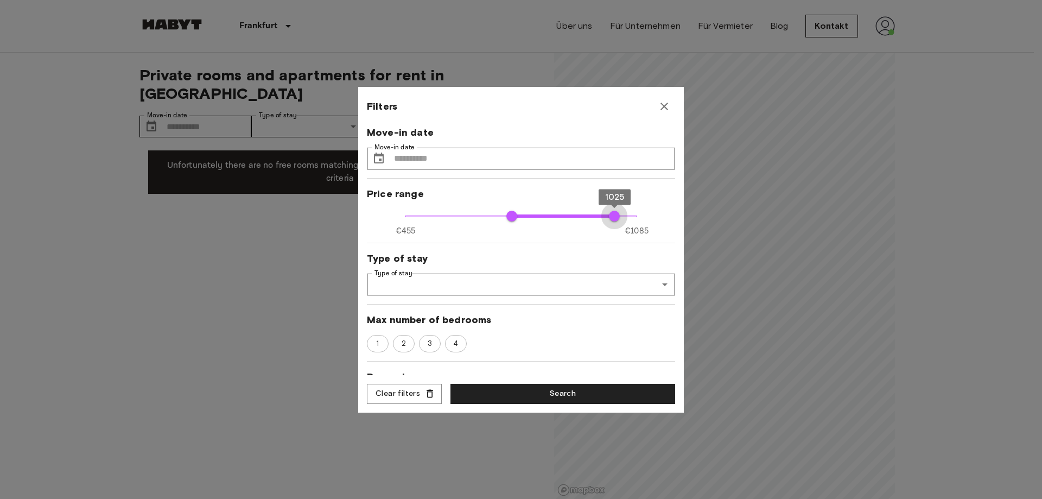
type input "****"
click at [610, 216] on span "1025" at bounding box center [614, 215] width 11 height 11
click at [590, 388] on button "Search" at bounding box center [562, 394] width 225 height 20
type input "****"
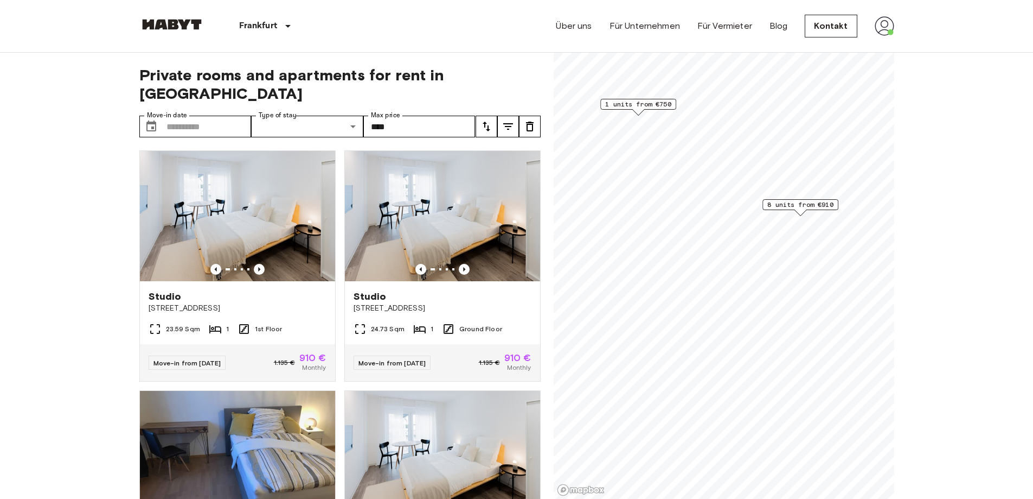
click at [812, 209] on div "8 units from €910" at bounding box center [801, 204] width 76 height 11
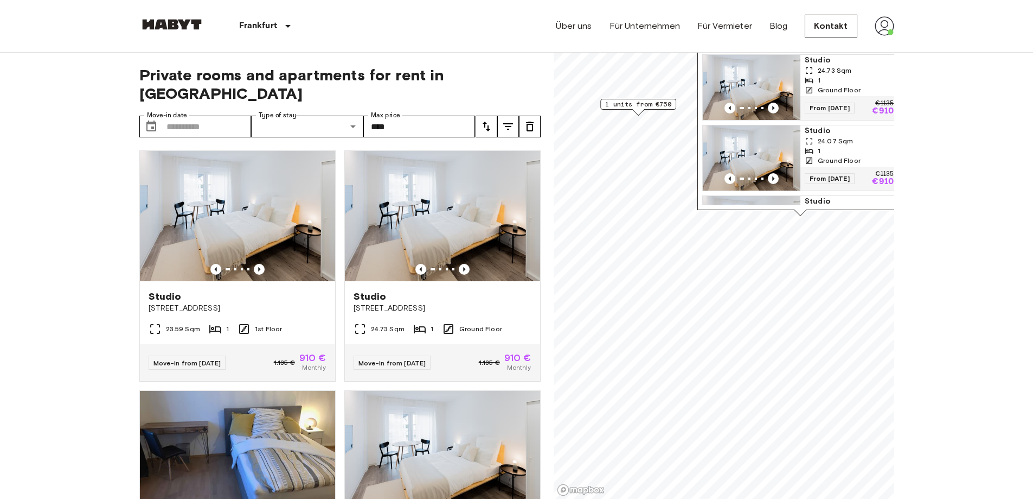
click at [811, 206] on div "Ostparkstraße 45a, 60385 Frankfurt, GER 8 units Studio 23.59 Sqm 1 1st Floor Fr…" at bounding box center [801, 74] width 206 height 271
click at [852, 85] on div "1" at bounding box center [849, 80] width 89 height 10
click at [785, 84] on img "Map marker" at bounding box center [752, 87] width 98 height 65
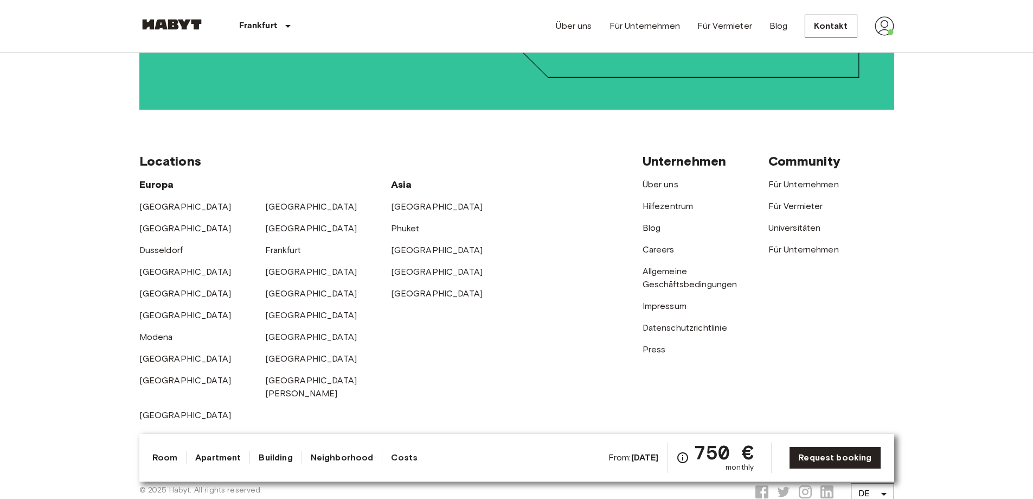
scroll to position [2077, 0]
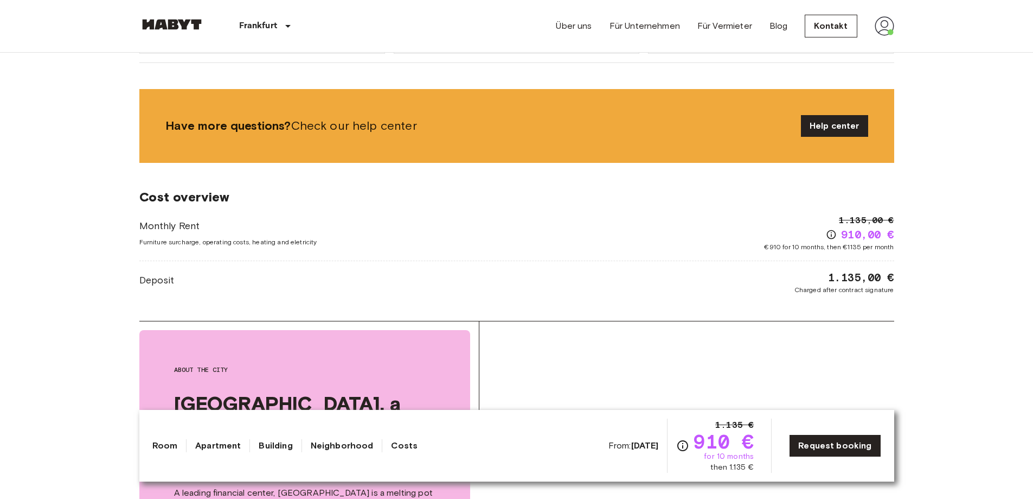
scroll to position [1085, 0]
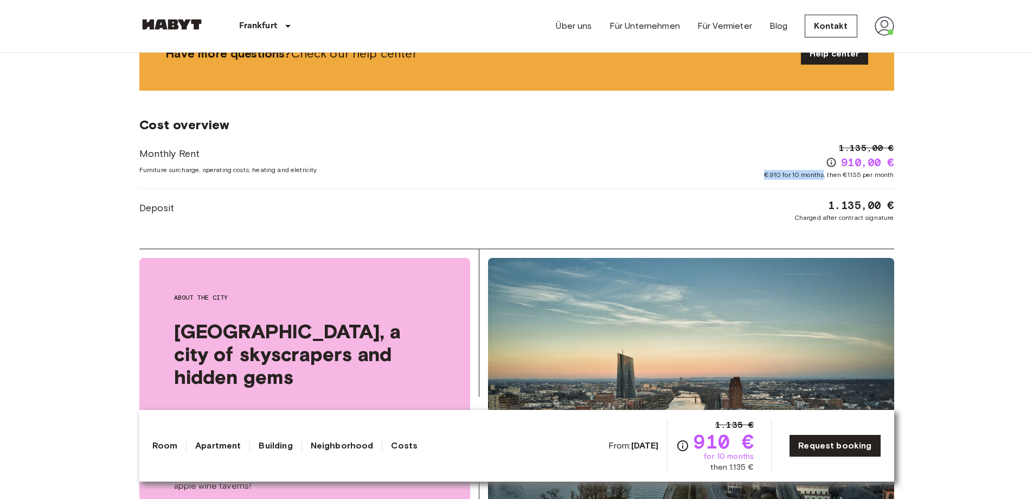
drag, startPoint x: 769, startPoint y: 161, endPoint x: 825, endPoint y: 170, distance: 57.3
click at [825, 170] on div "Monthly Rent Furniture surcharge, operating costs, heating and eletricity 1.135…" at bounding box center [516, 182] width 755 height 81
click at [825, 170] on span "€910 for 10 months, then €1135 per month" at bounding box center [829, 175] width 130 height 10
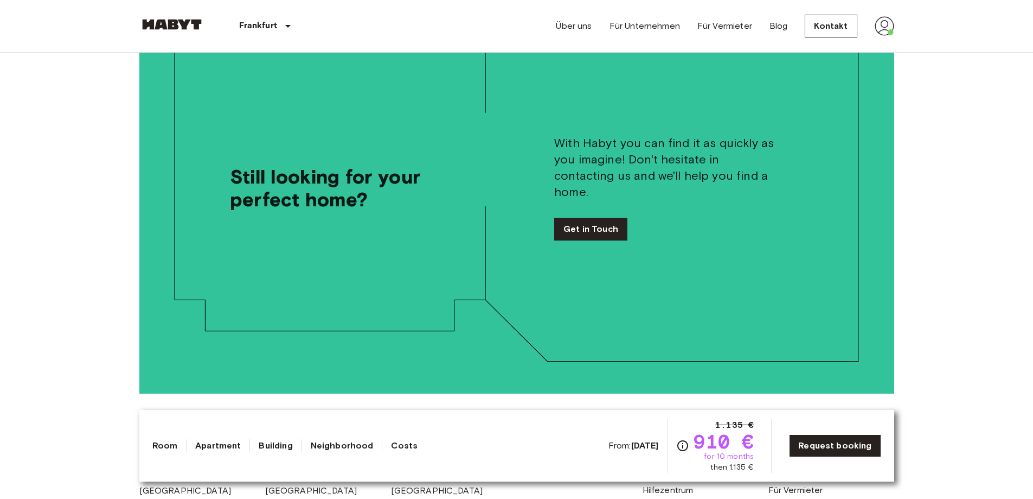
scroll to position [1808, 0]
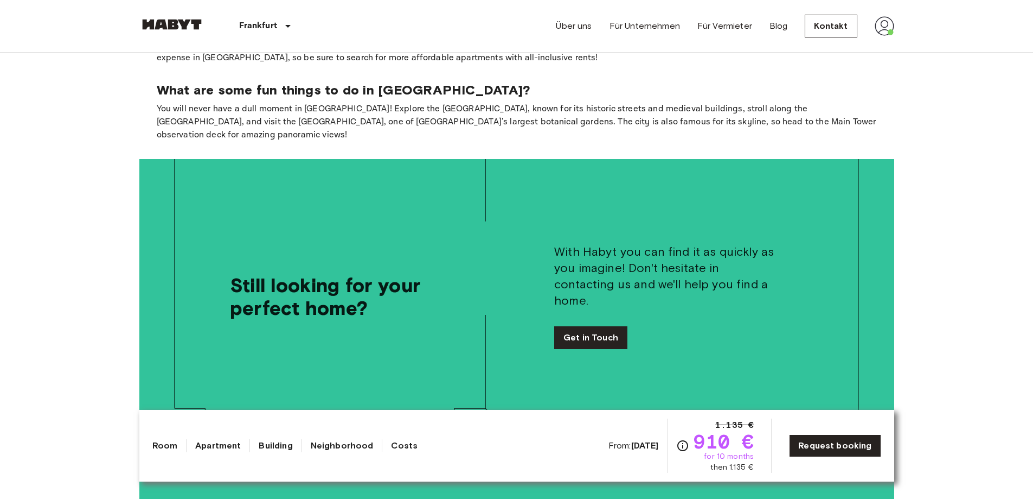
click at [890, 24] on img at bounding box center [885, 26] width 20 height 20
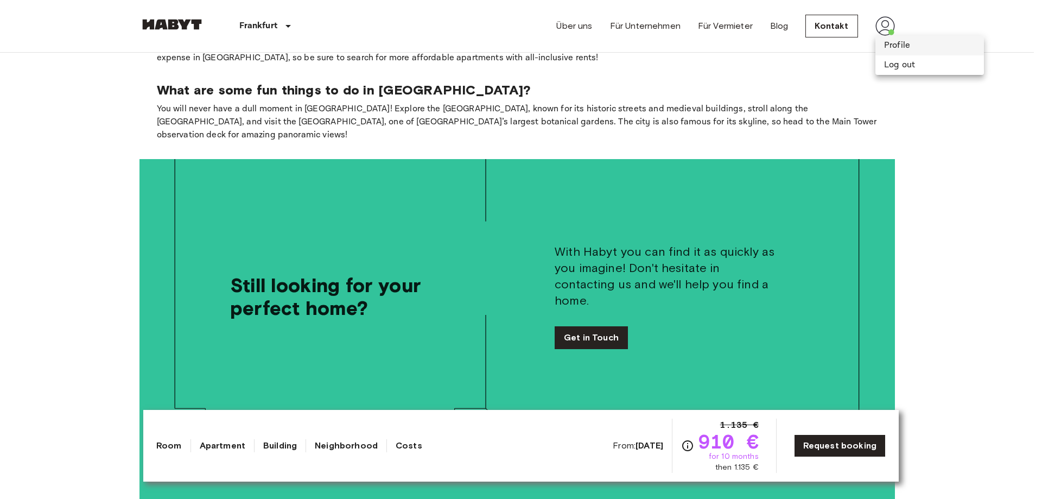
click at [943, 42] on li "Profile" at bounding box center [929, 46] width 108 height 20
